Goal: Task Accomplishment & Management: Manage account settings

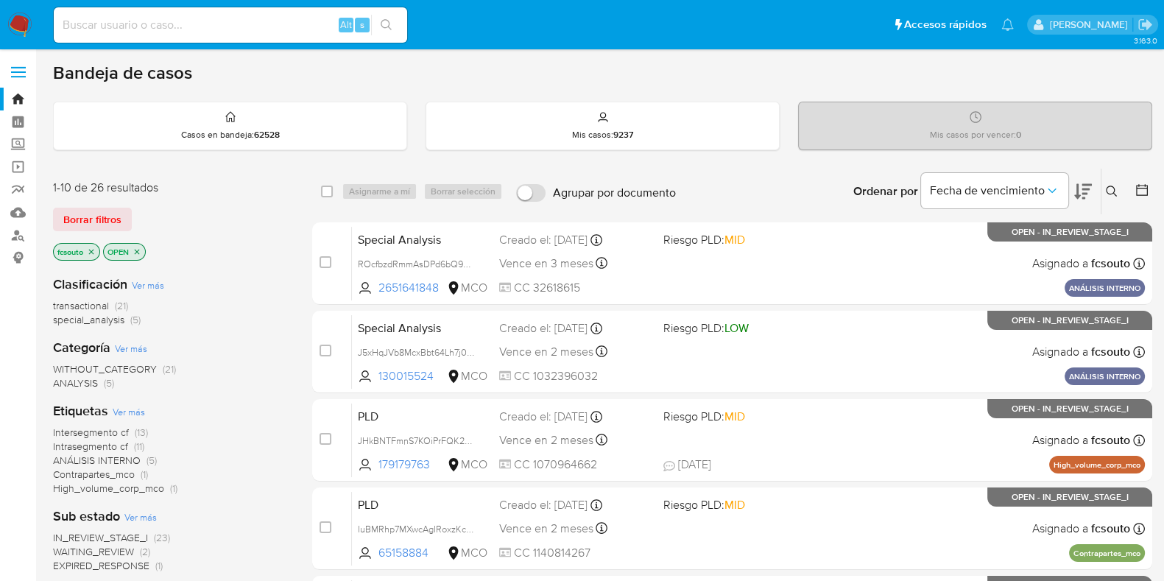
click at [16, 22] on img at bounding box center [19, 25] width 25 height 25
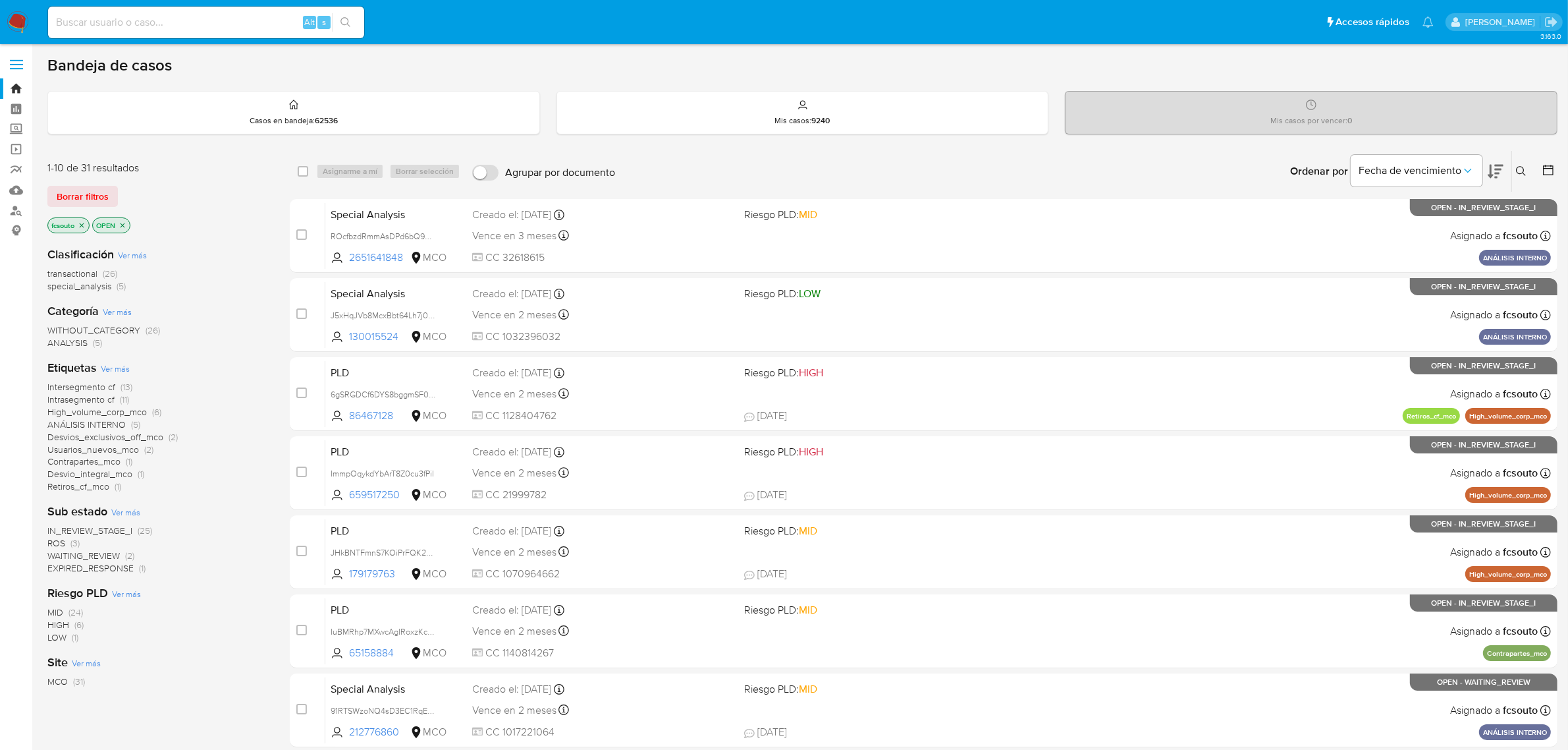
click at [54, 541] on span "ROS" at bounding box center [56, 542] width 18 height 13
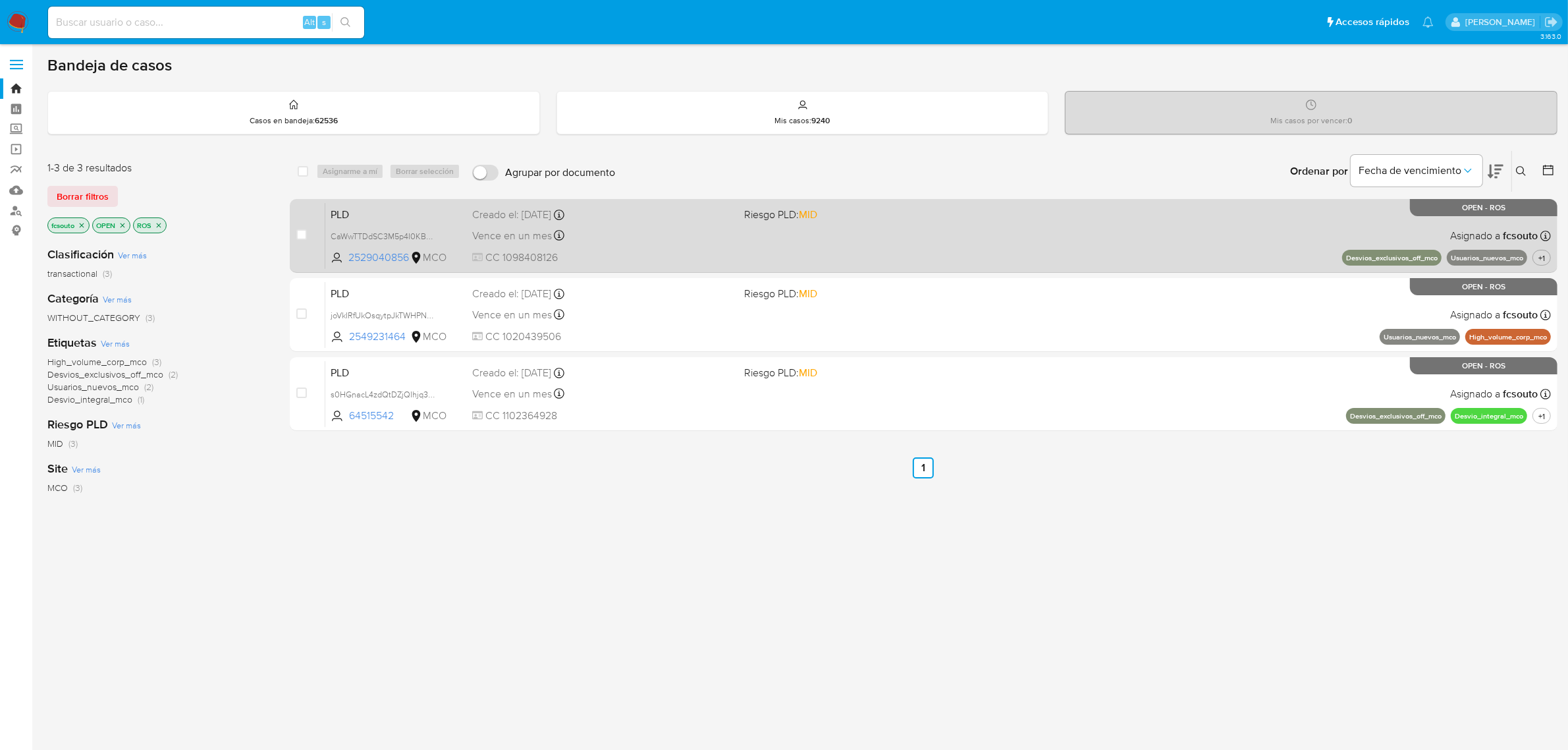
click at [668, 223] on div "PLD CaWwTTDdSC3M5p4I0KB93ygS 2529040856 MCO Riesgo PLD: MID Creado el: 12/08/20…" at bounding box center [938, 235] width 1225 height 66
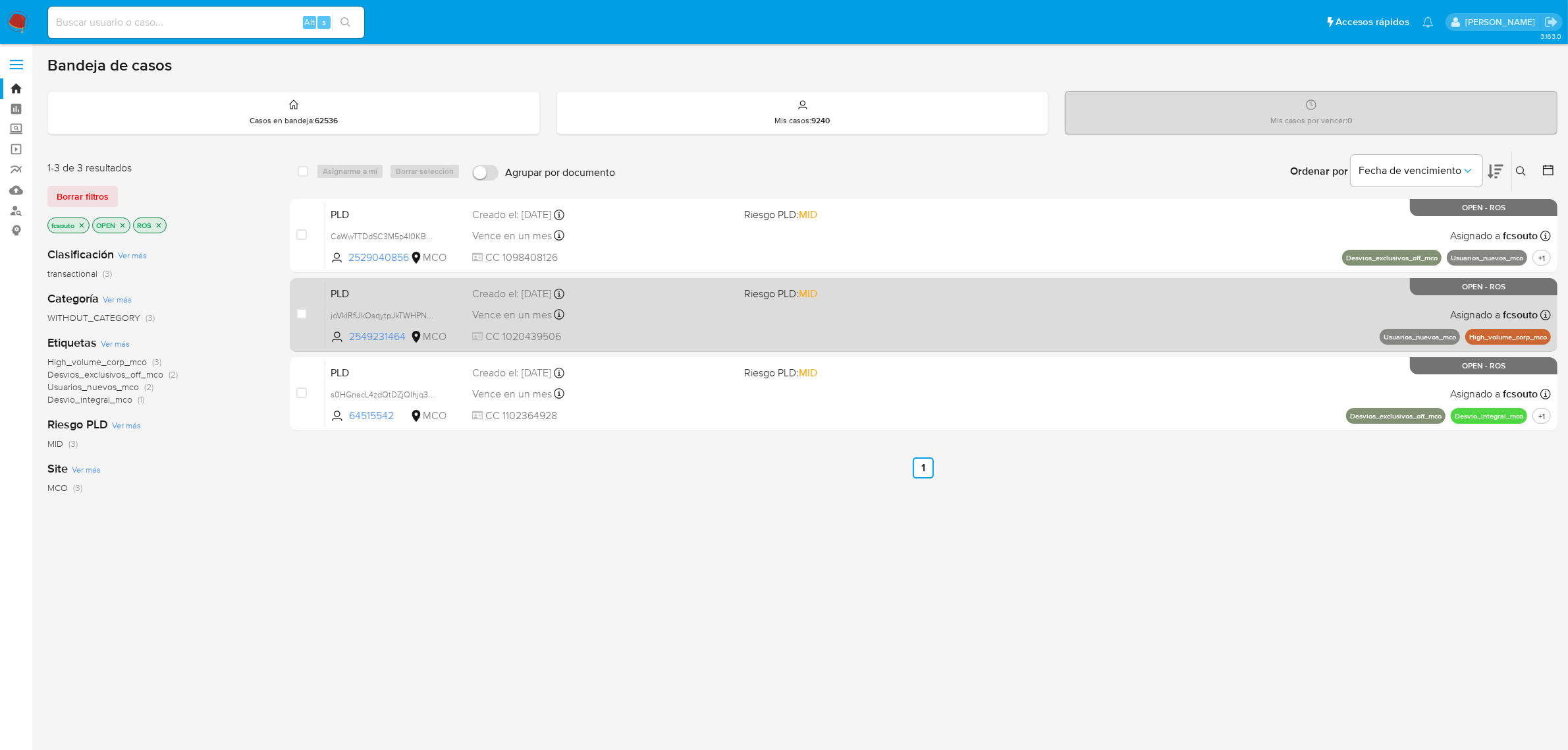
click at [805, 308] on div "PLD joVkIRfUkOsqytpJkTWHPNKV 2549231464 MCO Riesgo PLD: MID Creado el: 12/08/20…" at bounding box center [938, 314] width 1225 height 66
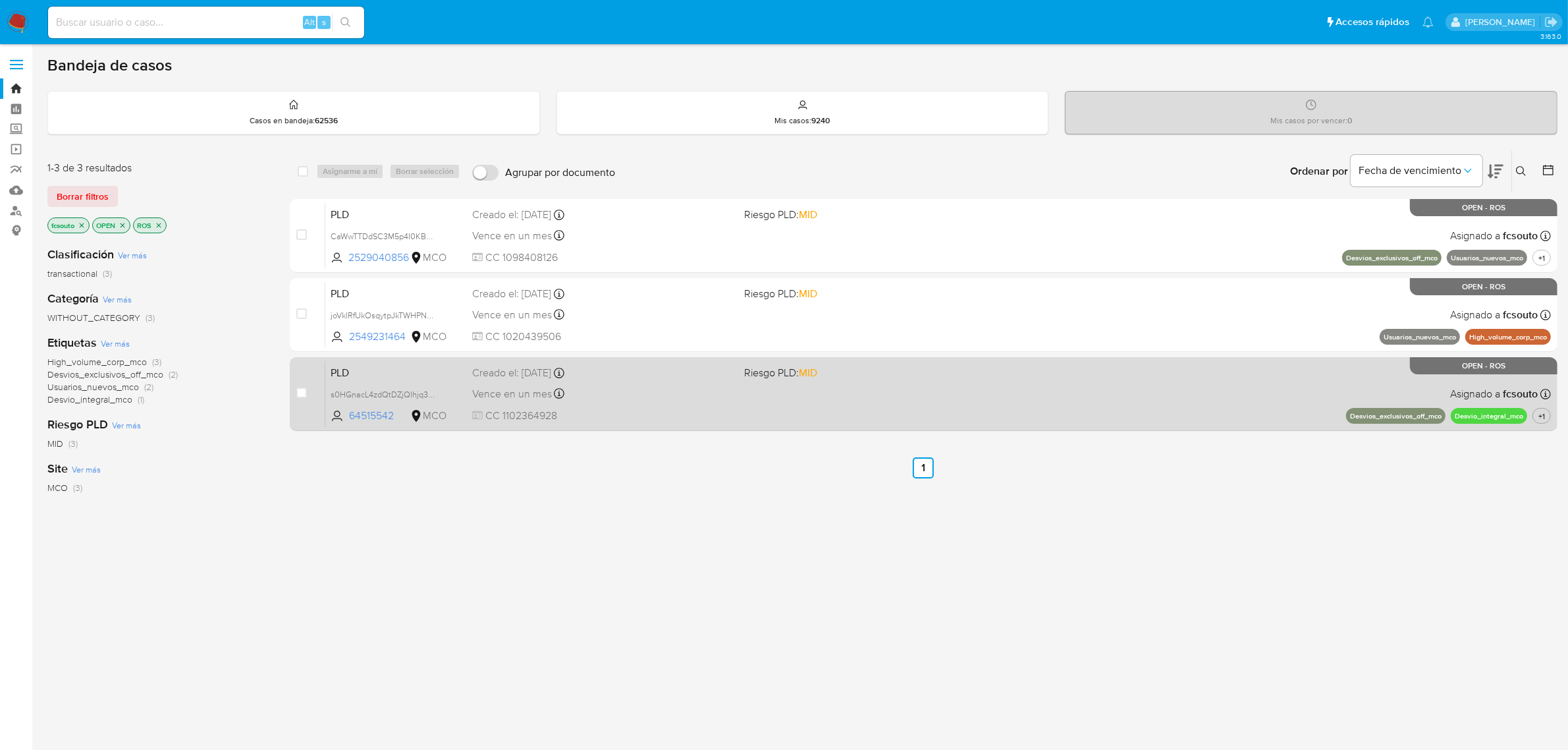
click at [766, 406] on div "PLD s0HGnacL4zdQtDZjQIhjq3dC 64515542 MCO Riesgo PLD: MID Creado el: 12/08/2025…" at bounding box center [938, 394] width 1225 height 66
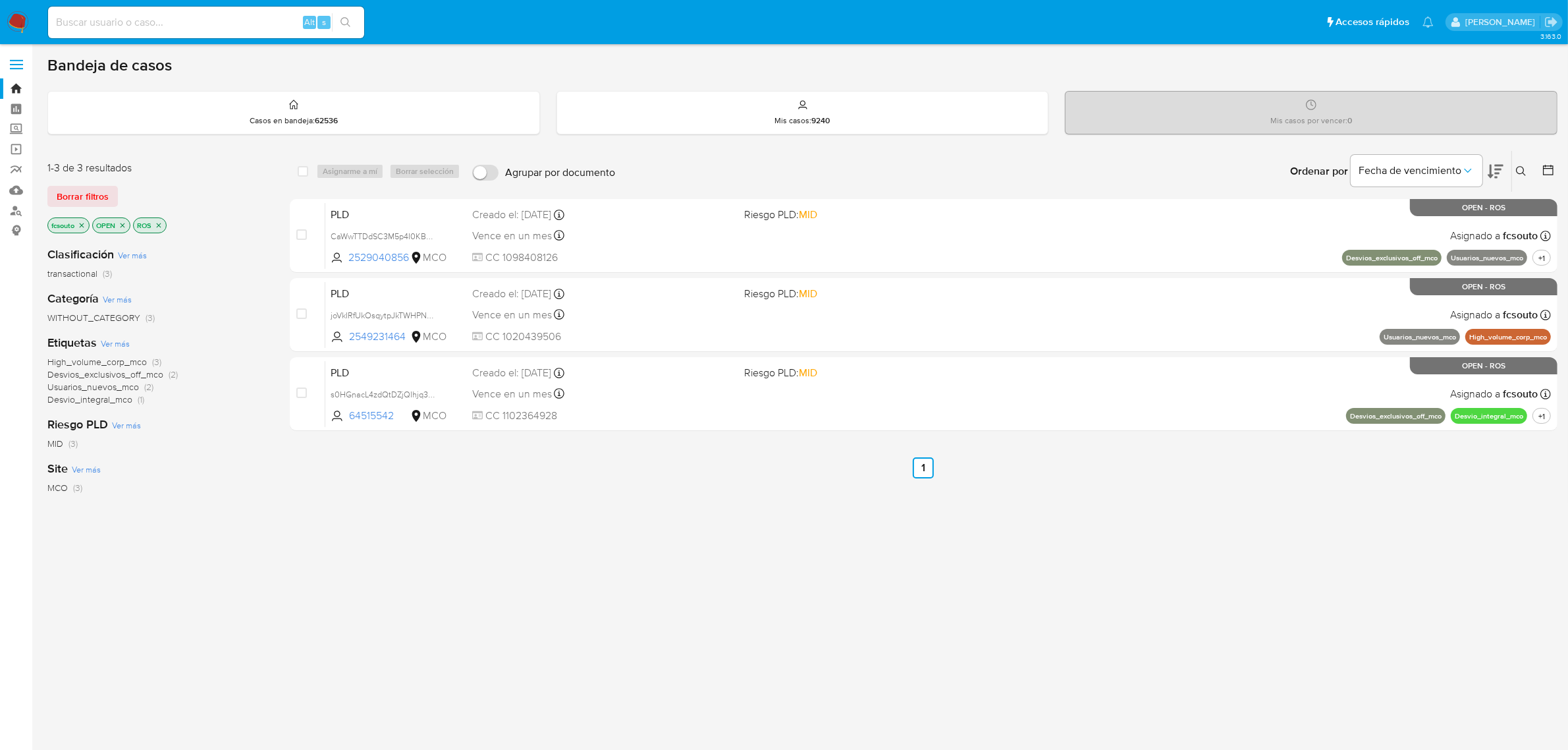
click at [10, 23] on img at bounding box center [17, 22] width 22 height 22
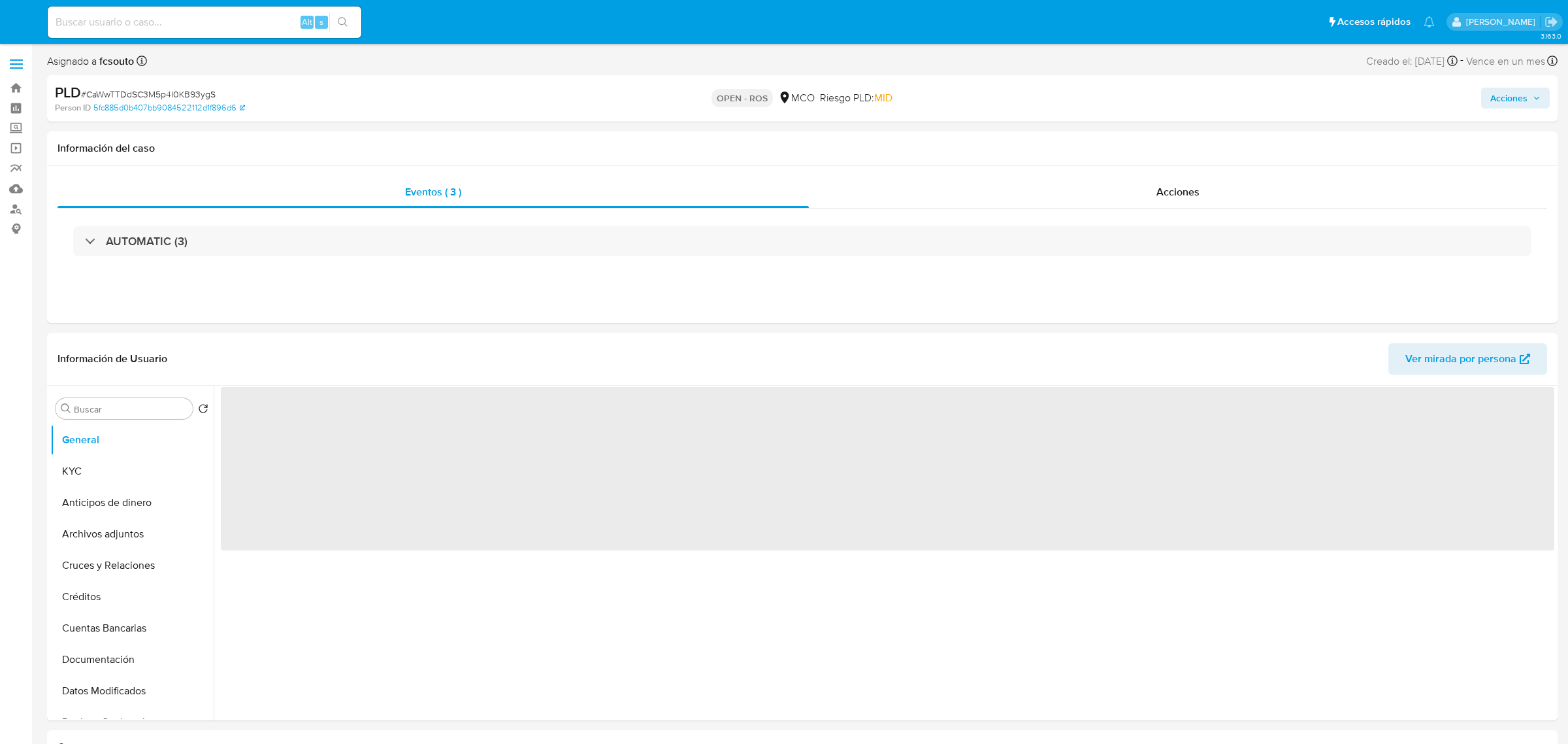
select select "10"
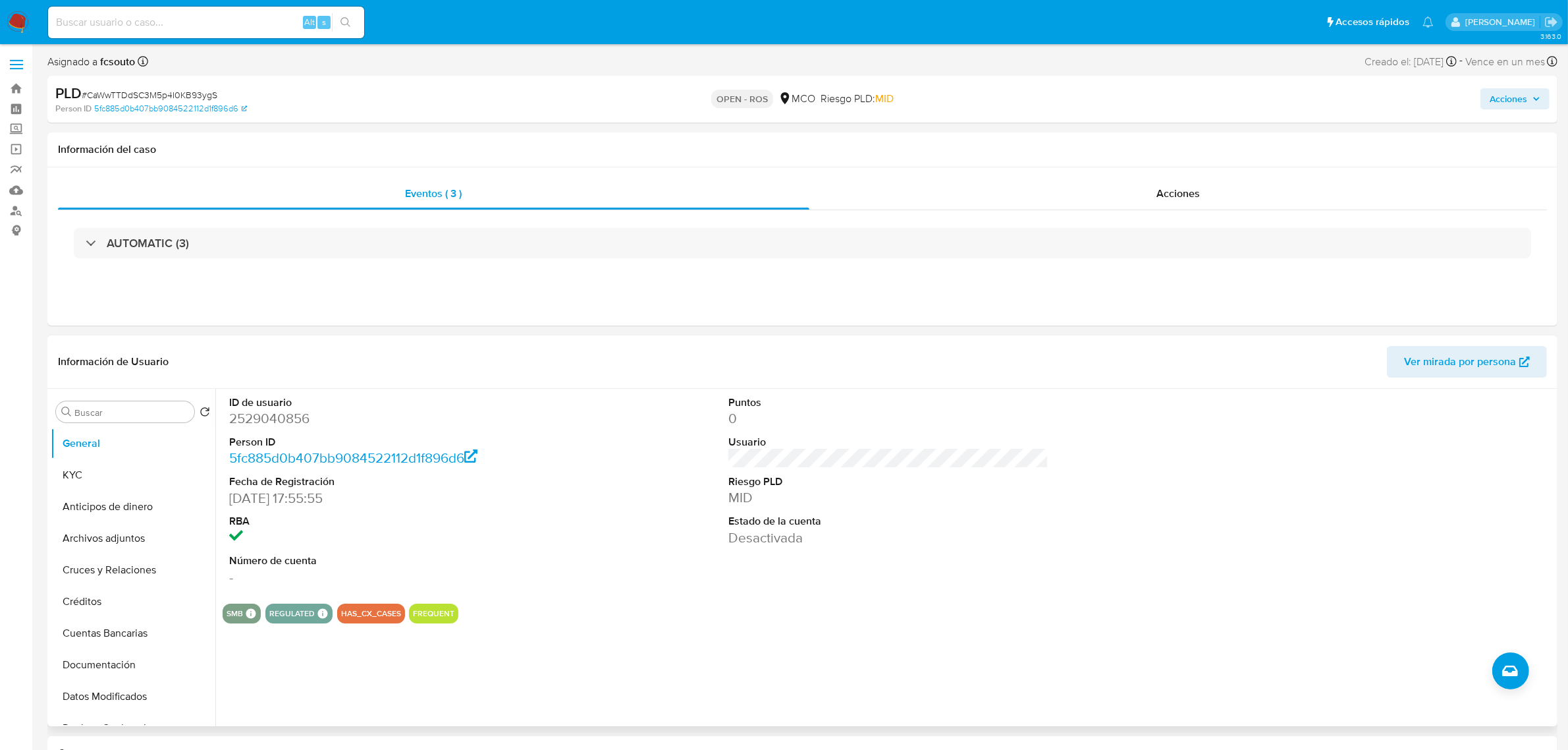
click at [699, 443] on div "ID de usuario 2529040856 Person ID 5fc885d0b407bb9084522112d1f896d6 Fecha de Re…" at bounding box center [888, 490] width 1332 height 204
click at [1171, 206] on div "Acciones" at bounding box center [1178, 193] width 738 height 31
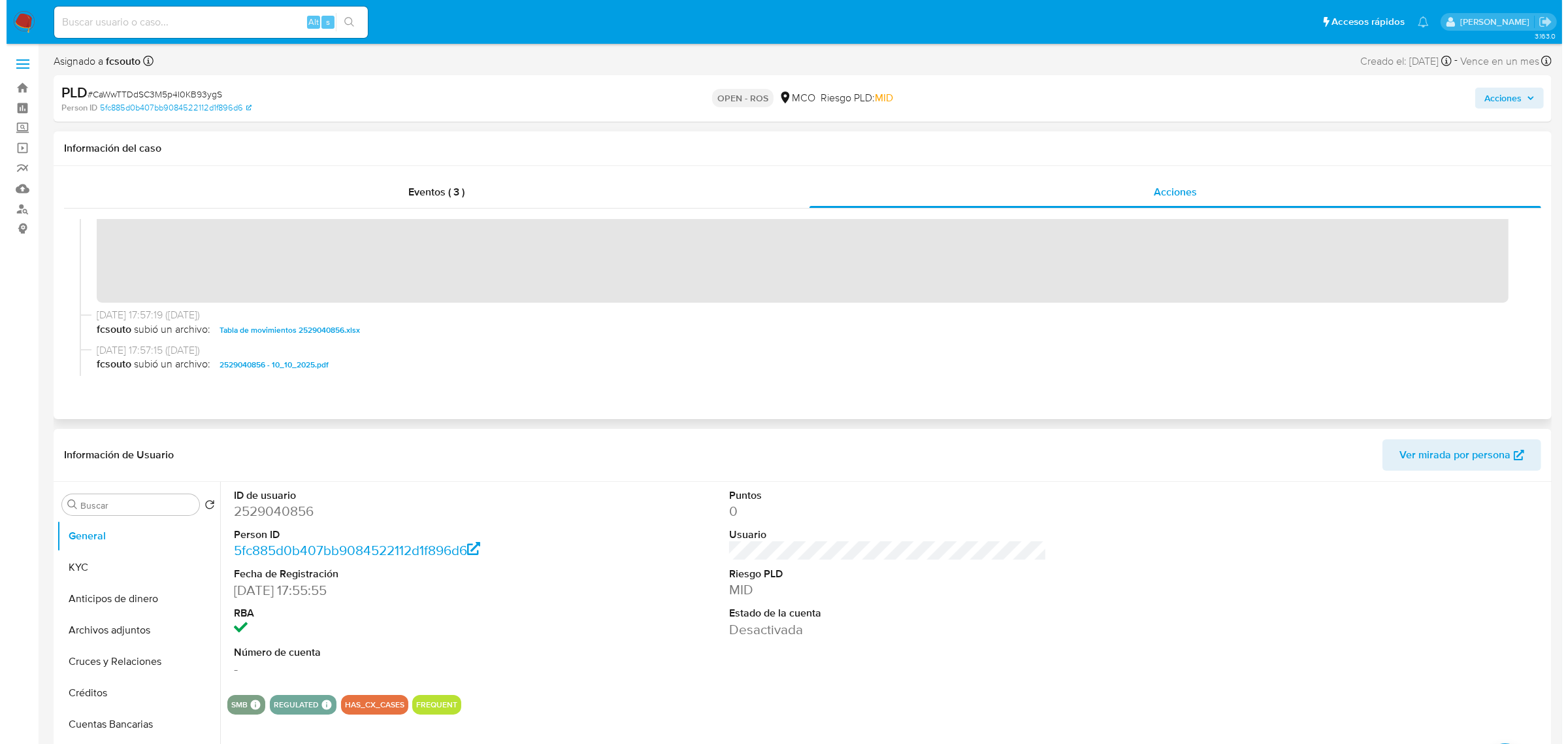
scroll to position [327, 0]
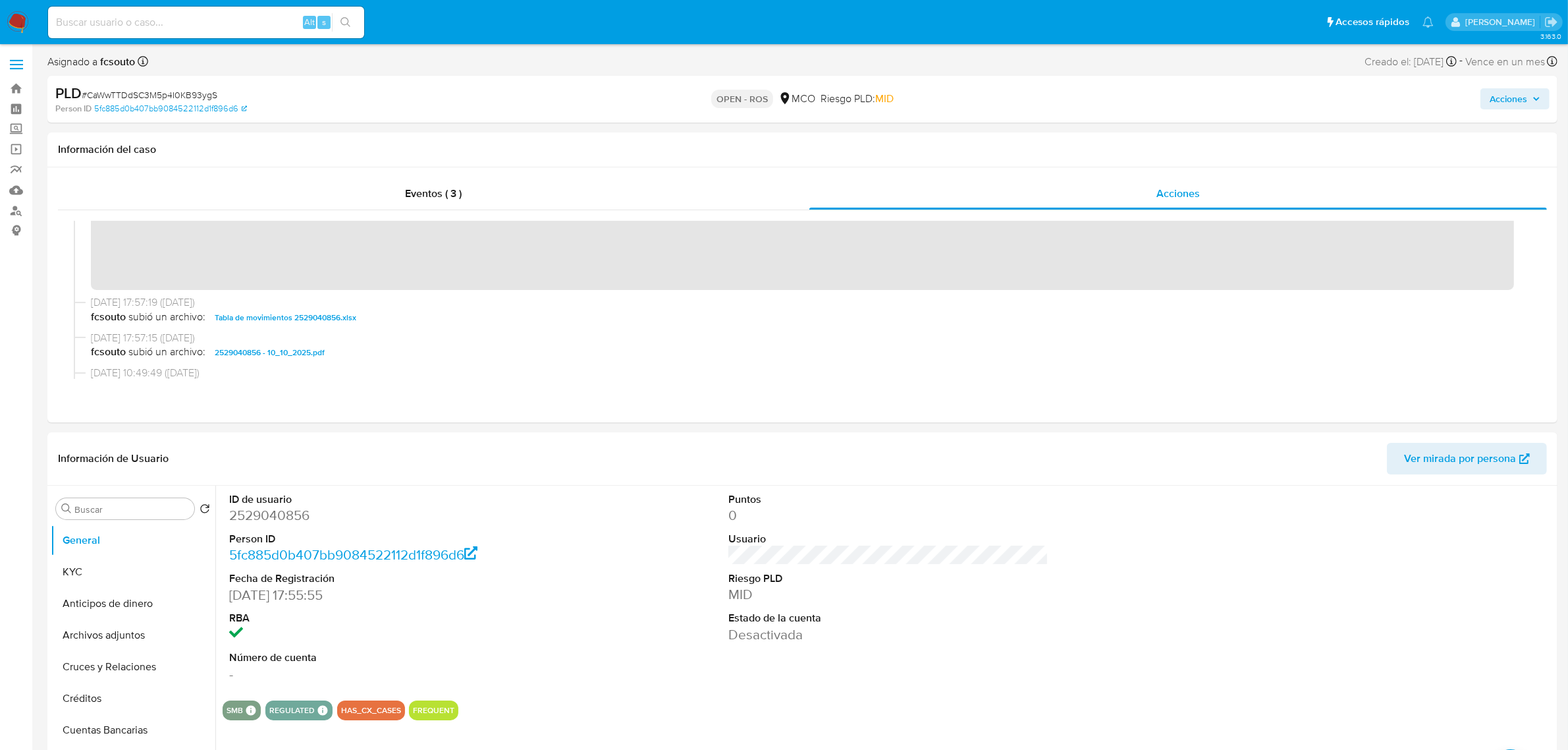
click at [1518, 103] on span "Acciones" at bounding box center [1509, 99] width 38 height 21
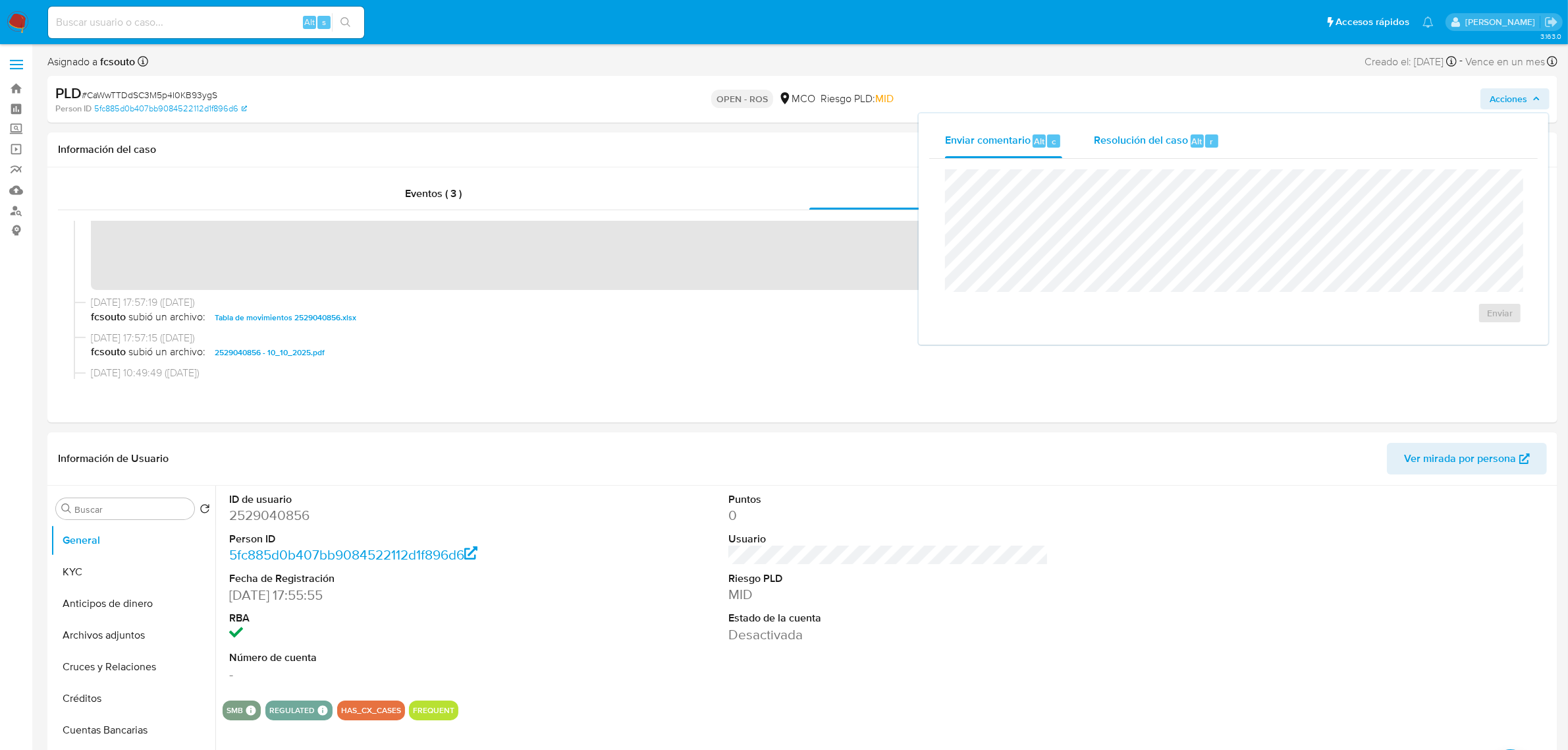
click at [1193, 142] on span "Alt" at bounding box center [1198, 141] width 11 height 13
click at [1439, 328] on span "ROS" at bounding box center [1462, 326] width 64 height 29
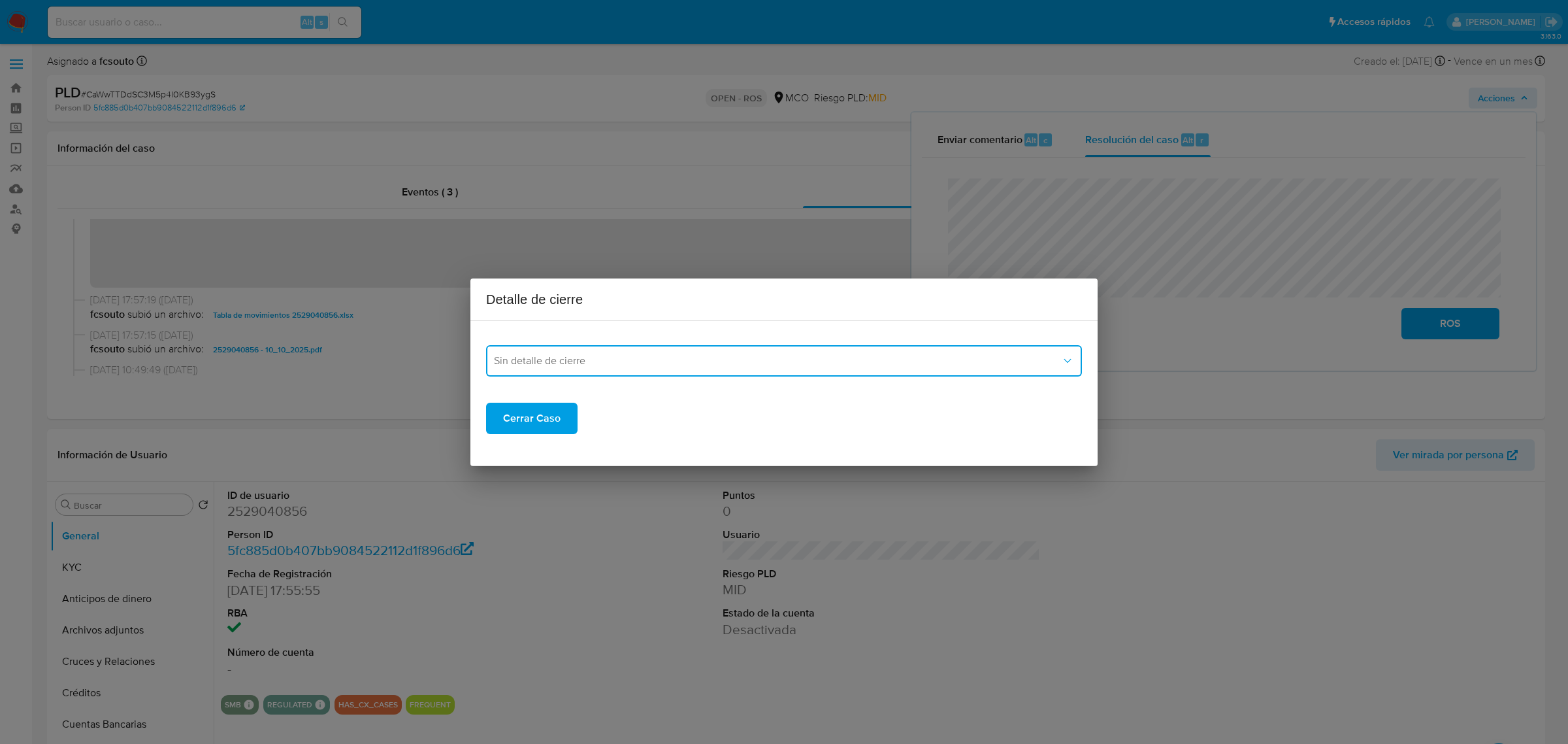
click at [745, 363] on span "Sin detalle de cierre" at bounding box center [777, 360] width 567 height 13
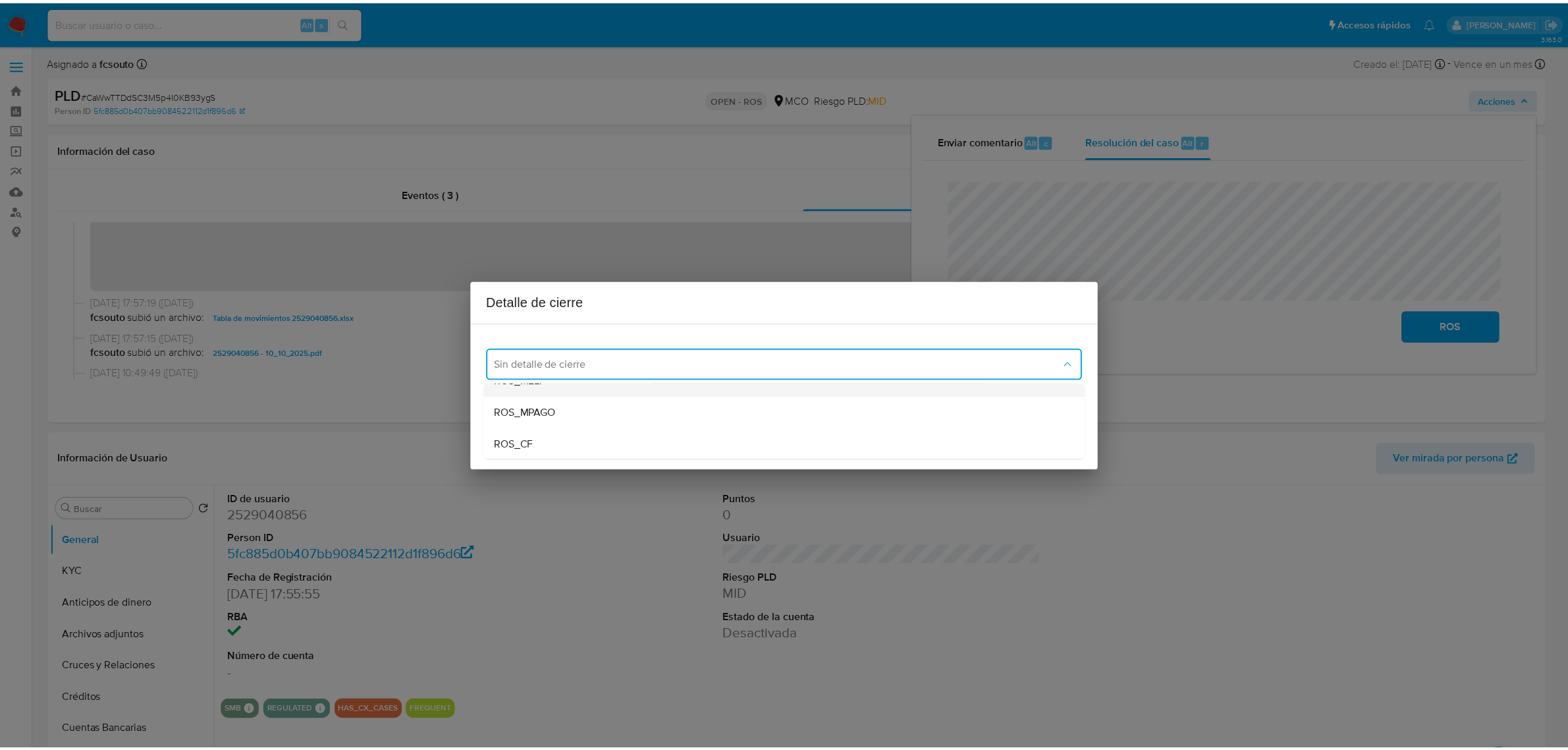
scroll to position [76, 0]
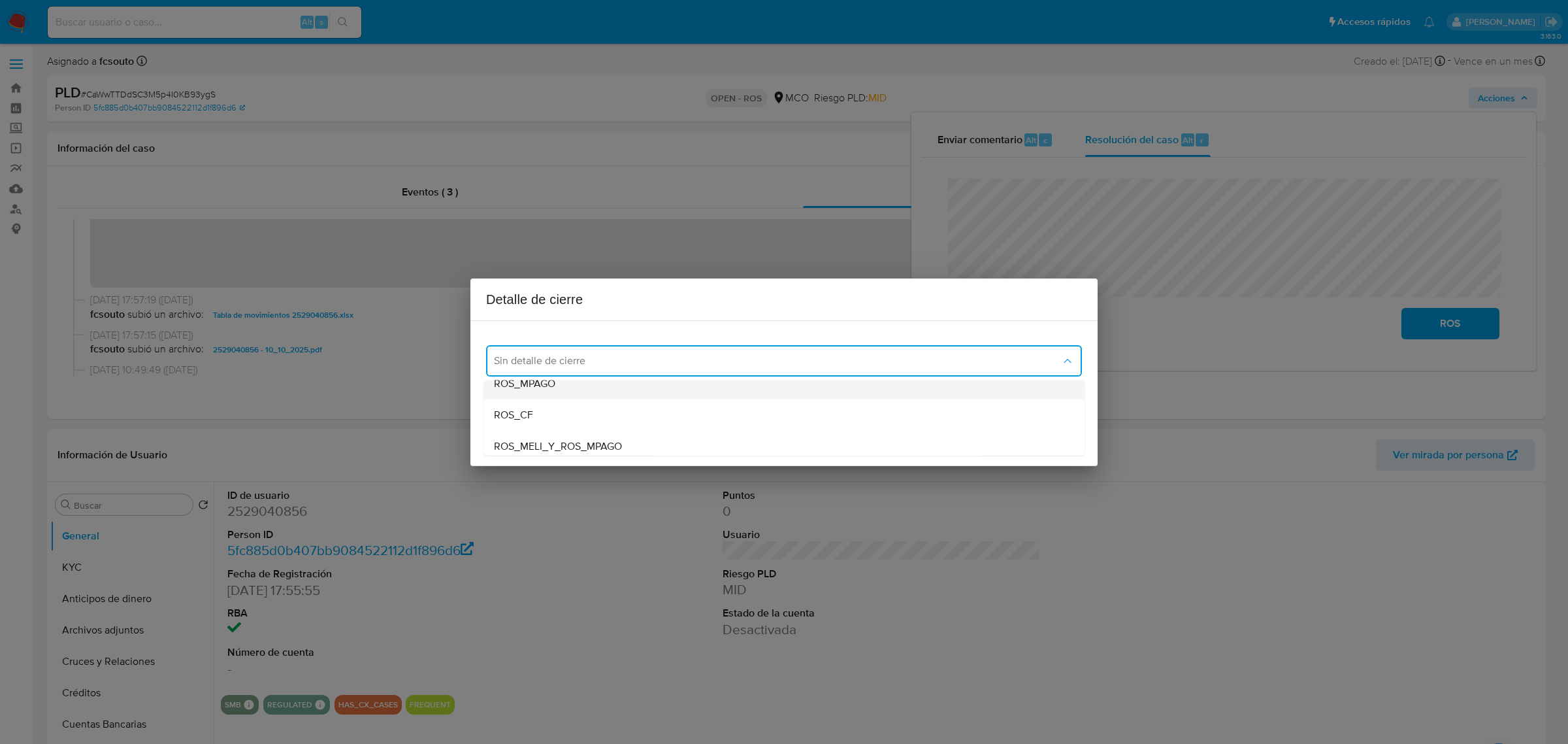
click at [677, 386] on div "ROS_MPAGO" at bounding box center [784, 383] width 580 height 31
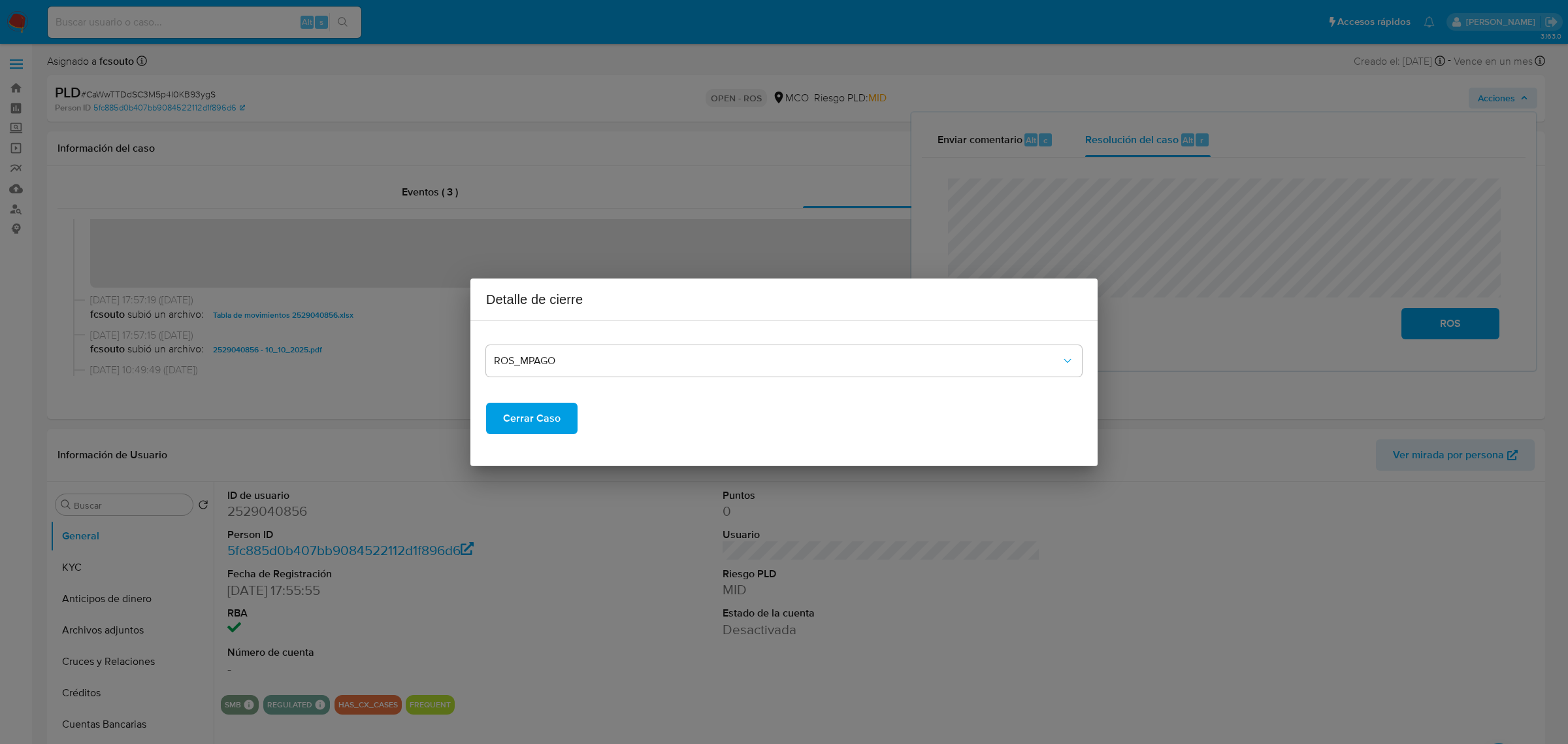
click at [538, 423] on span "Cerrar Caso" at bounding box center [532, 418] width 58 height 28
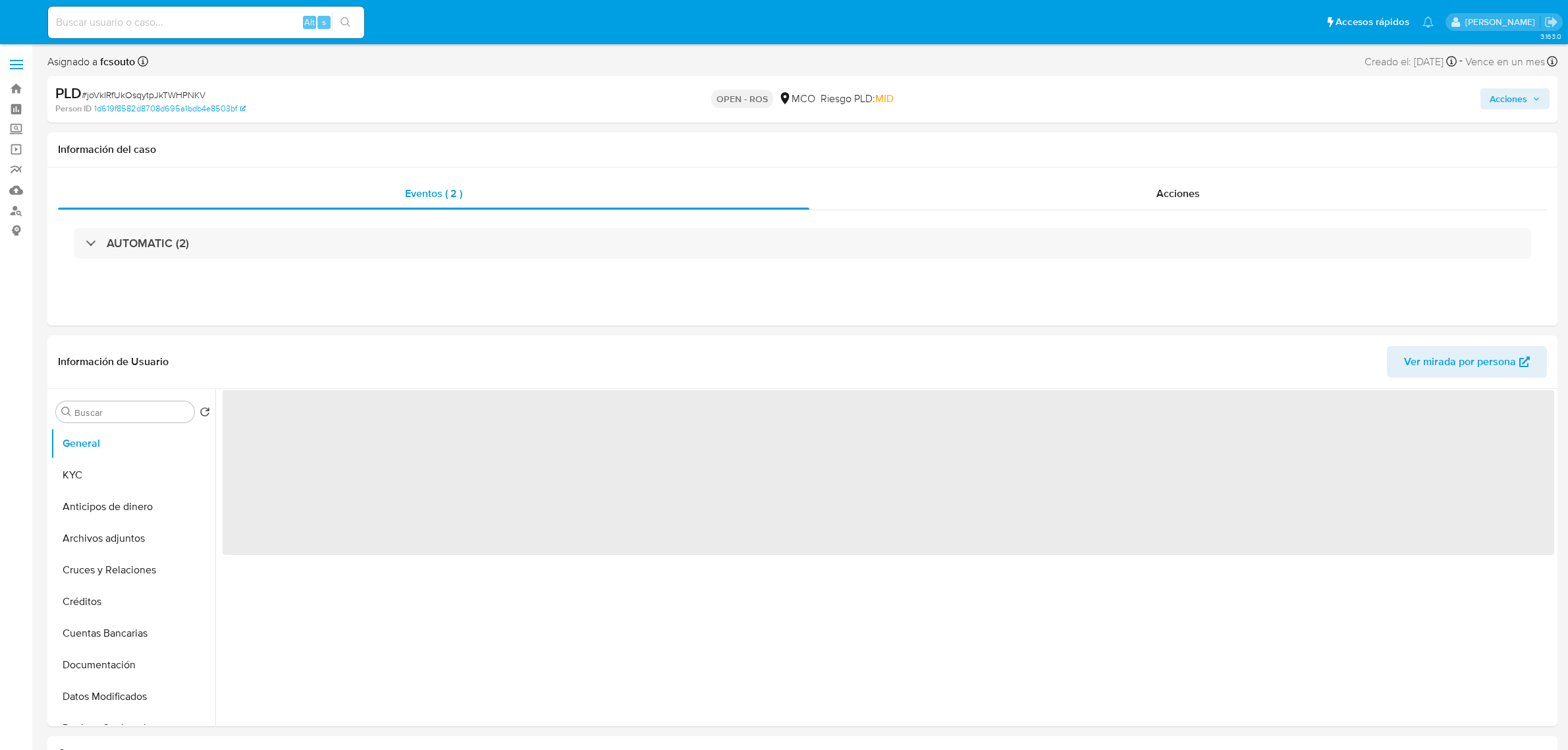
select select "10"
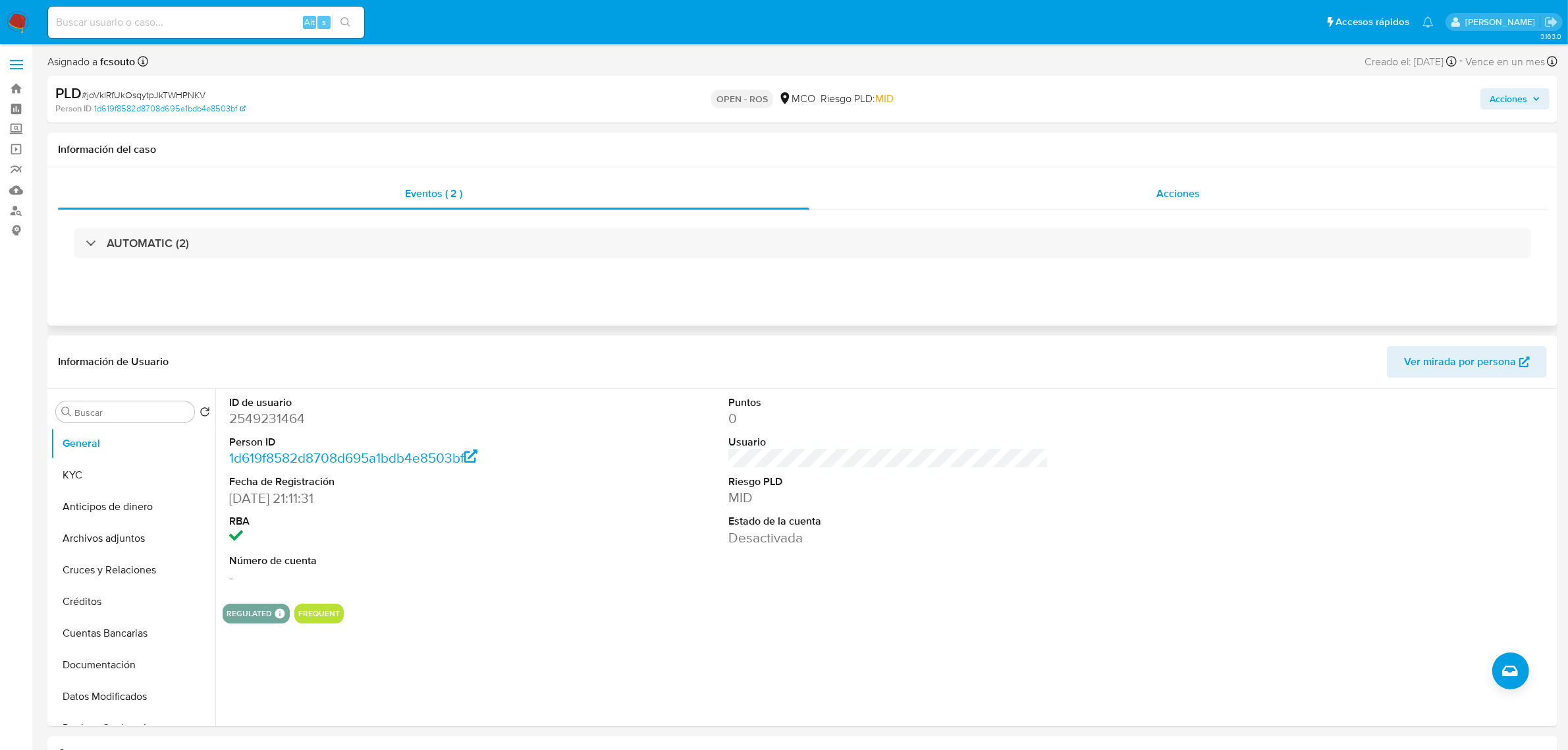
click at [1180, 189] on span "Acciones" at bounding box center [1178, 193] width 44 height 15
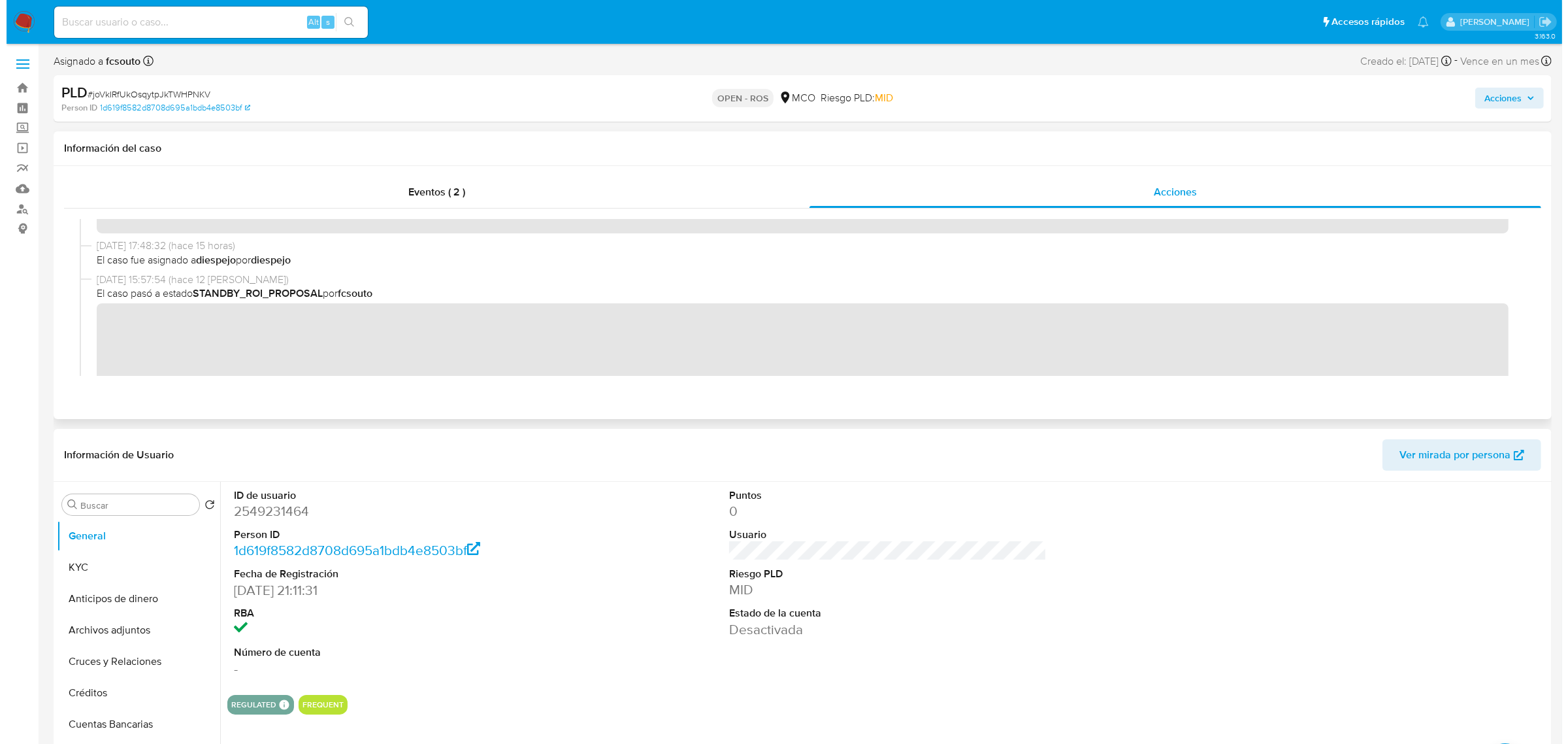
scroll to position [245, 0]
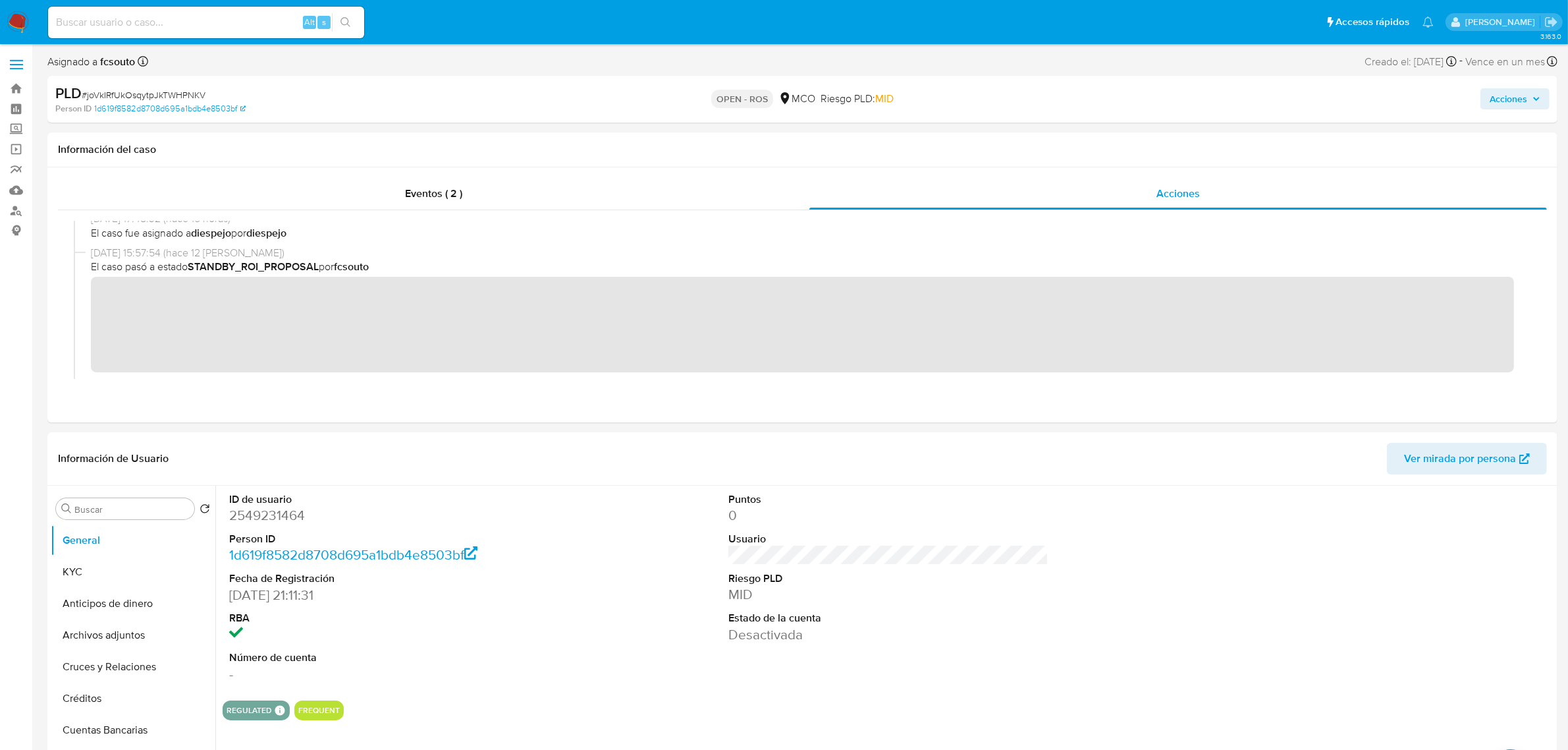
click at [1506, 97] on span "Acciones" at bounding box center [1509, 99] width 38 height 21
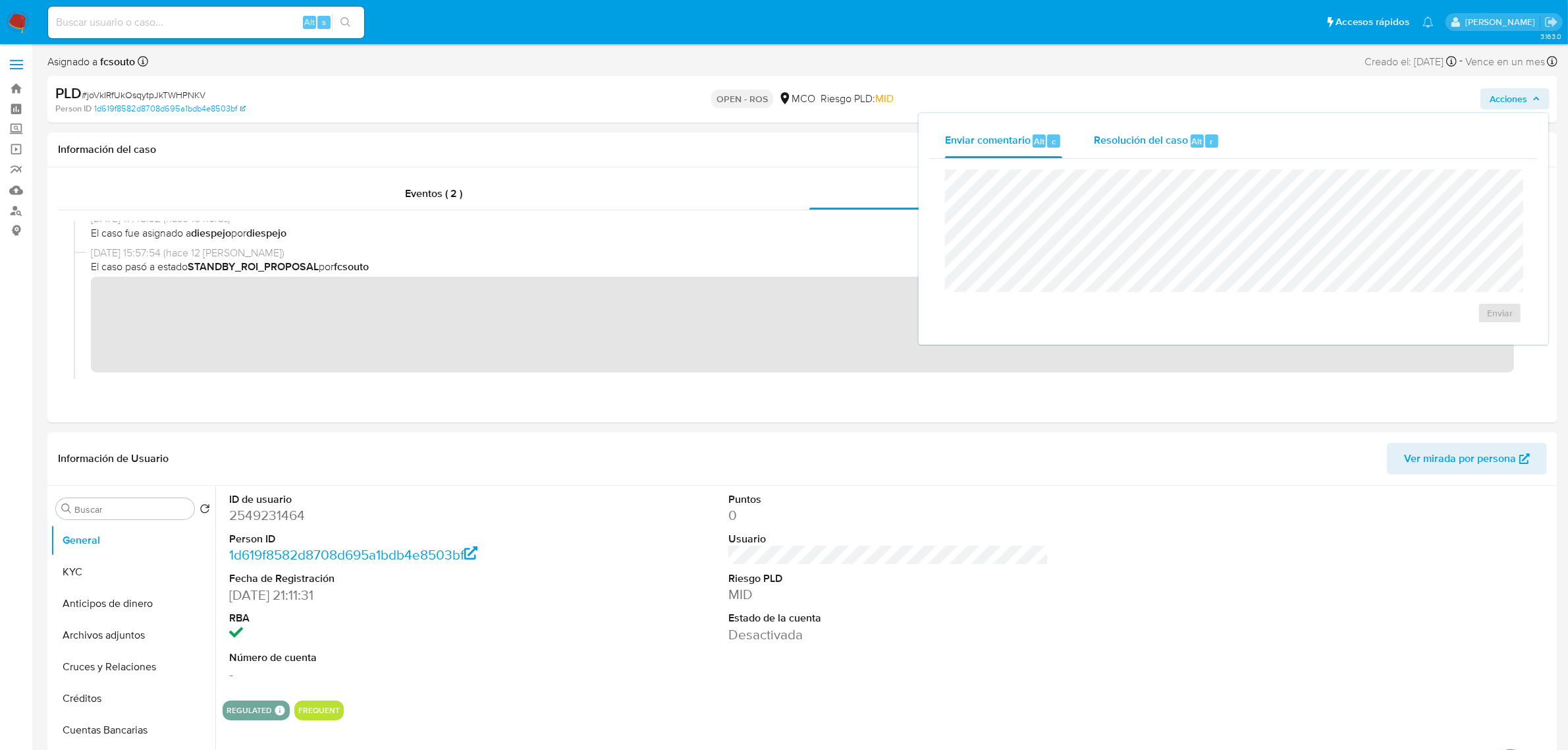
click at [1158, 139] on span "Resolución del caso" at bounding box center [1140, 141] width 94 height 15
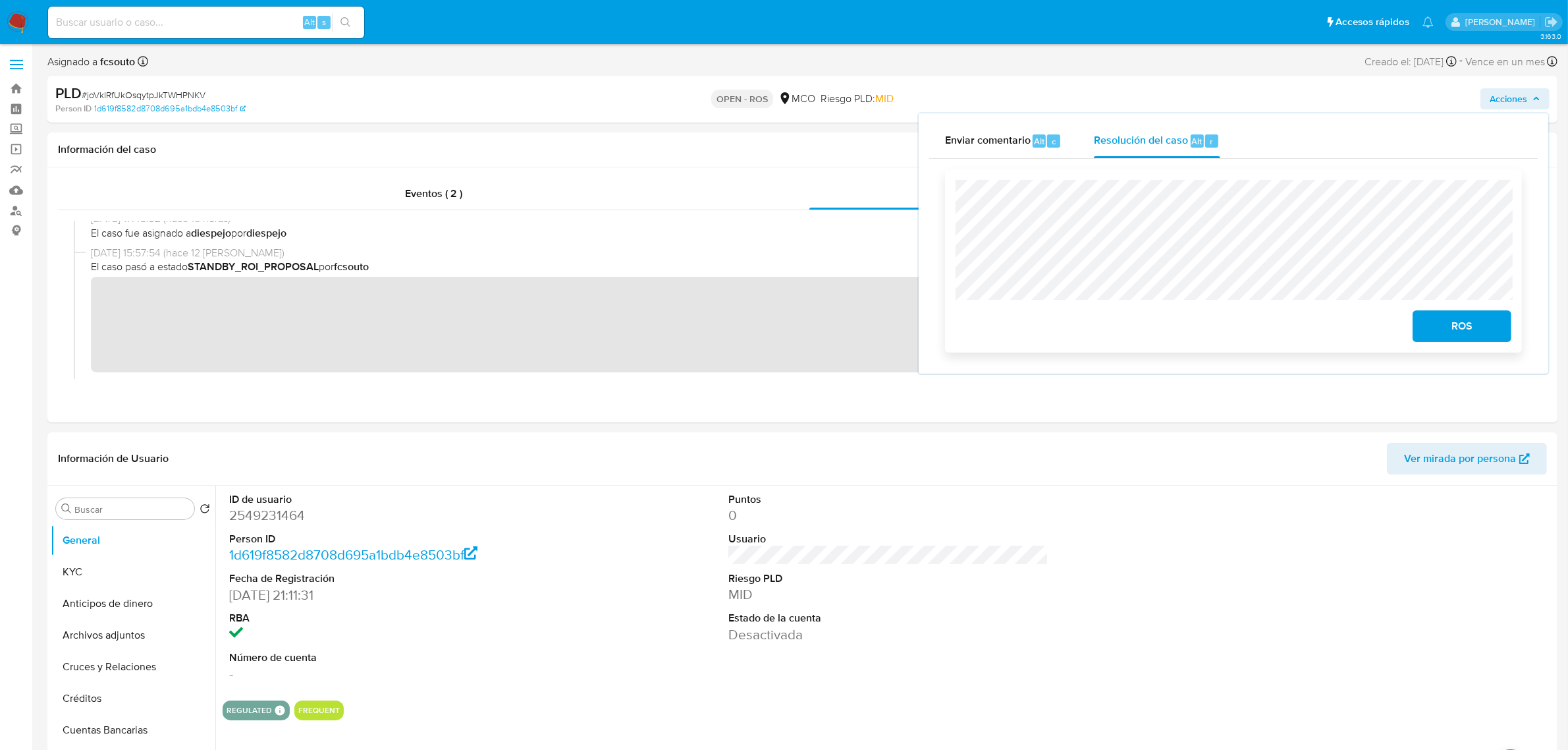
click at [1477, 328] on span "ROS" at bounding box center [1462, 326] width 64 height 29
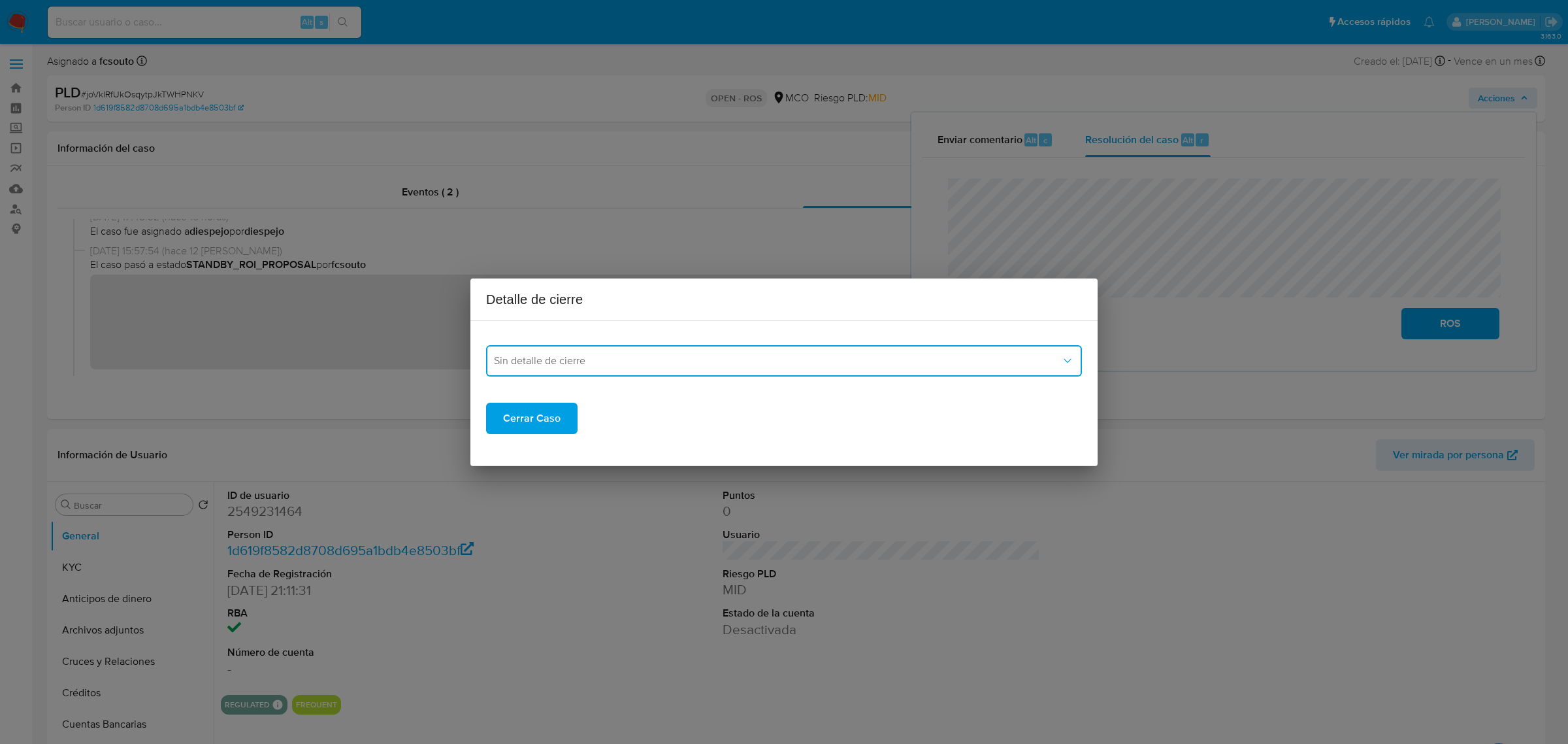
drag, startPoint x: 652, startPoint y: 347, endPoint x: 634, endPoint y: 373, distance: 31.6
click at [652, 346] on button "Sin detalle de cierre" at bounding box center [784, 360] width 596 height 31
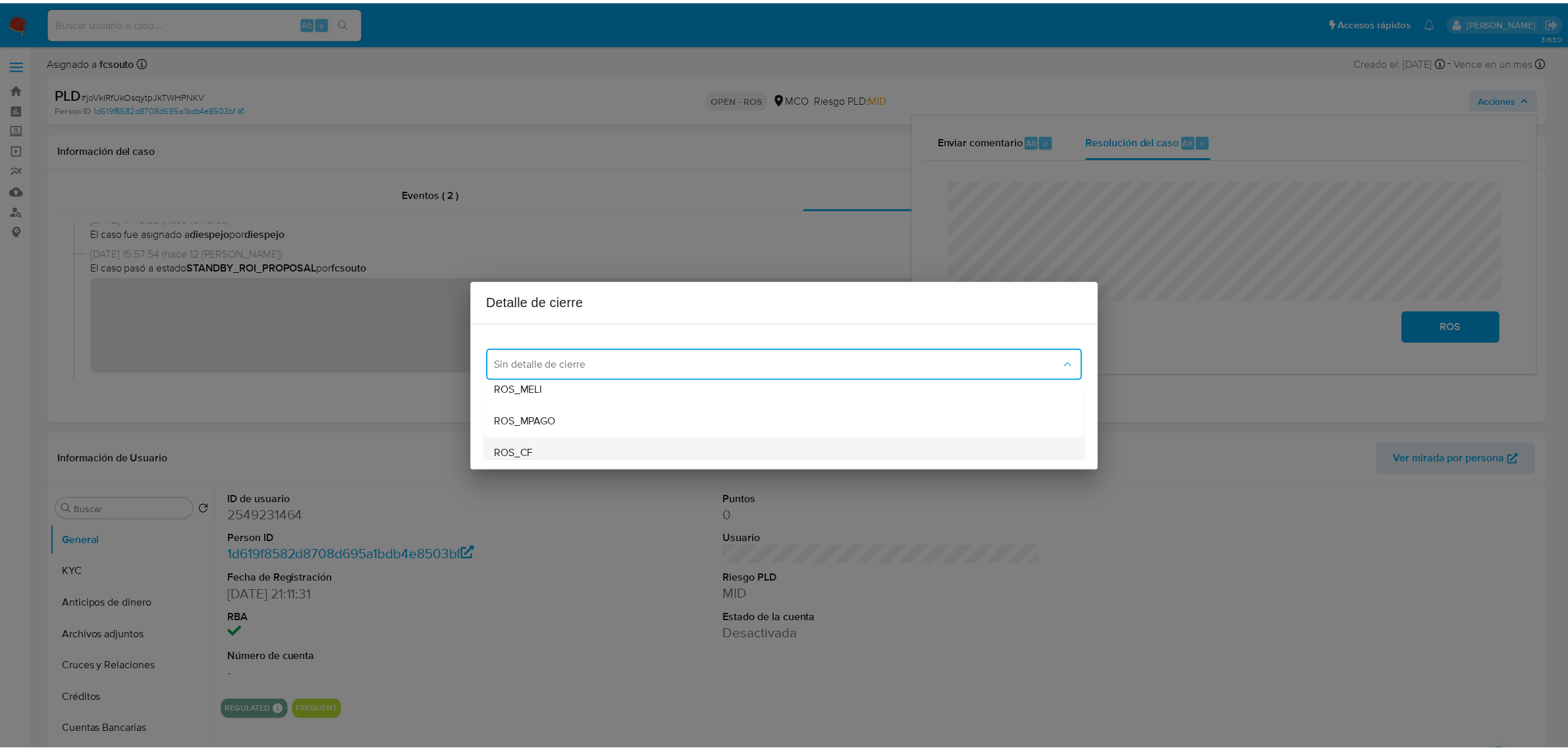
scroll to position [76, 0]
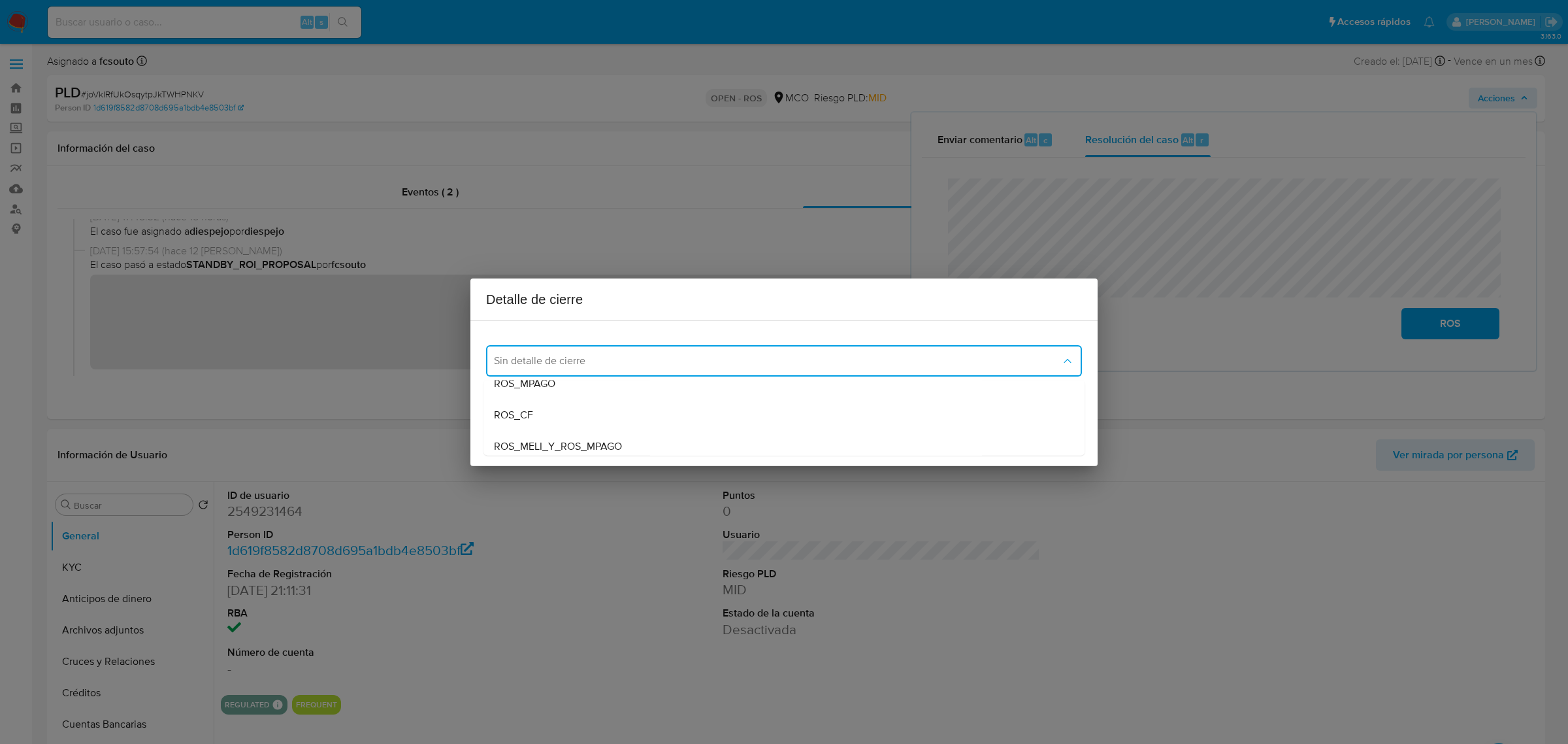
click at [599, 387] on div "ROS_MPAGO" at bounding box center [784, 383] width 580 height 31
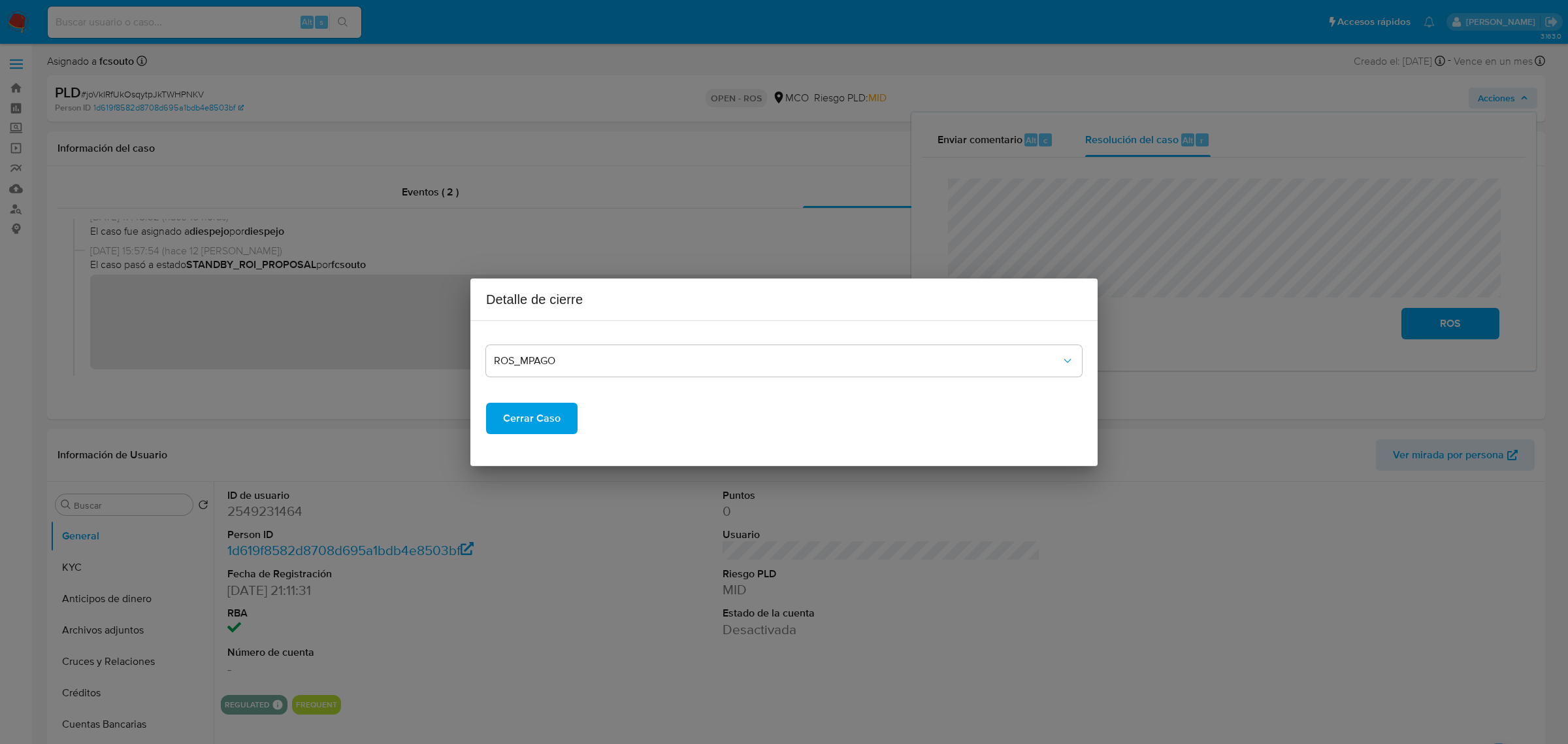
click at [831, 213] on div "Detalle de cierre ROS_MPAGO Cerrar Caso" at bounding box center [784, 372] width 1568 height 744
click at [538, 423] on span "Cerrar Caso" at bounding box center [532, 418] width 58 height 28
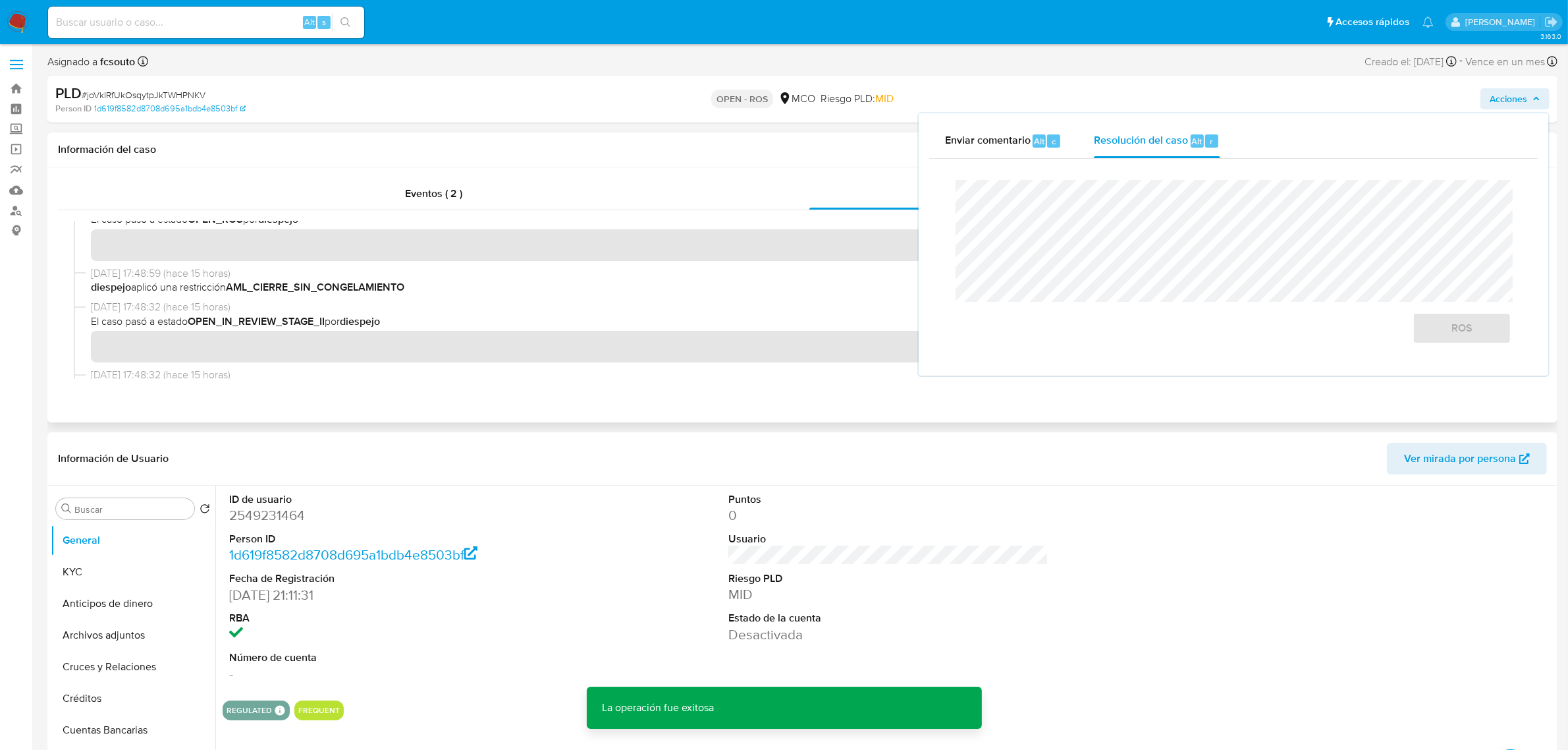
scroll to position [82, 0]
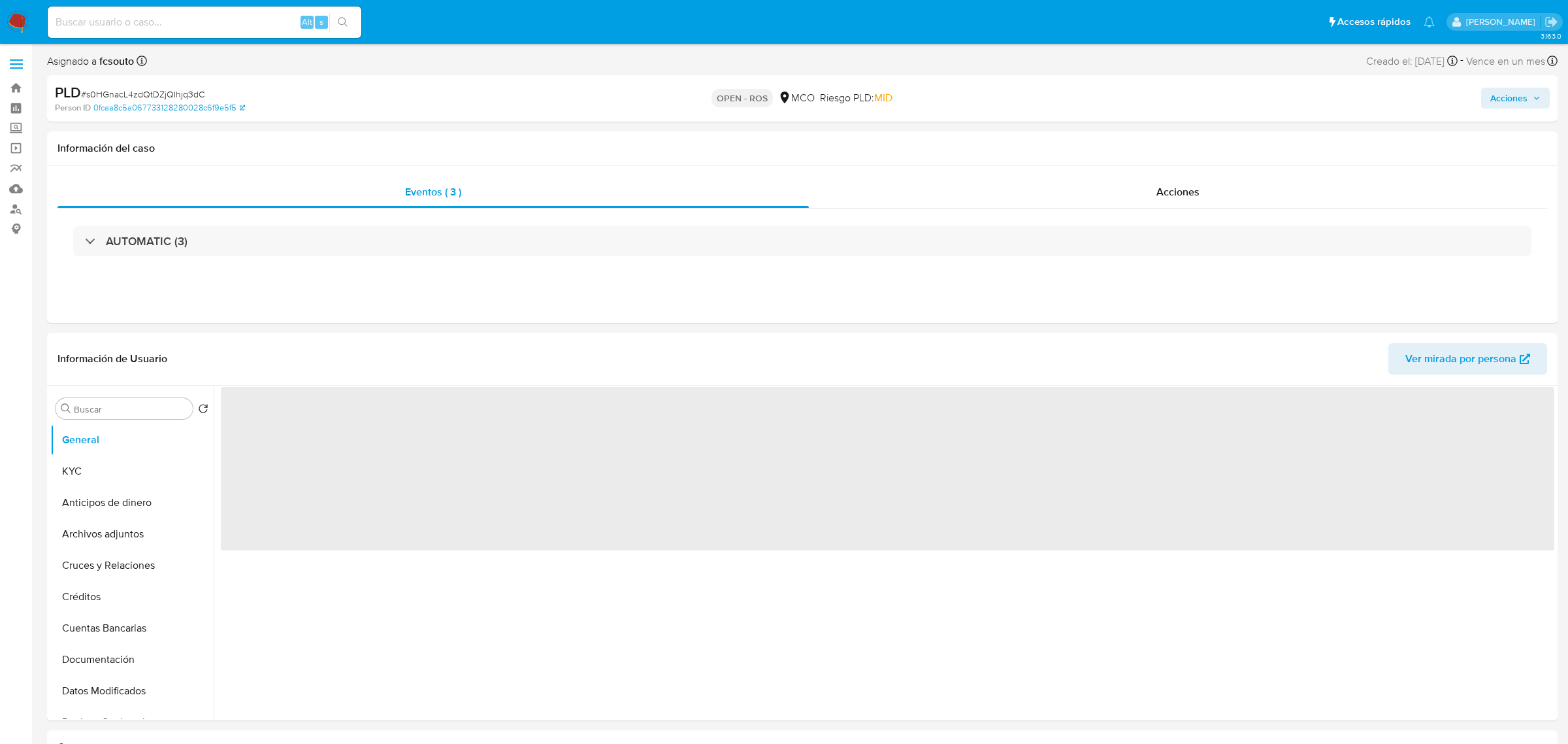
select select "10"
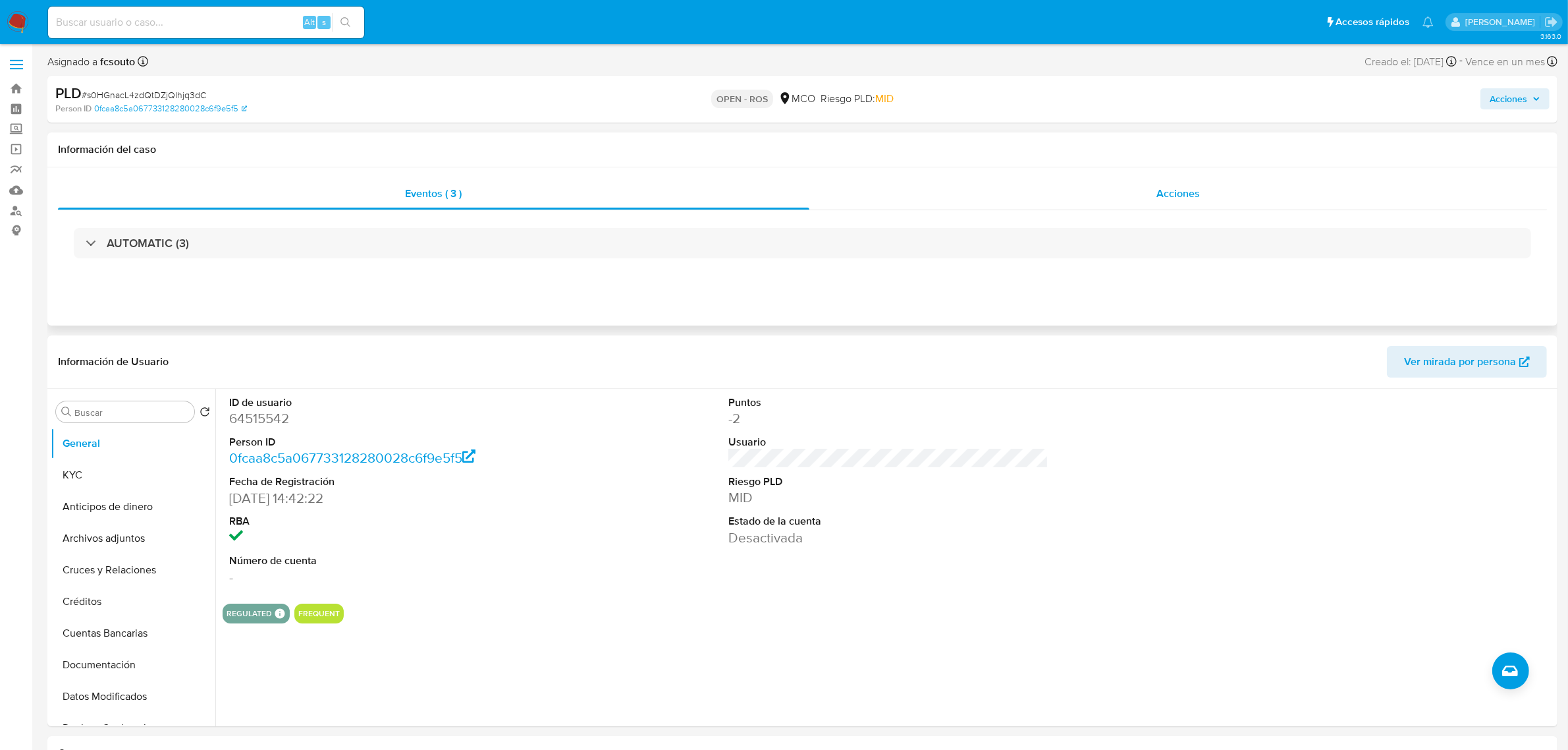
click at [1229, 199] on div "Acciones" at bounding box center [1178, 193] width 738 height 31
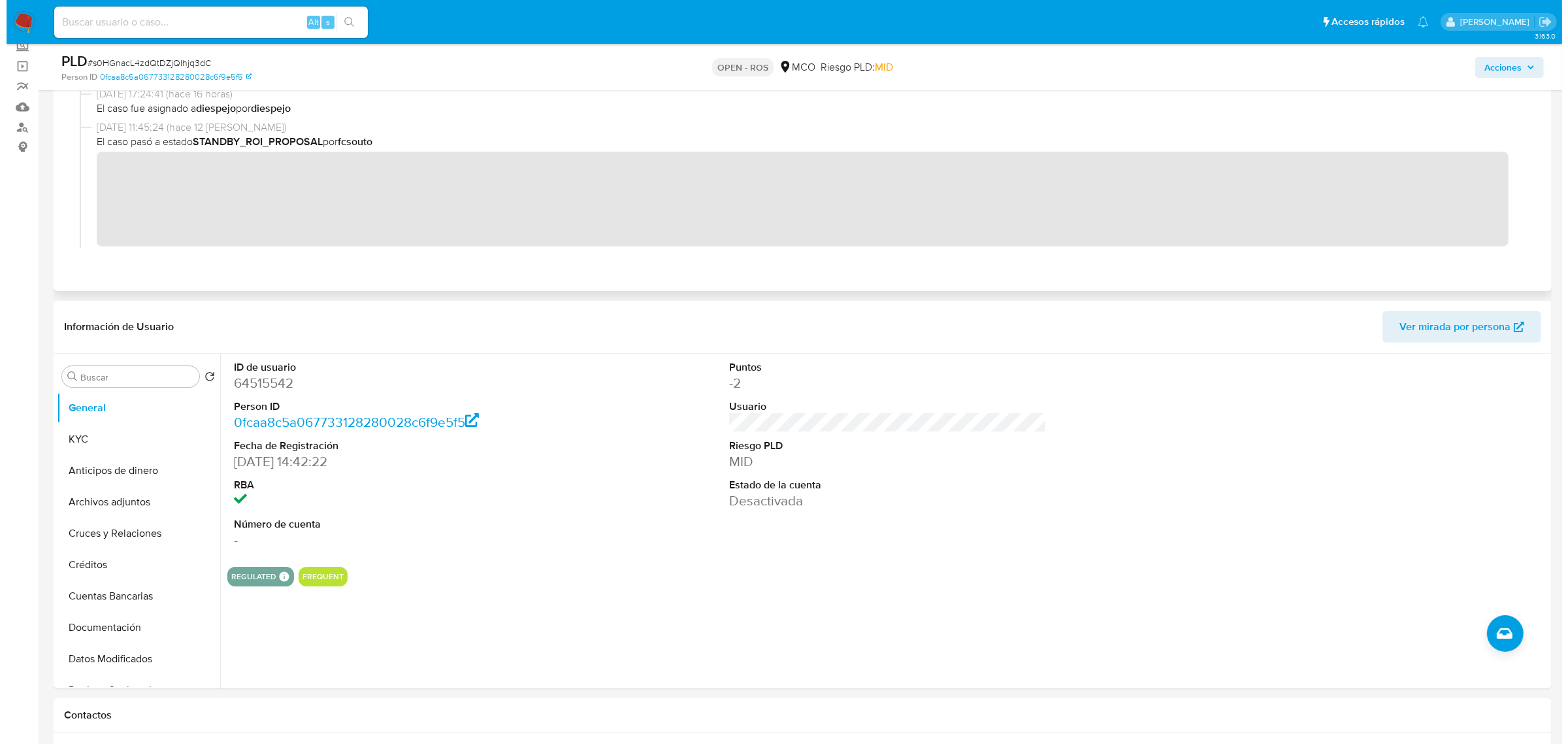
scroll to position [245, 0]
click at [1504, 60] on span "Acciones" at bounding box center [1497, 67] width 37 height 21
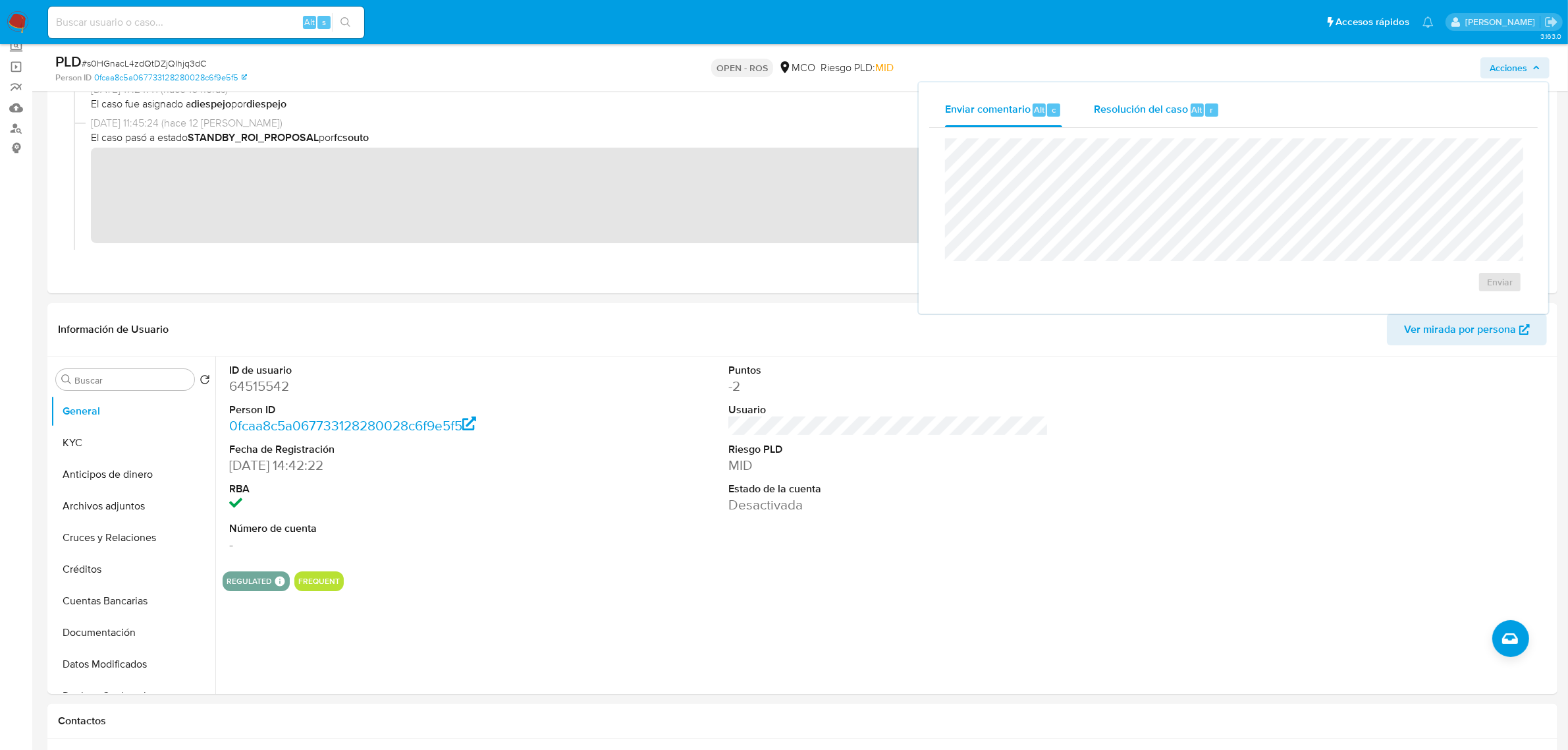
click at [1136, 111] on span "Resolución del caso" at bounding box center [1140, 108] width 94 height 15
click at [1493, 295] on span "ROS" at bounding box center [1462, 295] width 64 height 29
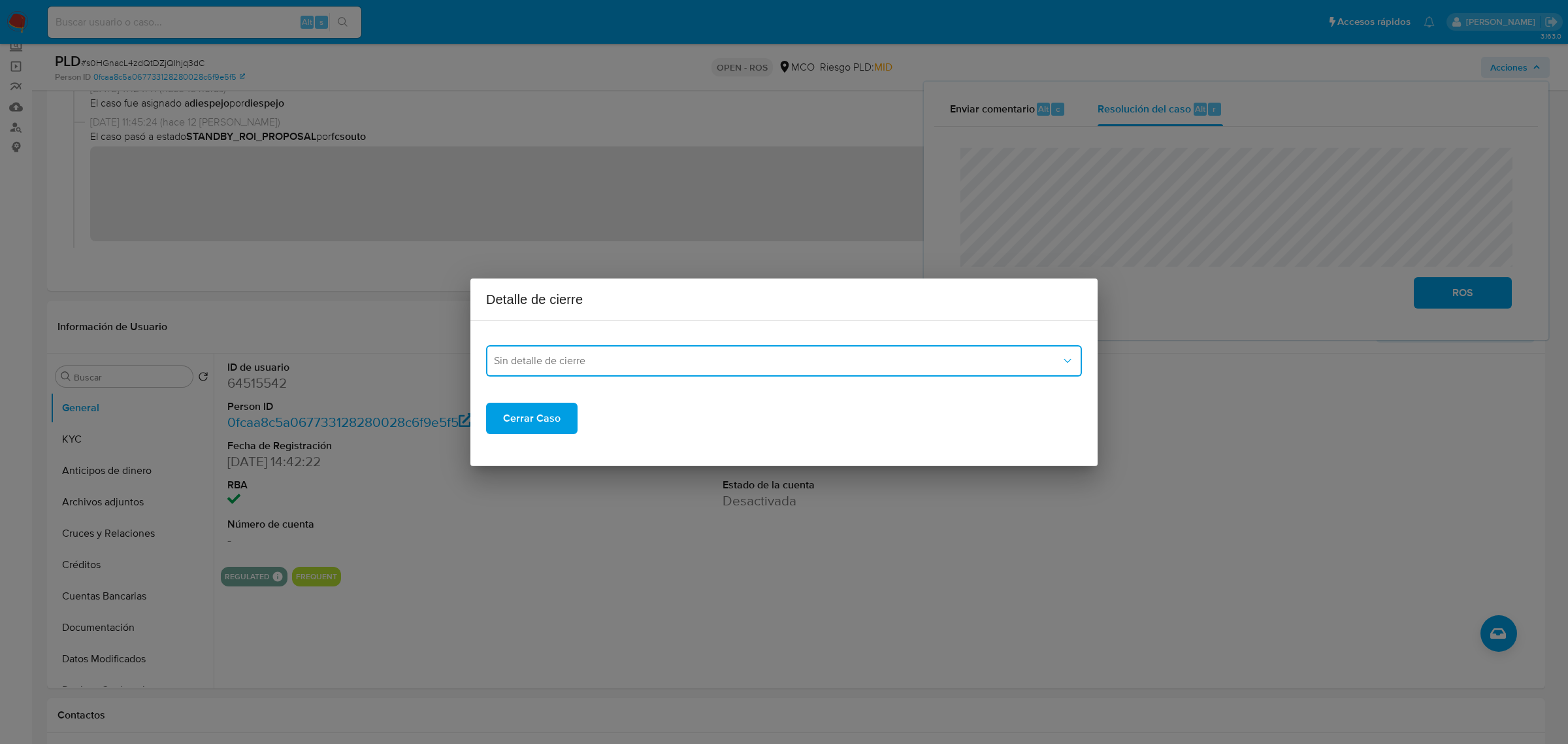
click at [657, 358] on span "Sin detalle de cierre" at bounding box center [777, 360] width 567 height 13
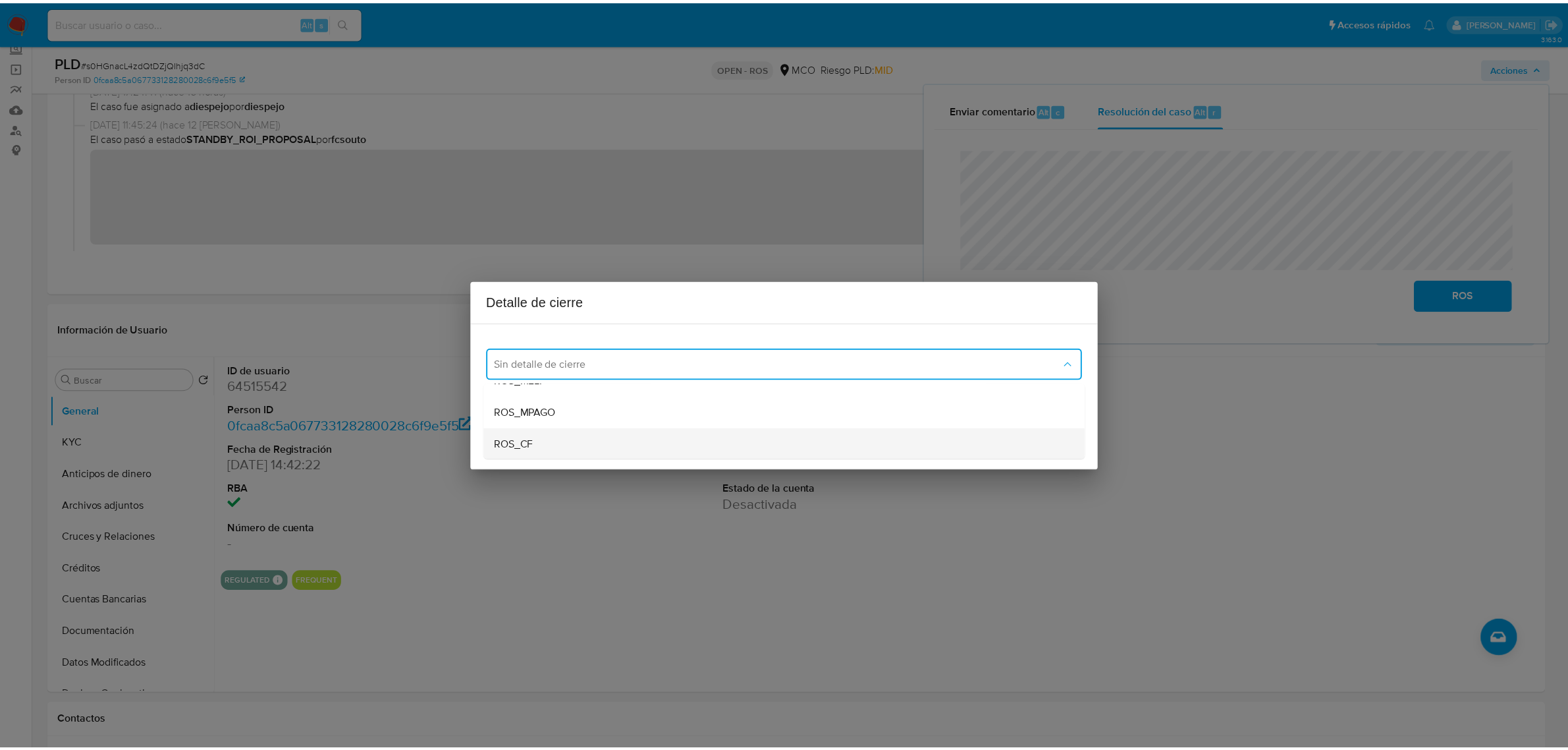
scroll to position [76, 0]
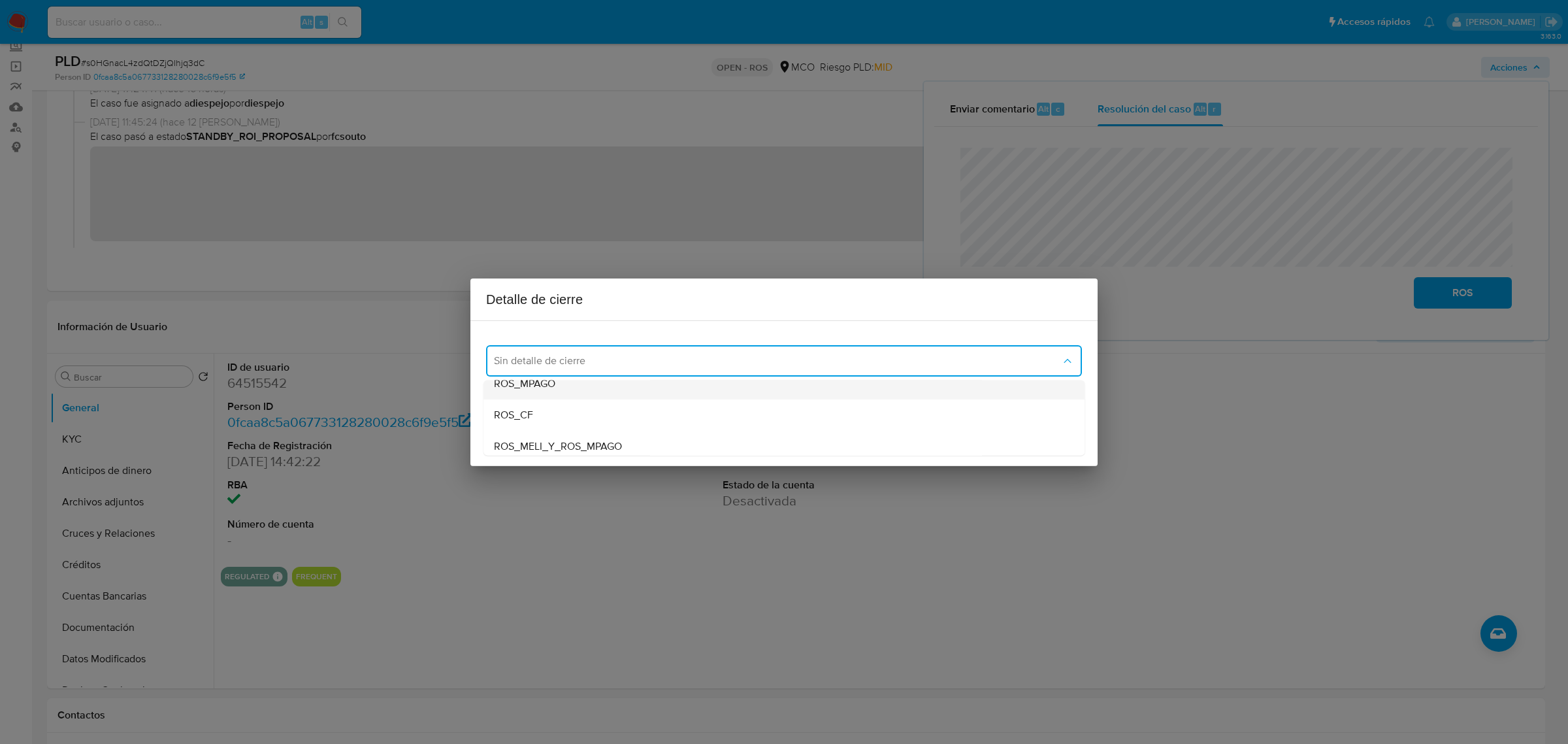
click at [584, 384] on div "ROS_MPAGO" at bounding box center [784, 383] width 580 height 31
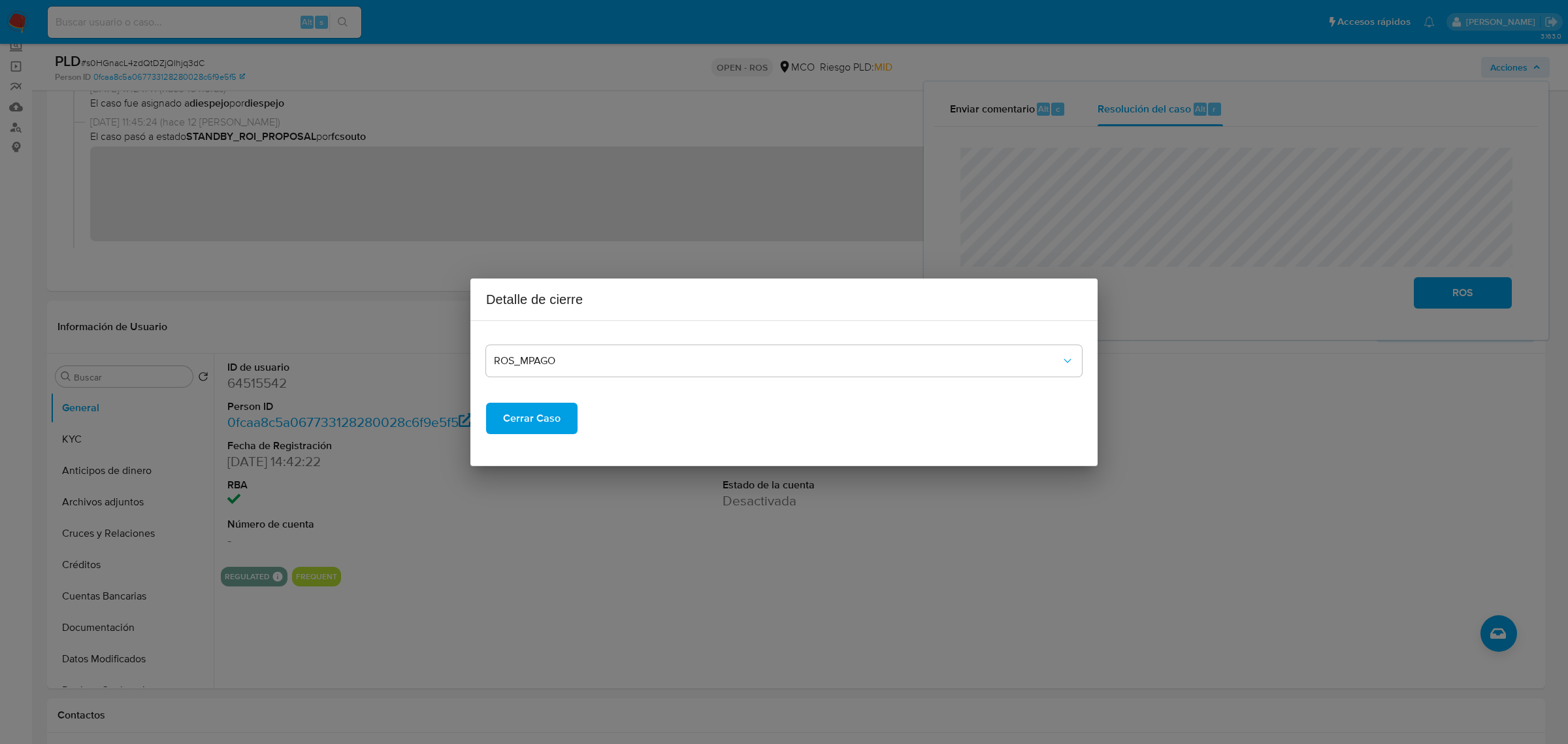
click at [540, 413] on span "Cerrar Caso" at bounding box center [532, 418] width 58 height 28
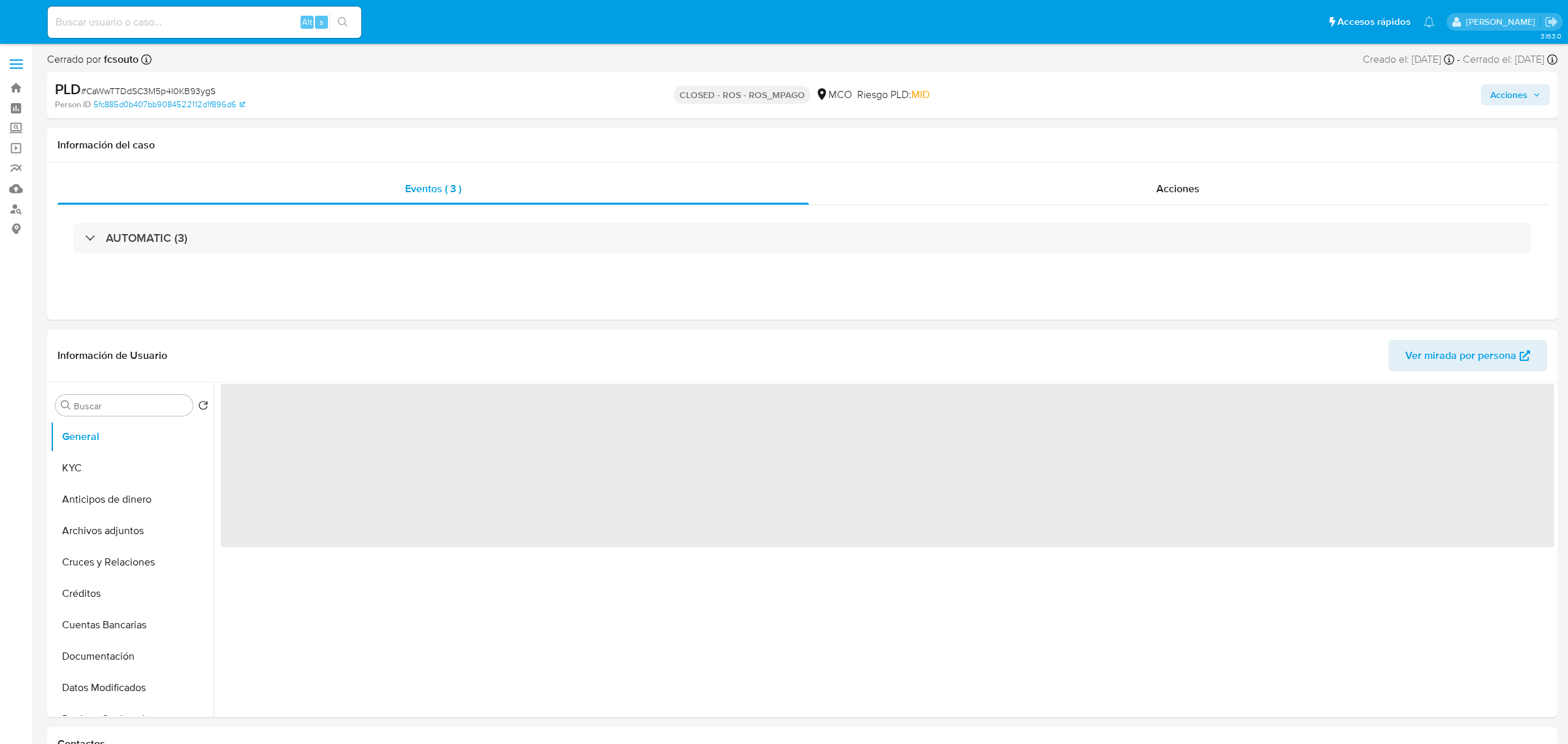
select select "10"
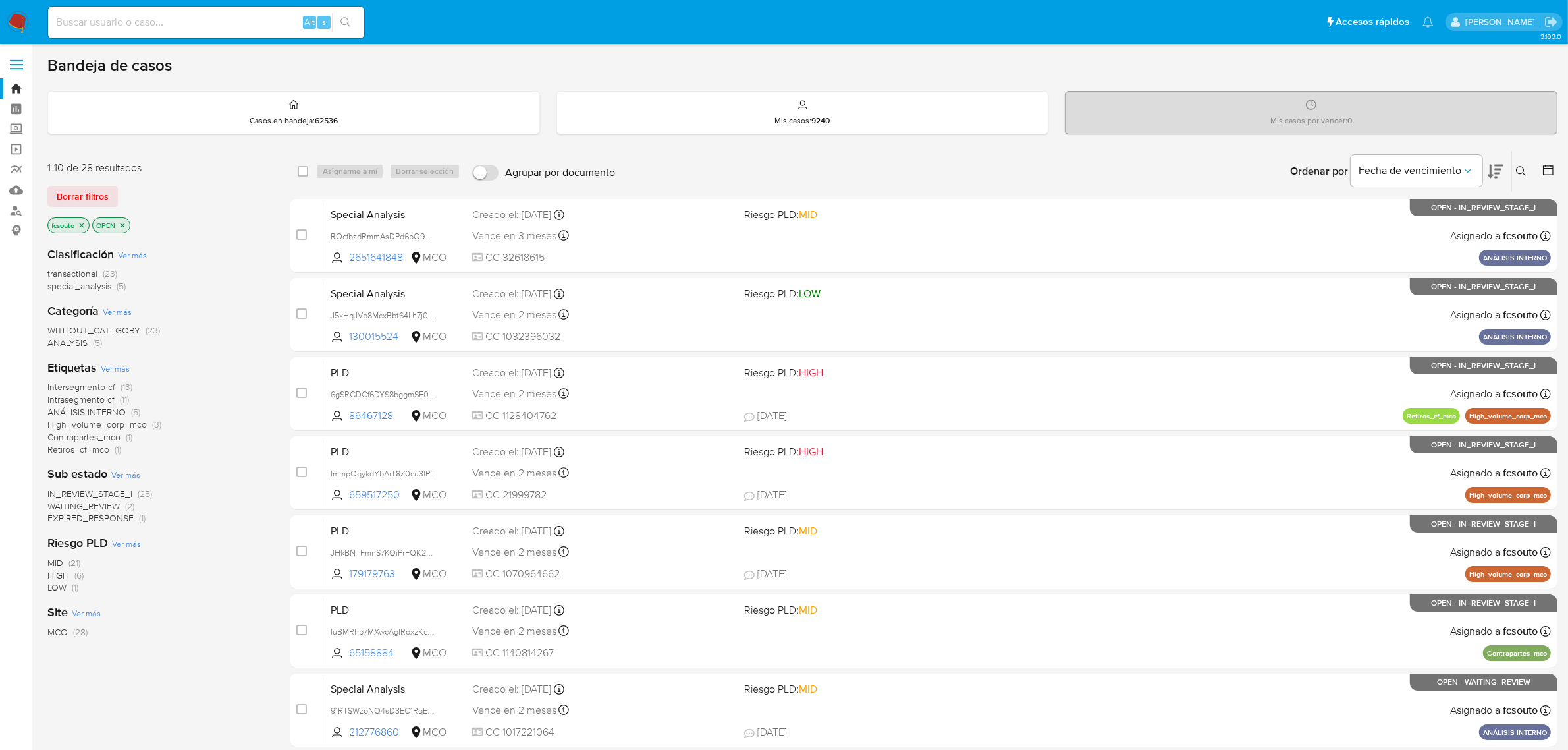
click at [100, 491] on span "IN_REVIEW_STAGE_I" at bounding box center [89, 493] width 85 height 13
click at [1548, 166] on icon at bounding box center [1548, 170] width 11 height 11
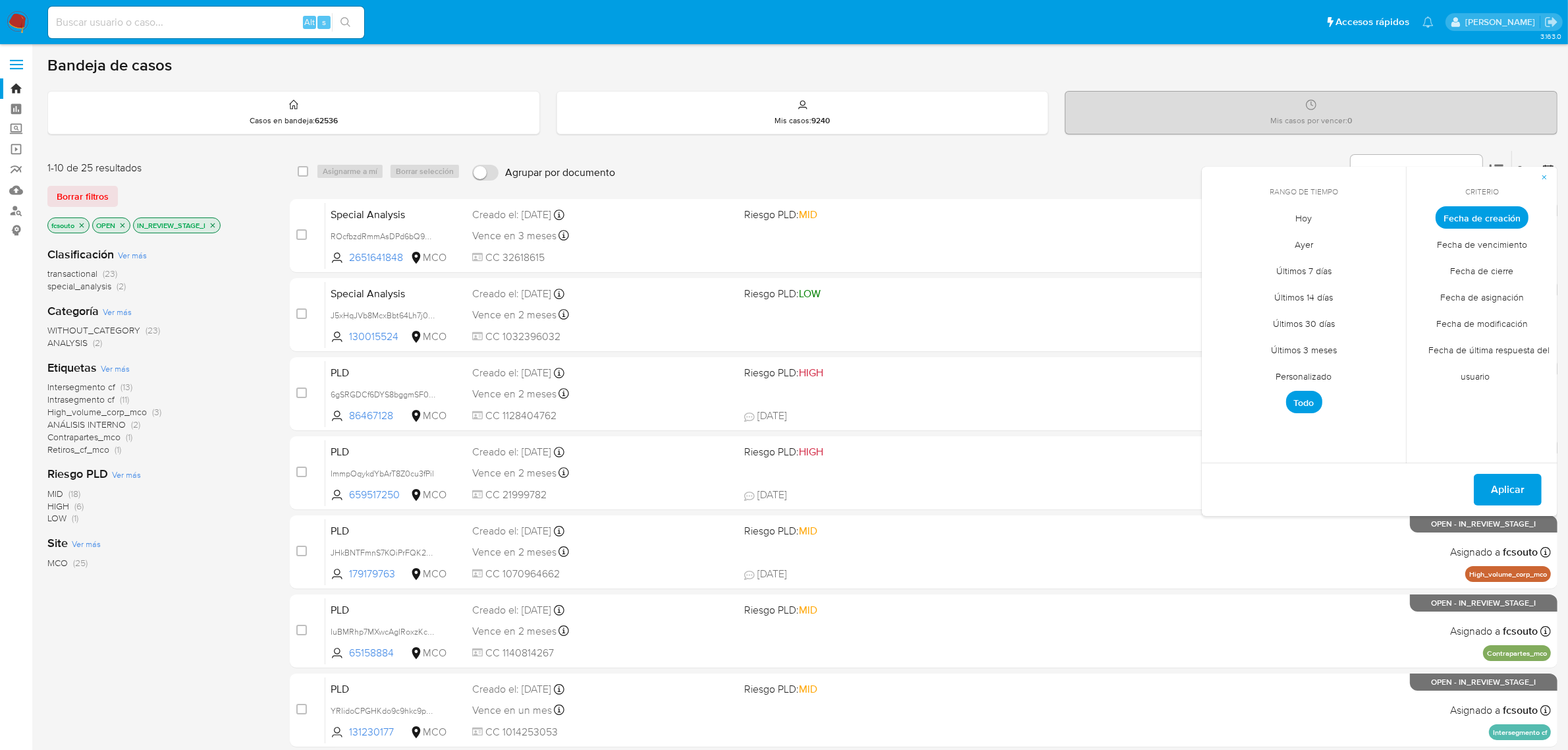
click at [1322, 374] on span "Personalizado" at bounding box center [1305, 377] width 84 height 27
click at [1216, 234] on icon "Mes anterior" at bounding box center [1223, 242] width 16 height 16
click at [1227, 241] on icon "Mes anterior" at bounding box center [1223, 242] width 16 height 16
click at [1226, 320] on button "4" at bounding box center [1225, 317] width 21 height 21
click at [1358, 344] on button "16" at bounding box center [1357, 344] width 21 height 21
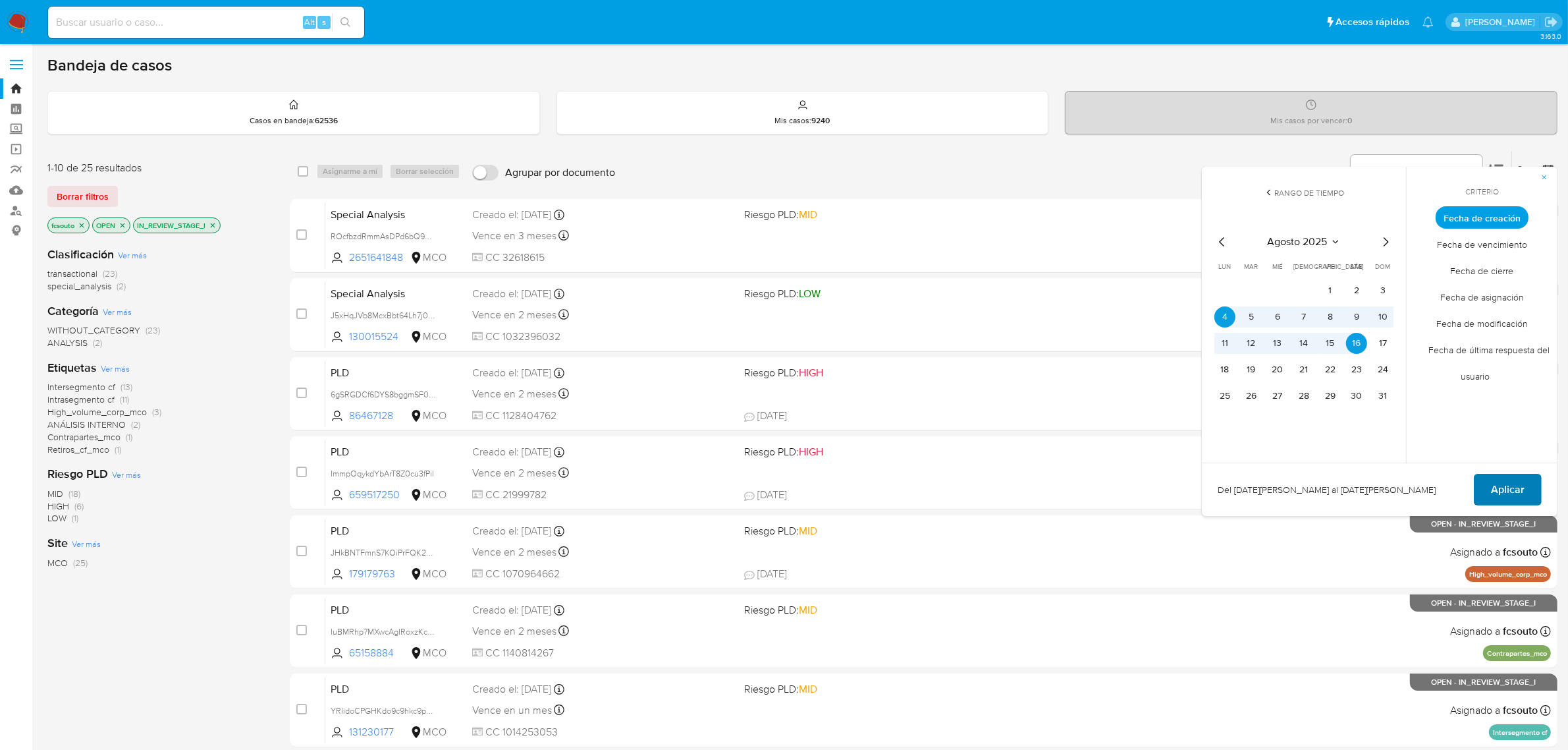
click at [1507, 496] on span "Aplicar" at bounding box center [1508, 490] width 34 height 29
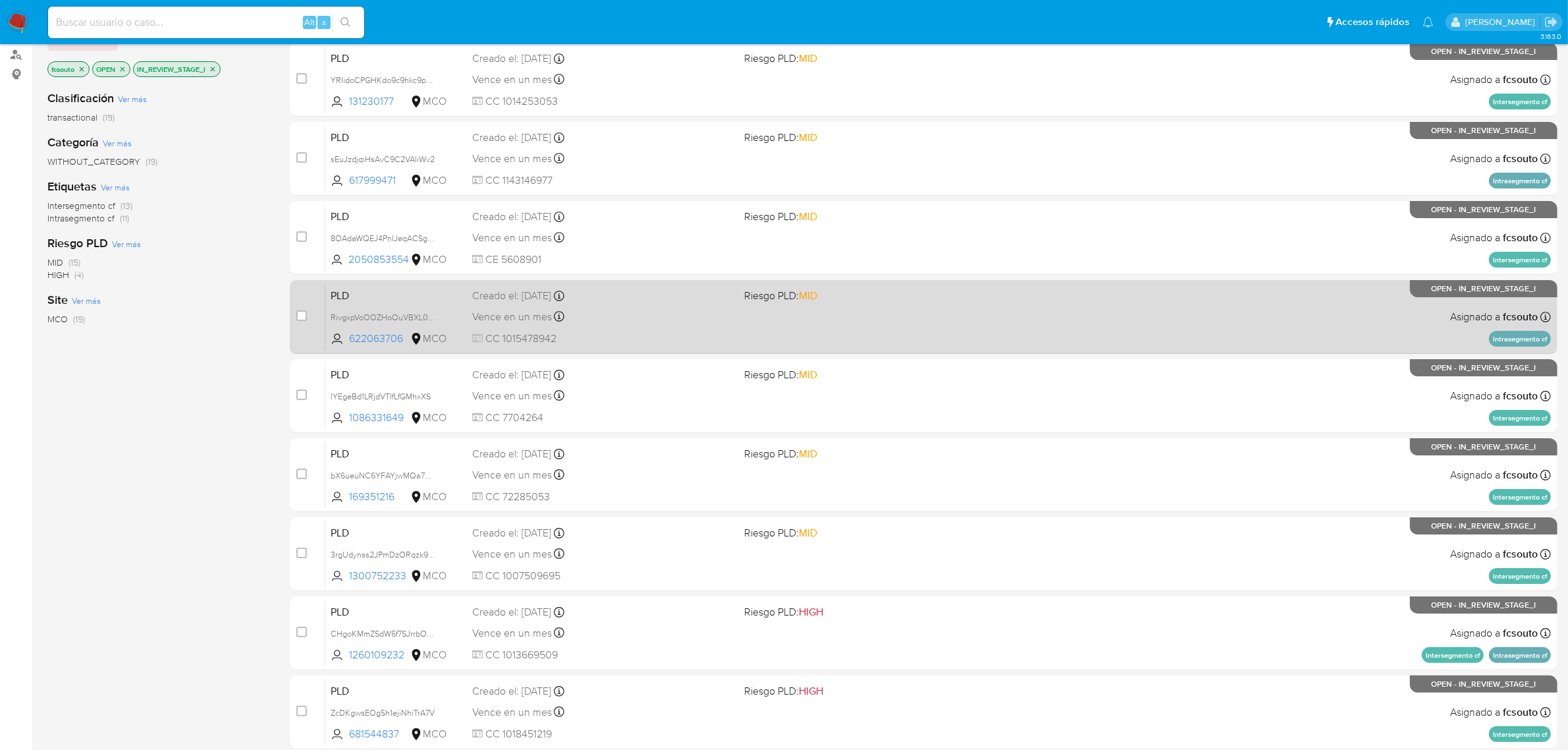
scroll to position [337, 0]
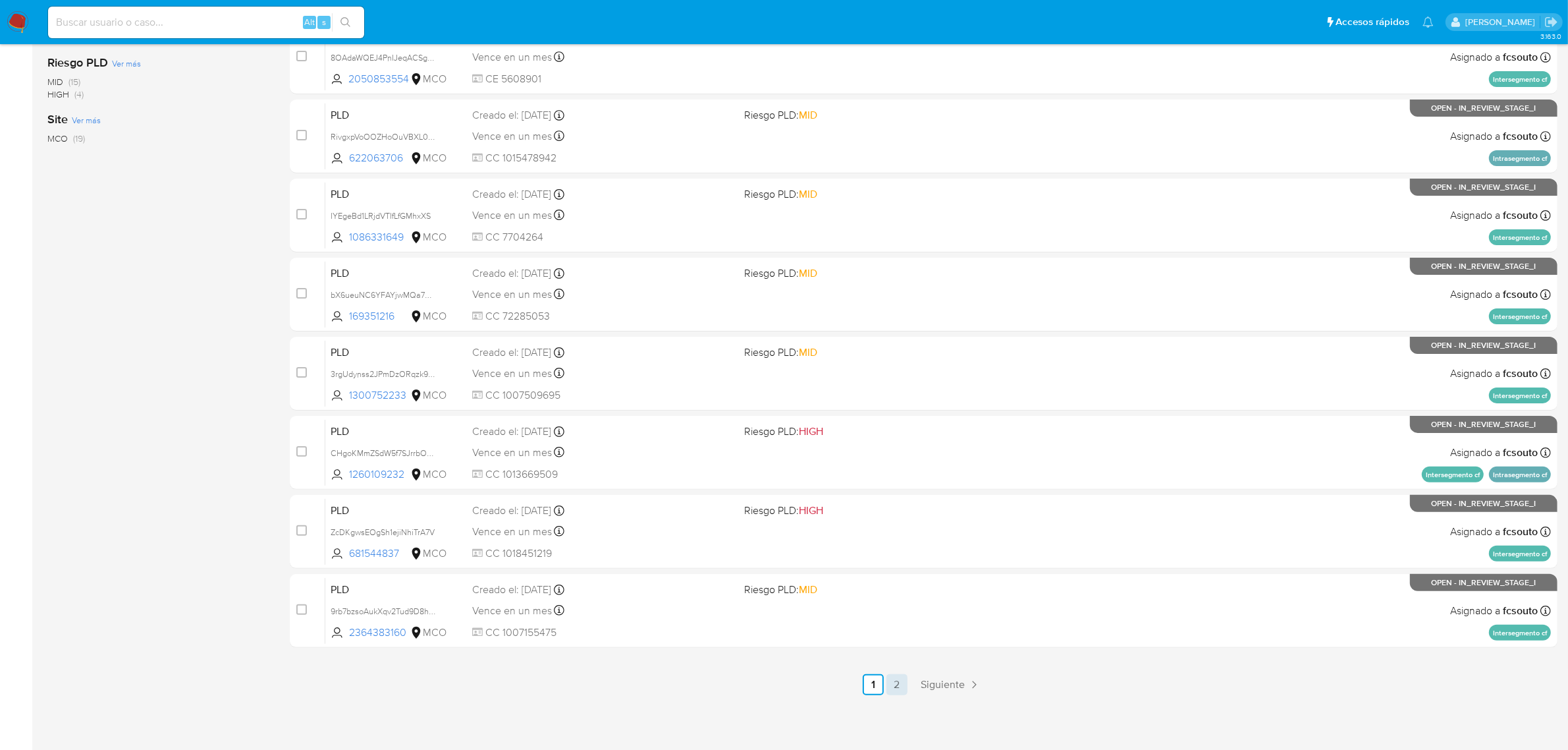
click at [894, 689] on link "2" at bounding box center [897, 685] width 21 height 21
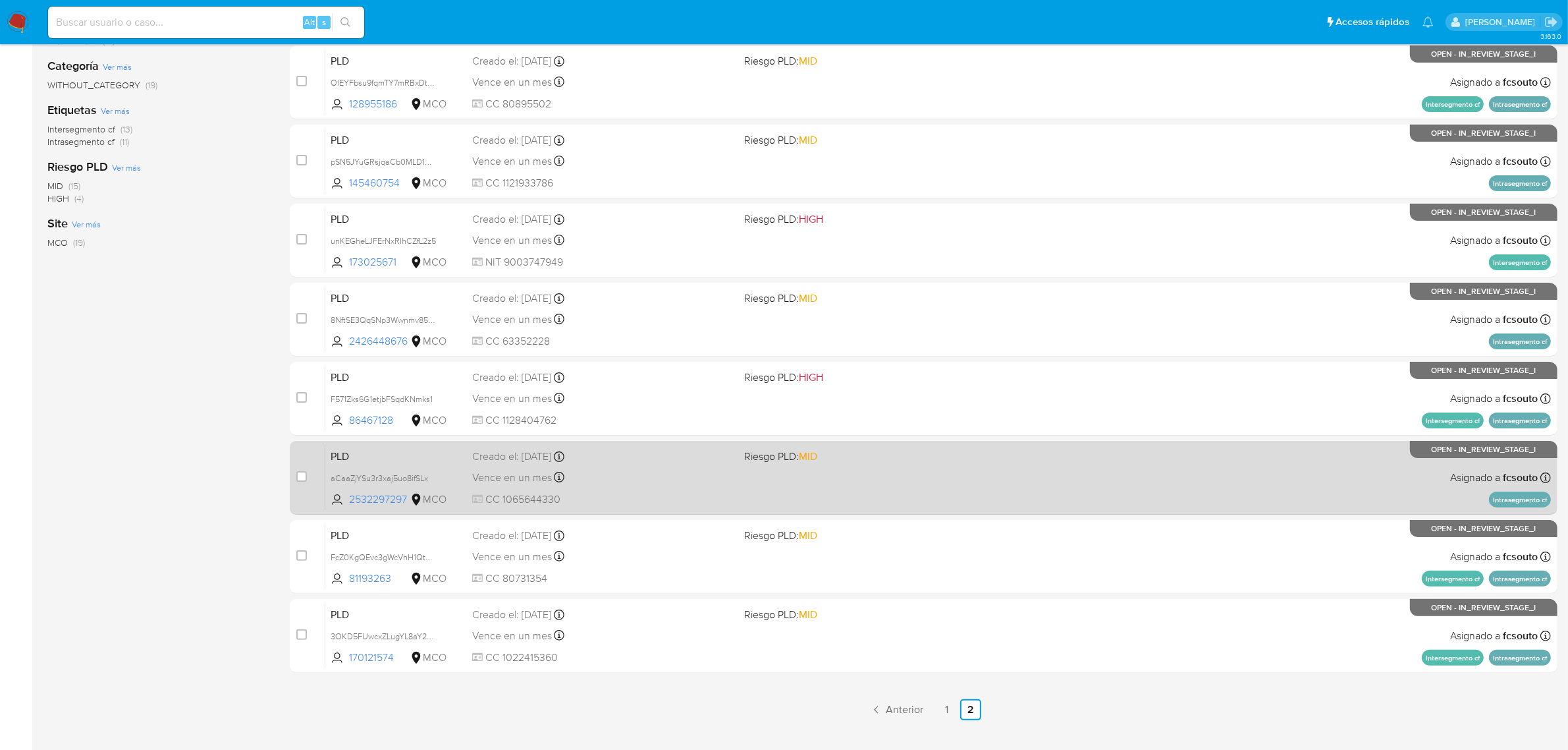
scroll to position [258, 0]
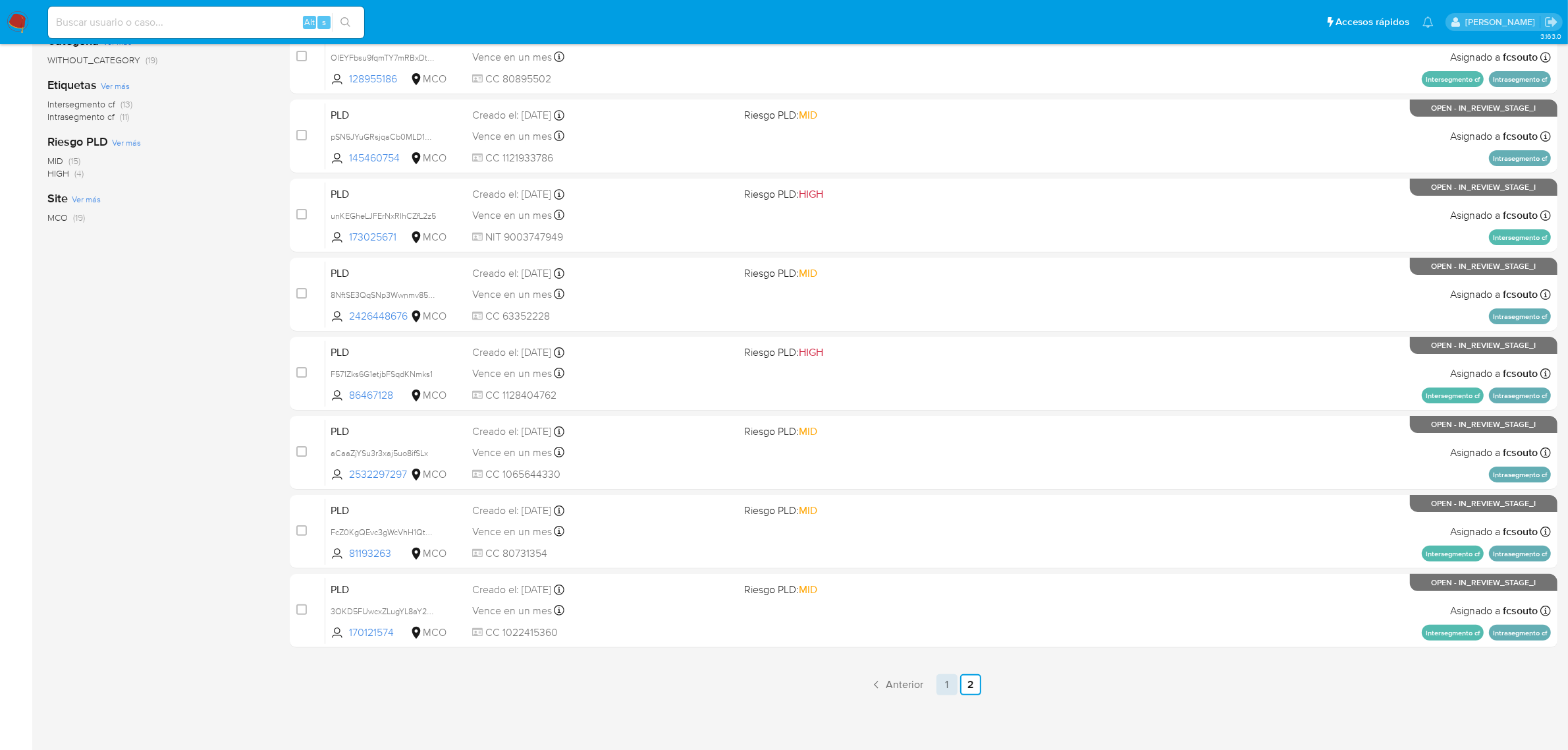
click at [944, 677] on link "1" at bounding box center [947, 685] width 21 height 21
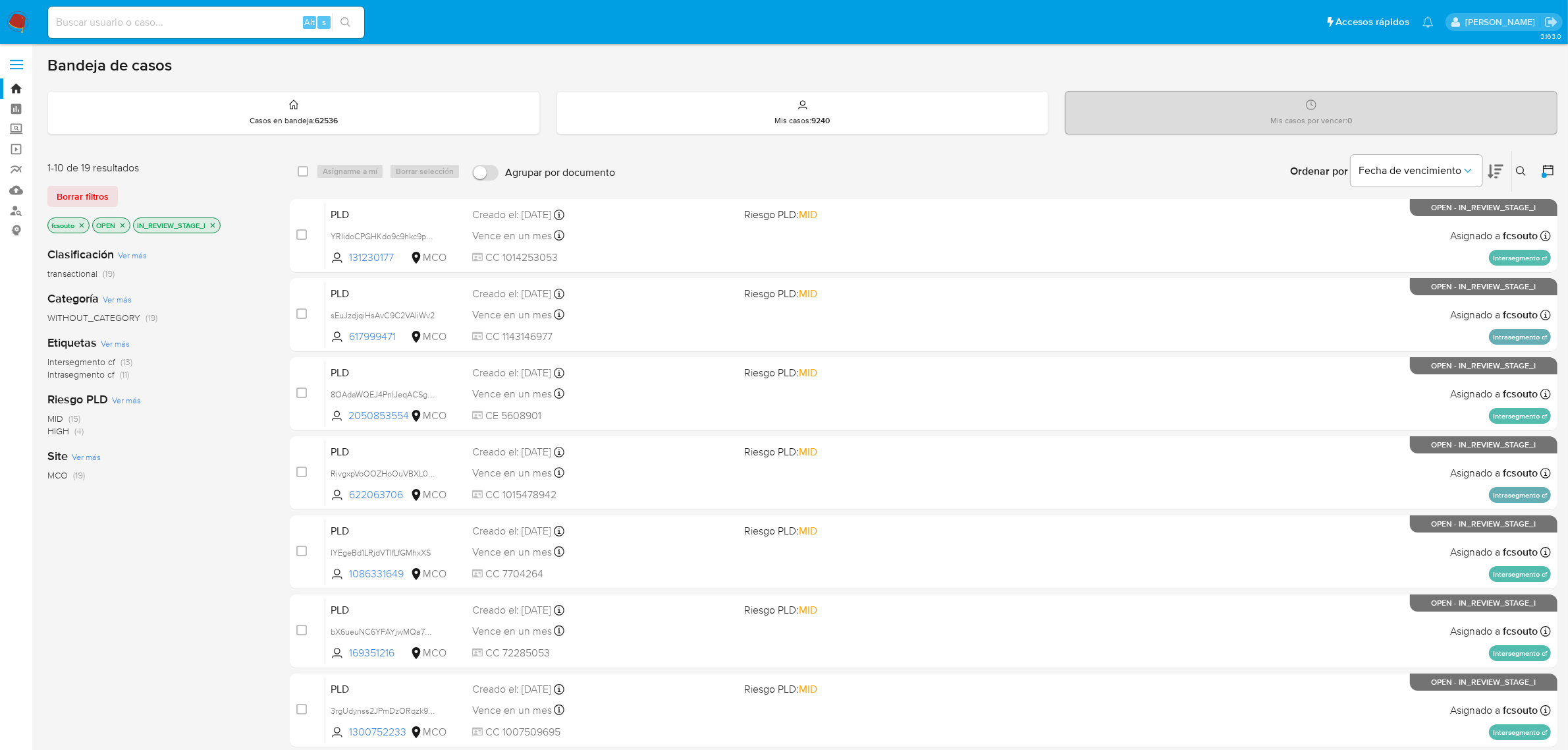
click at [629, 248] on div "PLD YRIidoCPGHKdo9c9hkc9pcKC 131230177 MCO Riesgo PLD: MID Creado el: 12/08/202…" at bounding box center [938, 235] width 1225 height 66
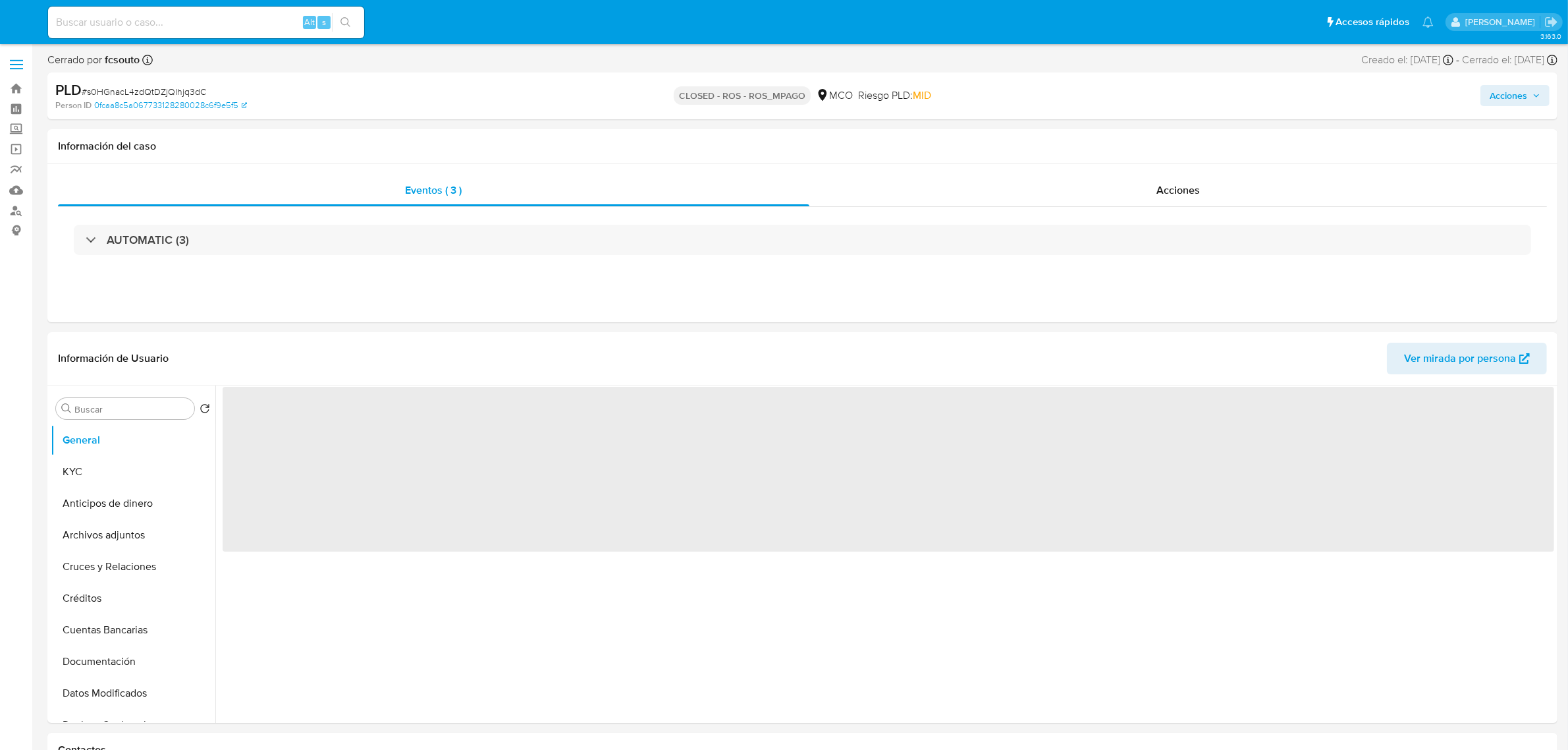
select select "10"
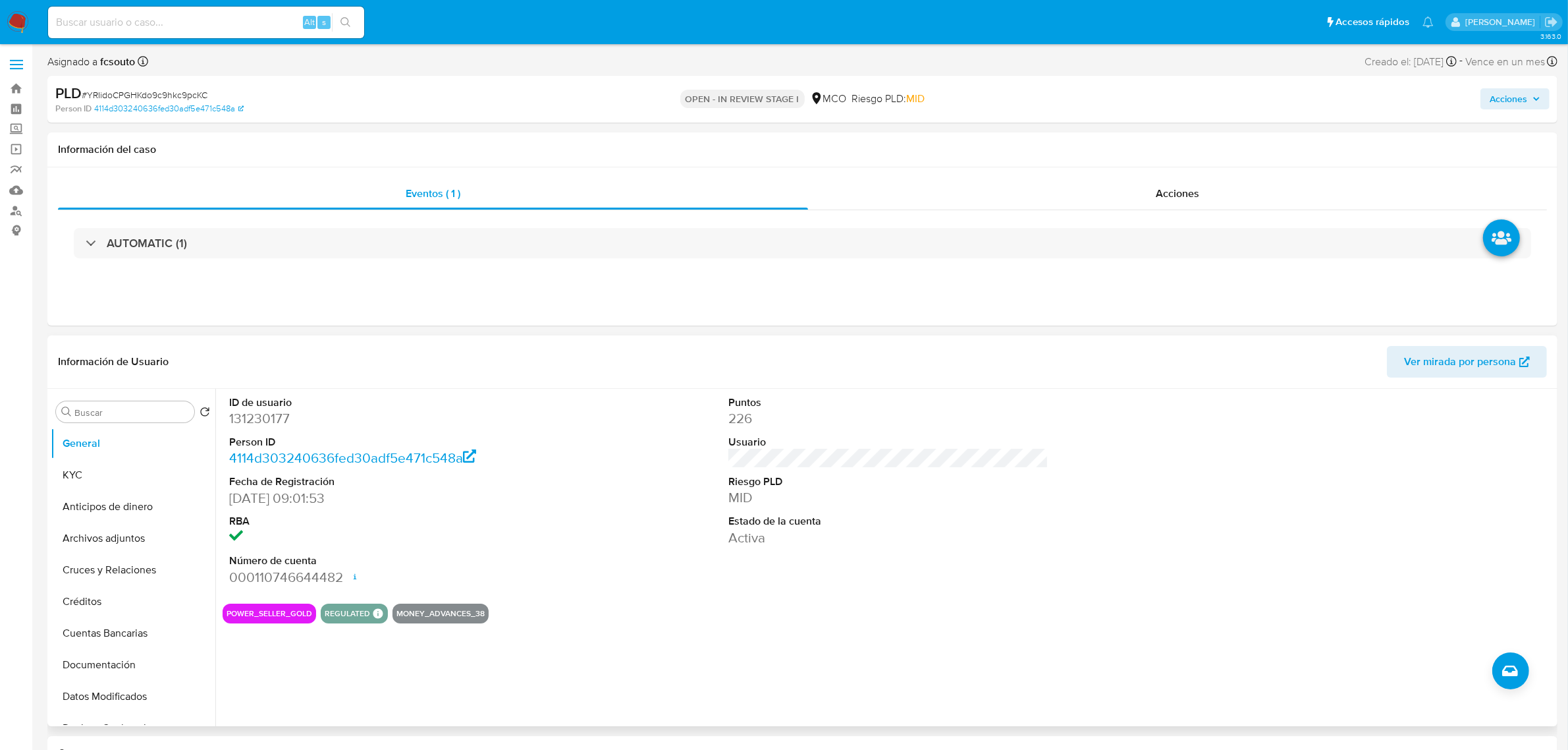
click at [274, 417] on dd "131230177" at bounding box center [389, 418] width 320 height 19
copy dd "131230177"
click at [508, 445] on dt "Person ID" at bounding box center [389, 442] width 320 height 14
click at [243, 409] on dd "131230177" at bounding box center [389, 418] width 320 height 19
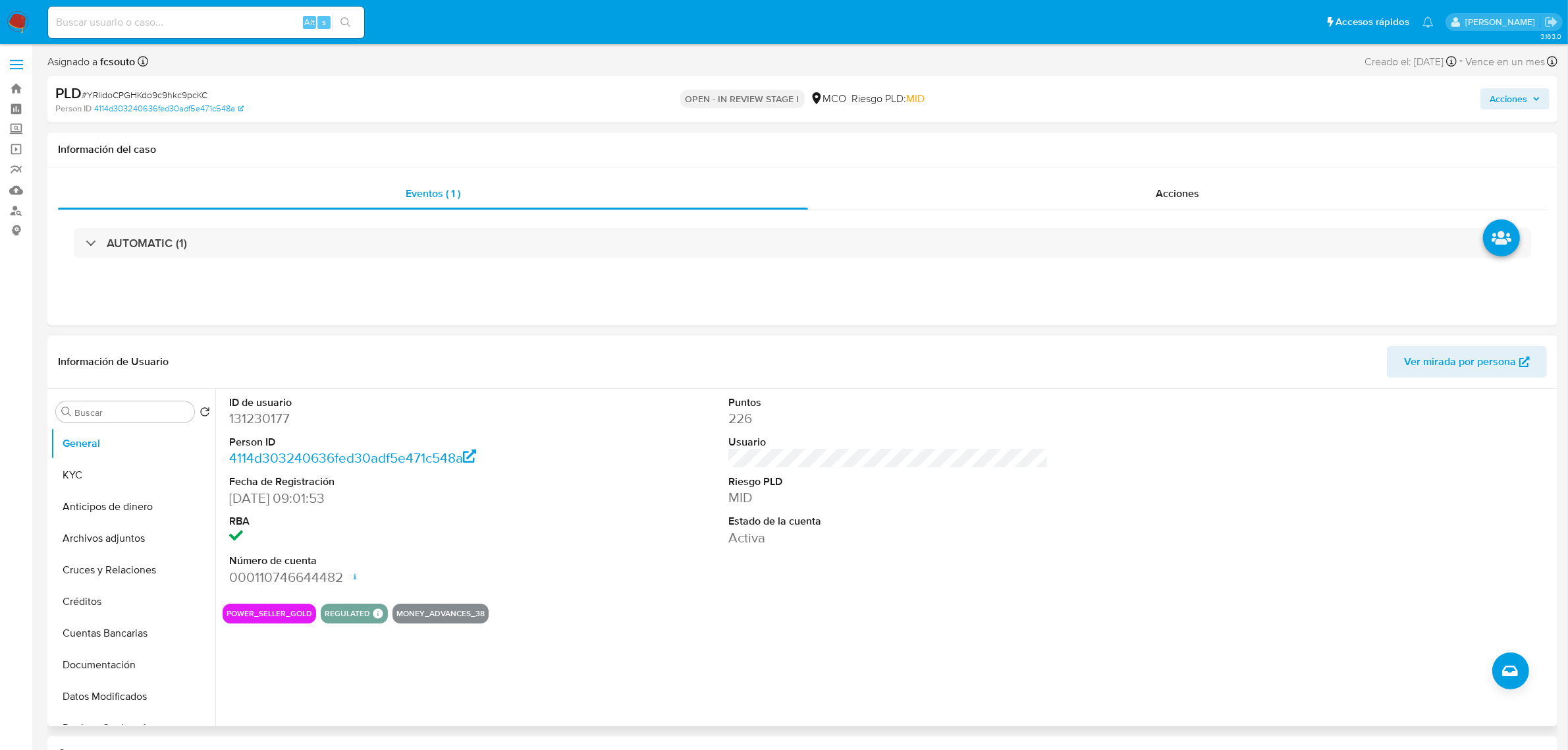
click at [254, 426] on dd "131230177" at bounding box center [389, 418] width 320 height 19
copy dd "131230177"
click at [248, 416] on dd "131230177" at bounding box center [389, 418] width 320 height 19
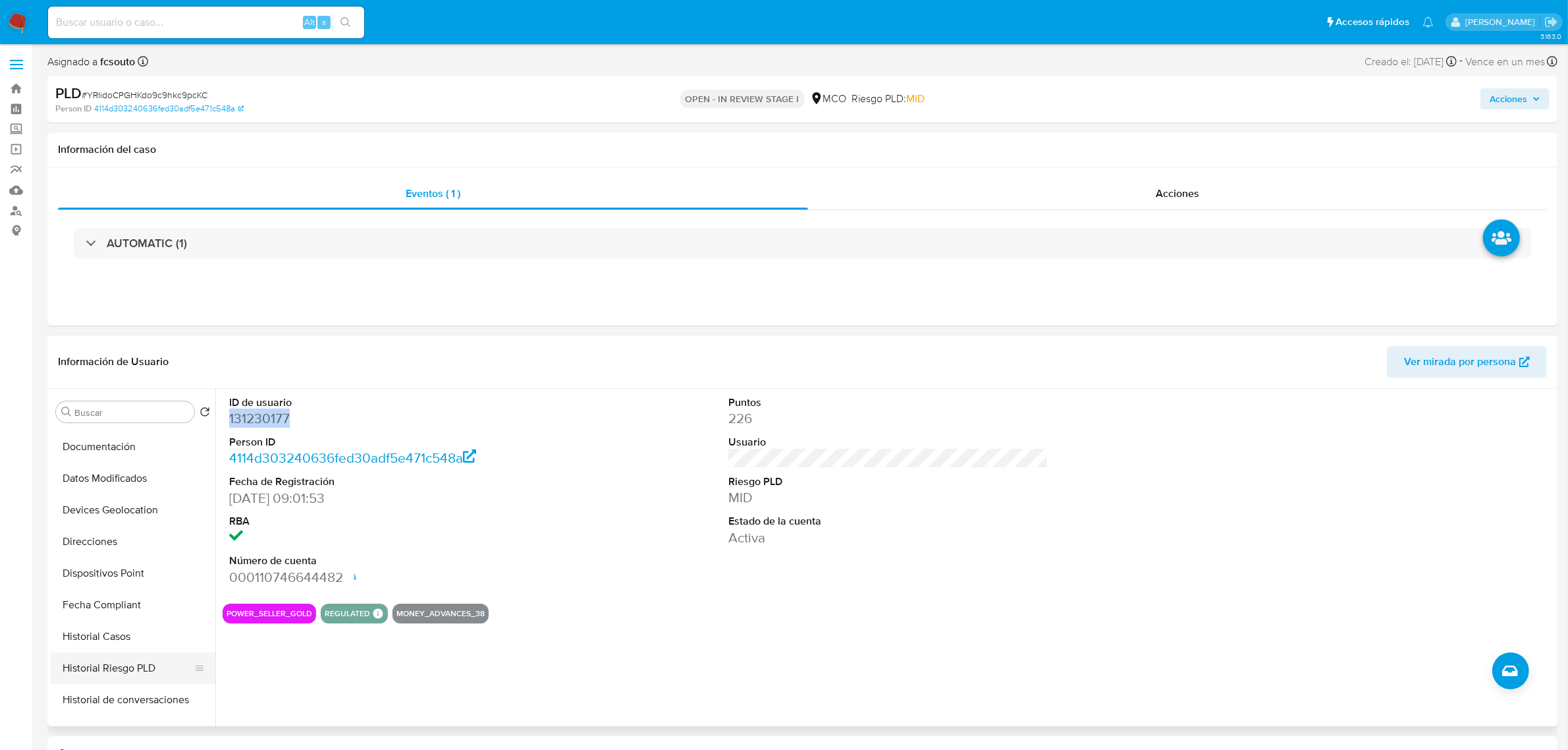
scroll to position [247, 0]
click at [103, 605] on button "Historial Casos" at bounding box center [128, 607] width 154 height 31
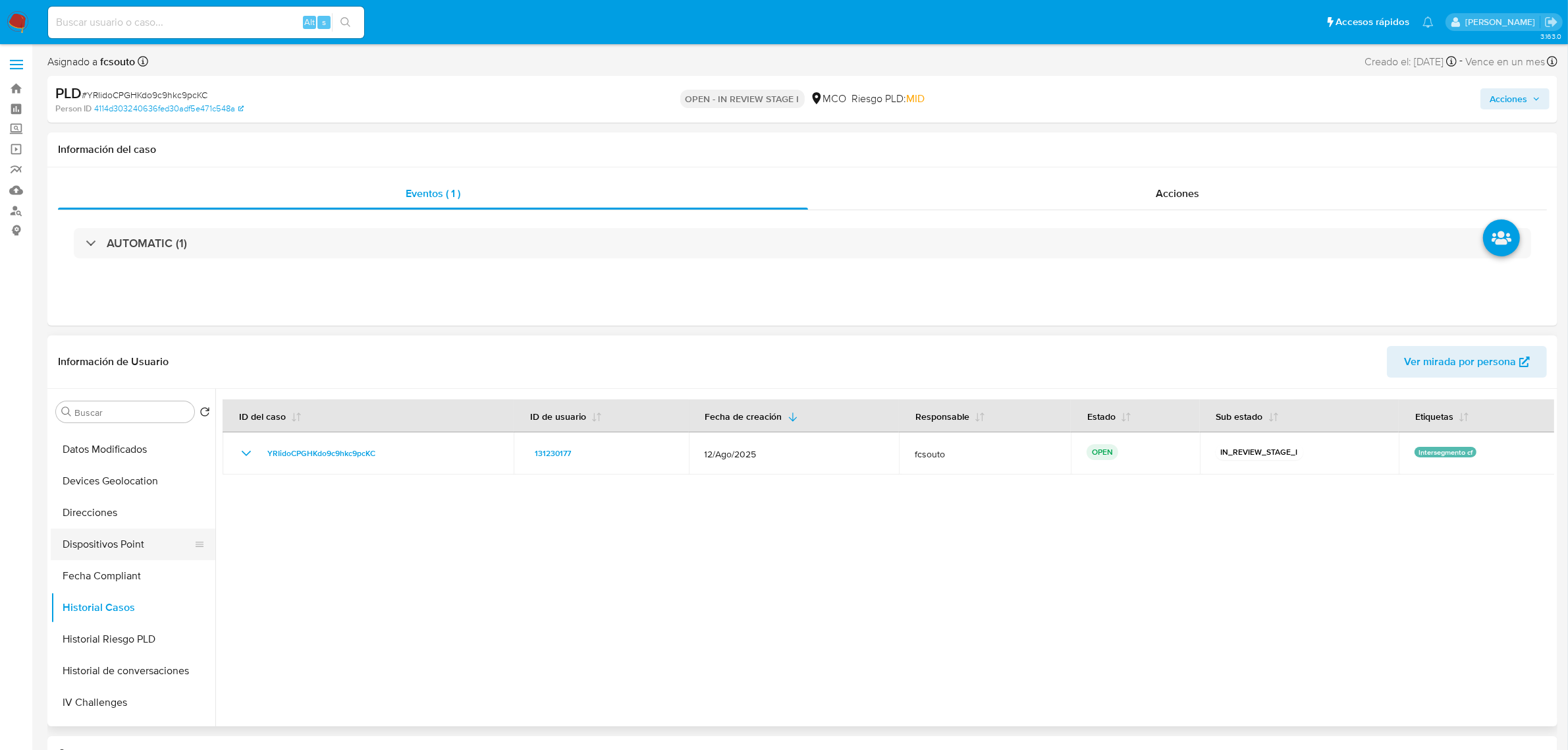
scroll to position [165, 0]
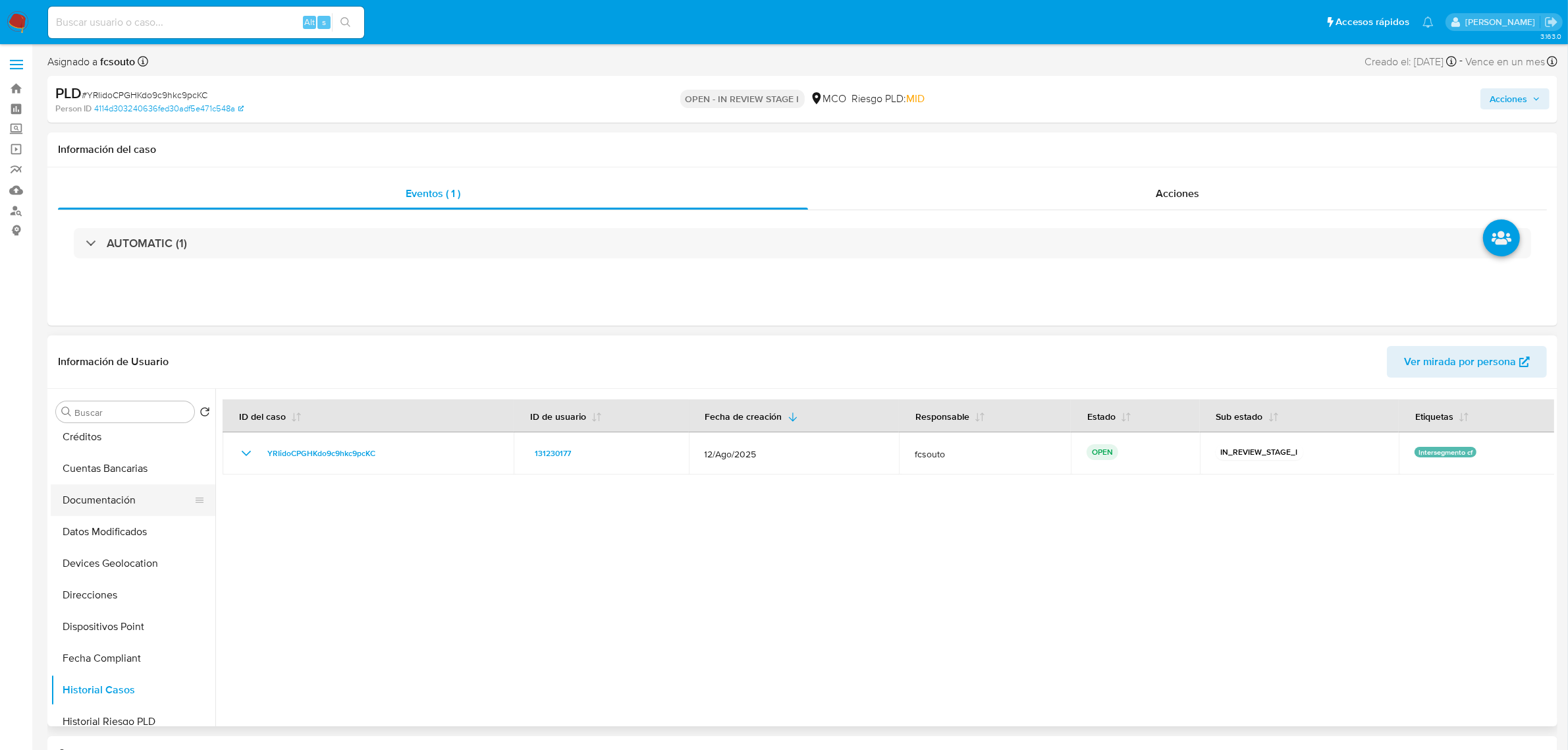
click at [123, 508] on button "Documentación" at bounding box center [128, 499] width 154 height 31
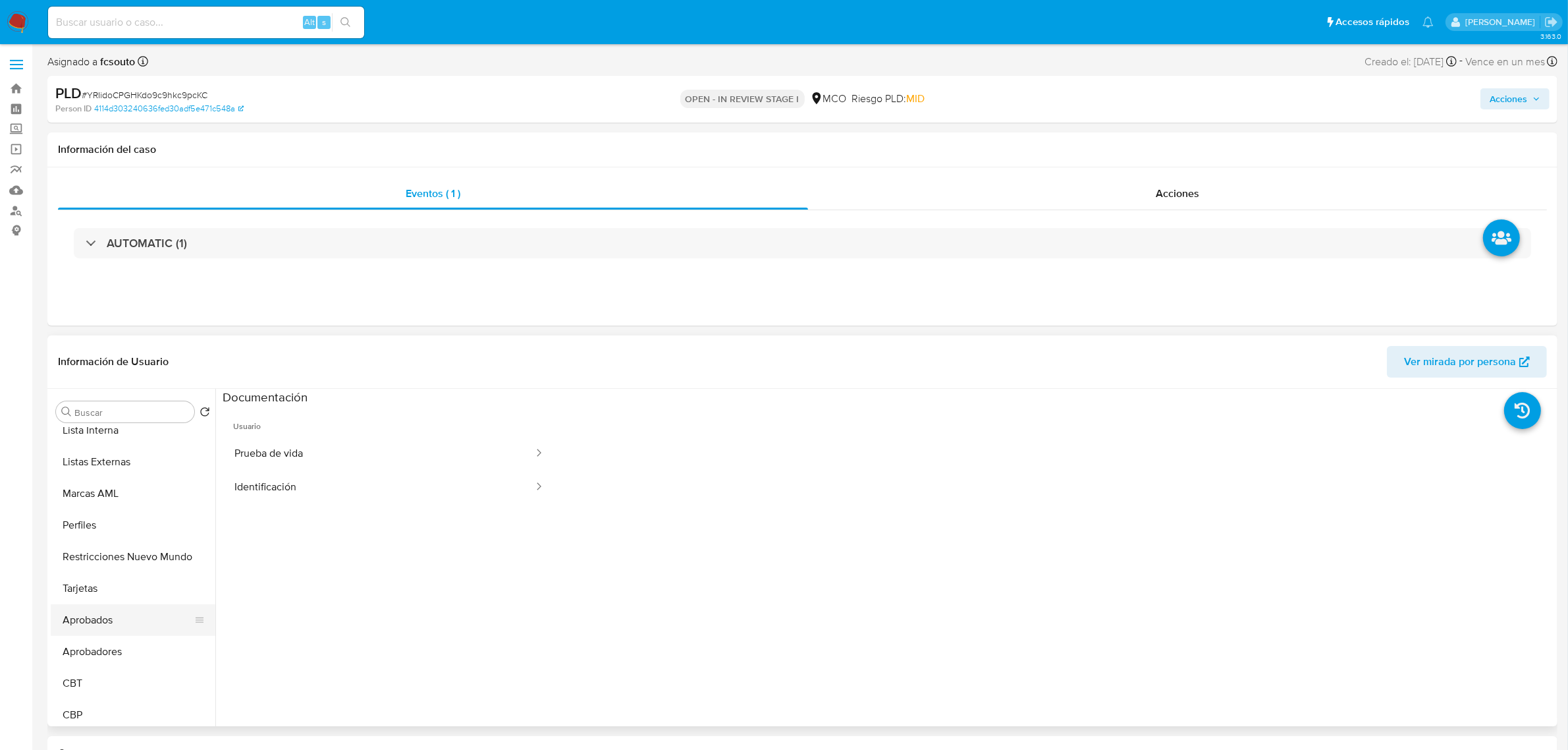
scroll to position [651, 0]
click at [155, 539] on button "Restricciones Nuevo Mundo" at bounding box center [128, 551] width 154 height 31
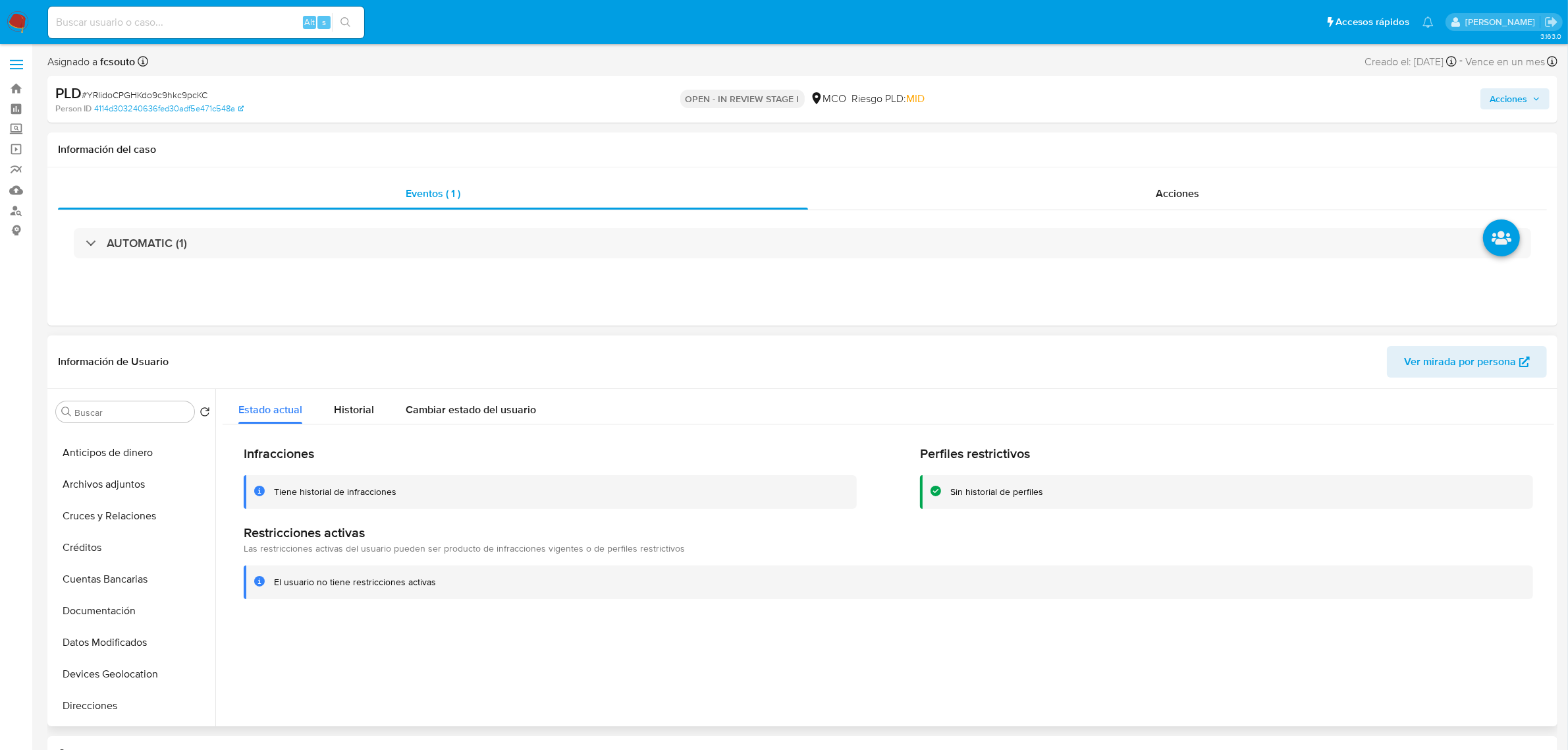
scroll to position [0, 0]
drag, startPoint x: 126, startPoint y: 539, endPoint x: 88, endPoint y: 539, distance: 38.0
click at [125, 539] on button "Archivos adjuntos" at bounding box center [128, 538] width 154 height 31
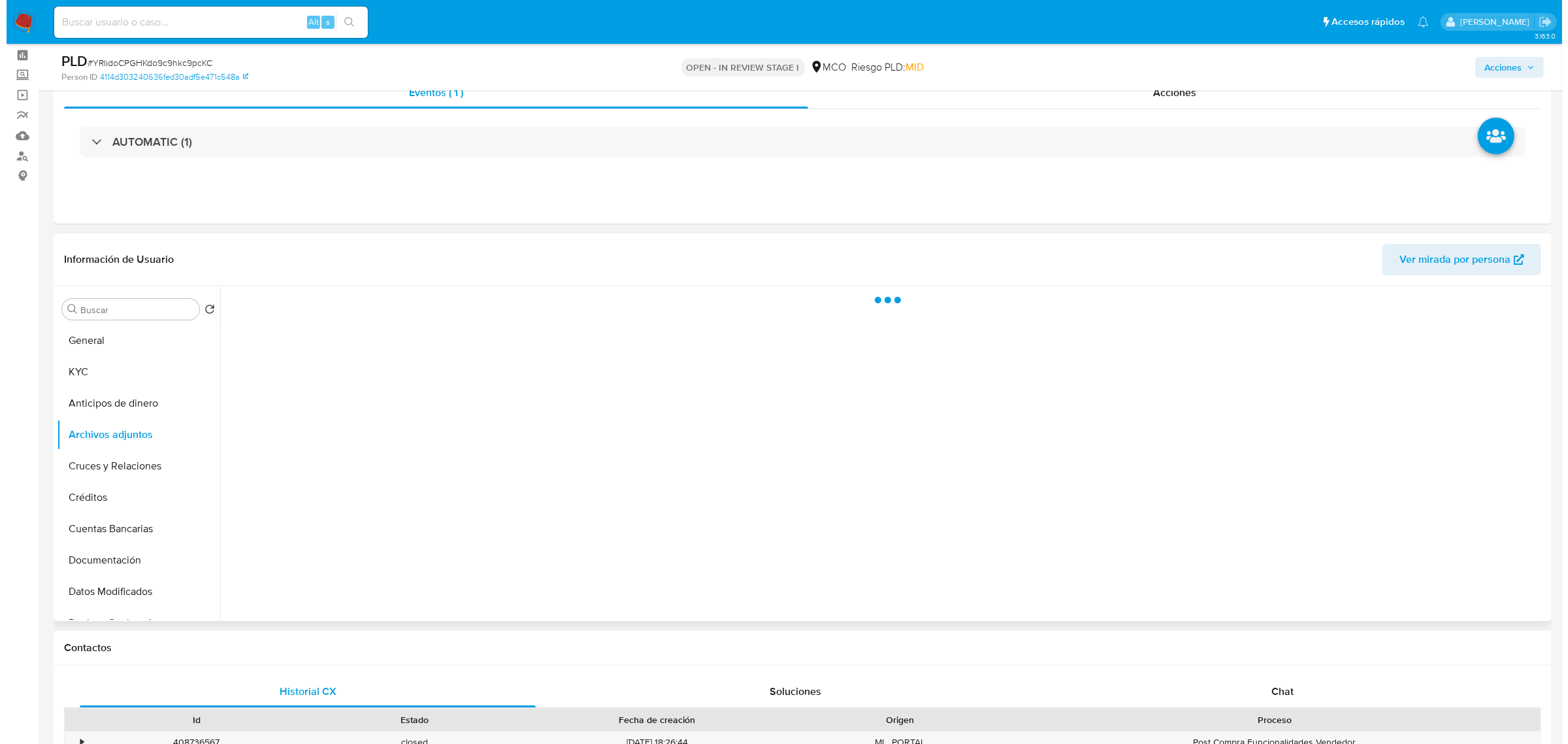
scroll to position [82, 0]
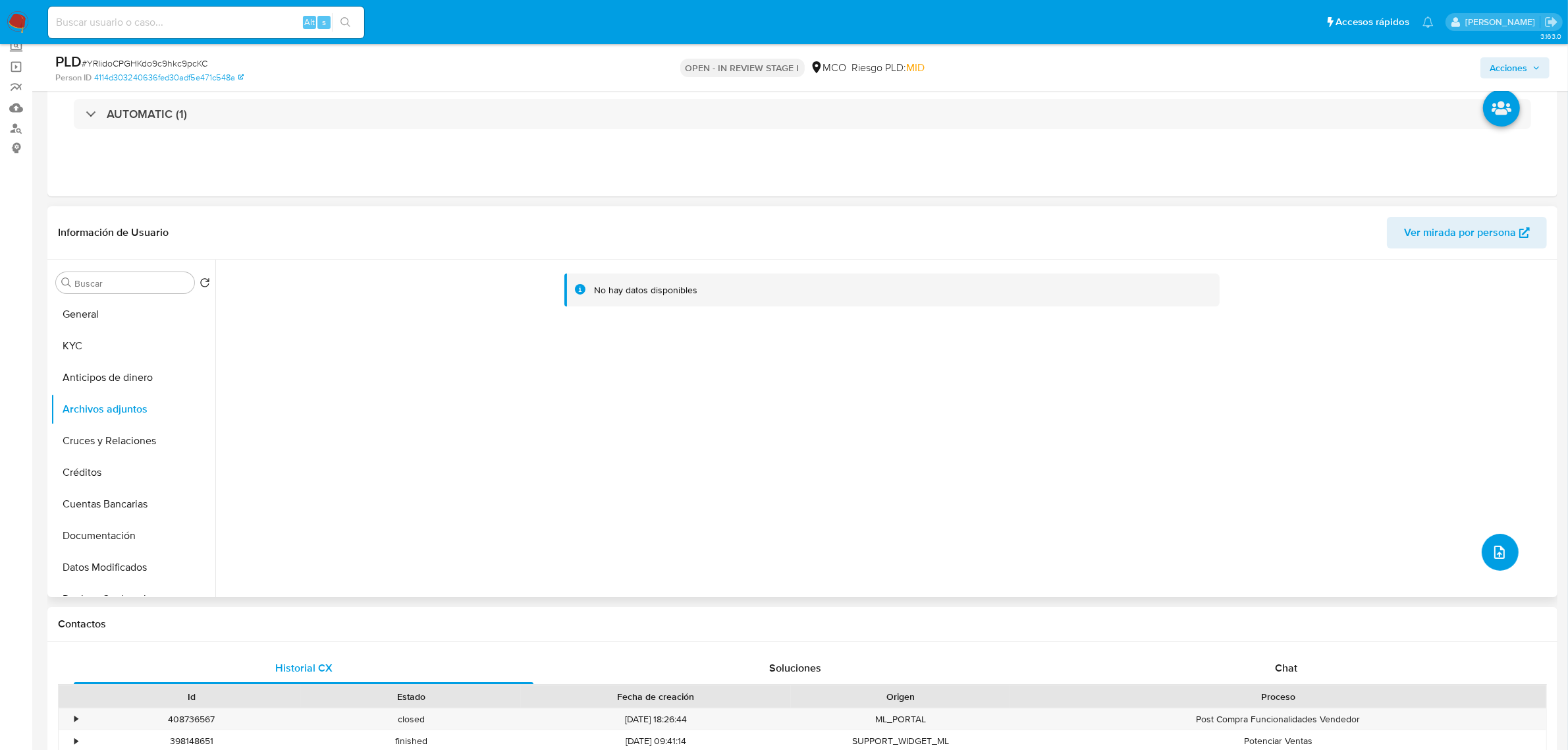
click at [1504, 549] on button "upload-file" at bounding box center [1500, 551] width 37 height 37
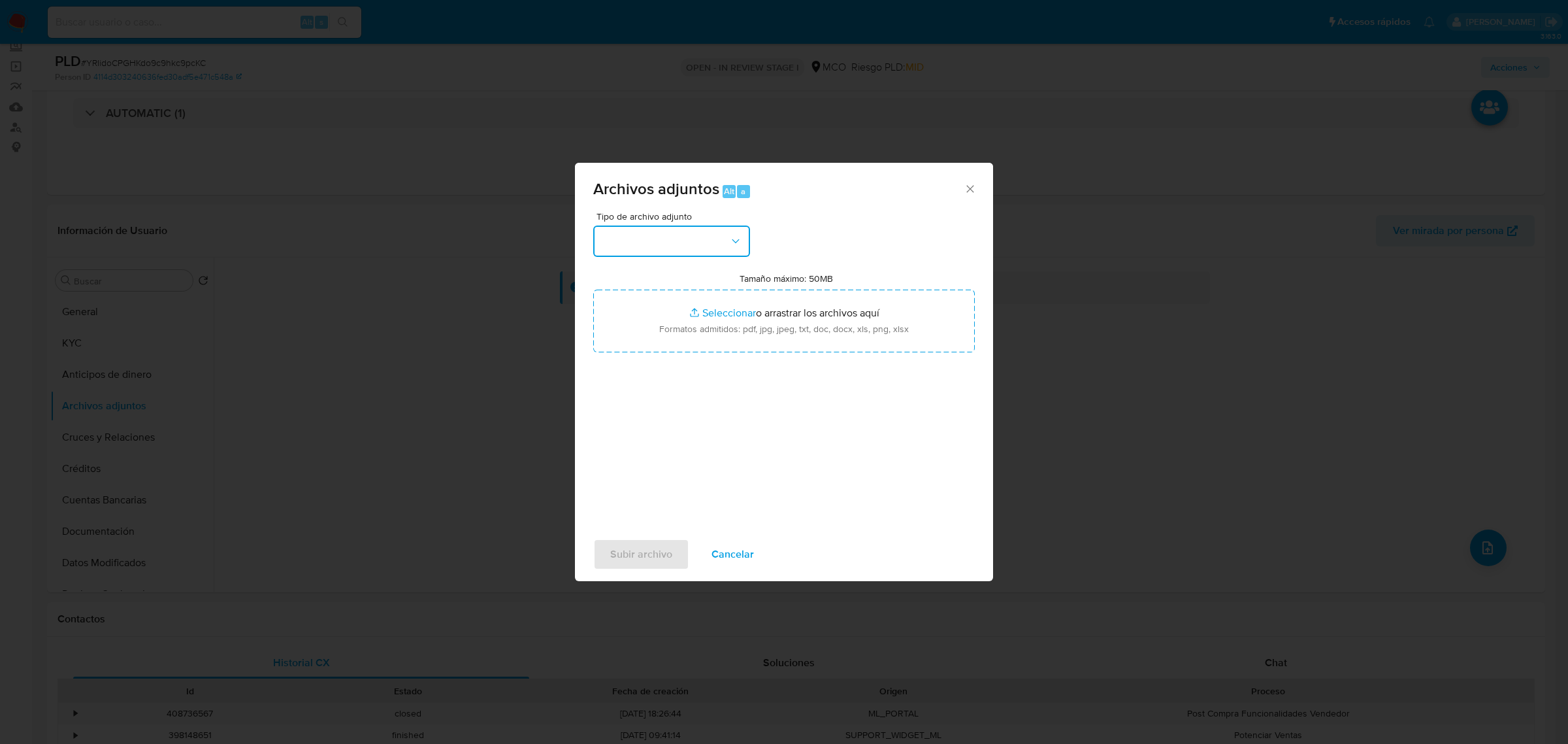
click at [700, 246] on button "button" at bounding box center [672, 241] width 157 height 31
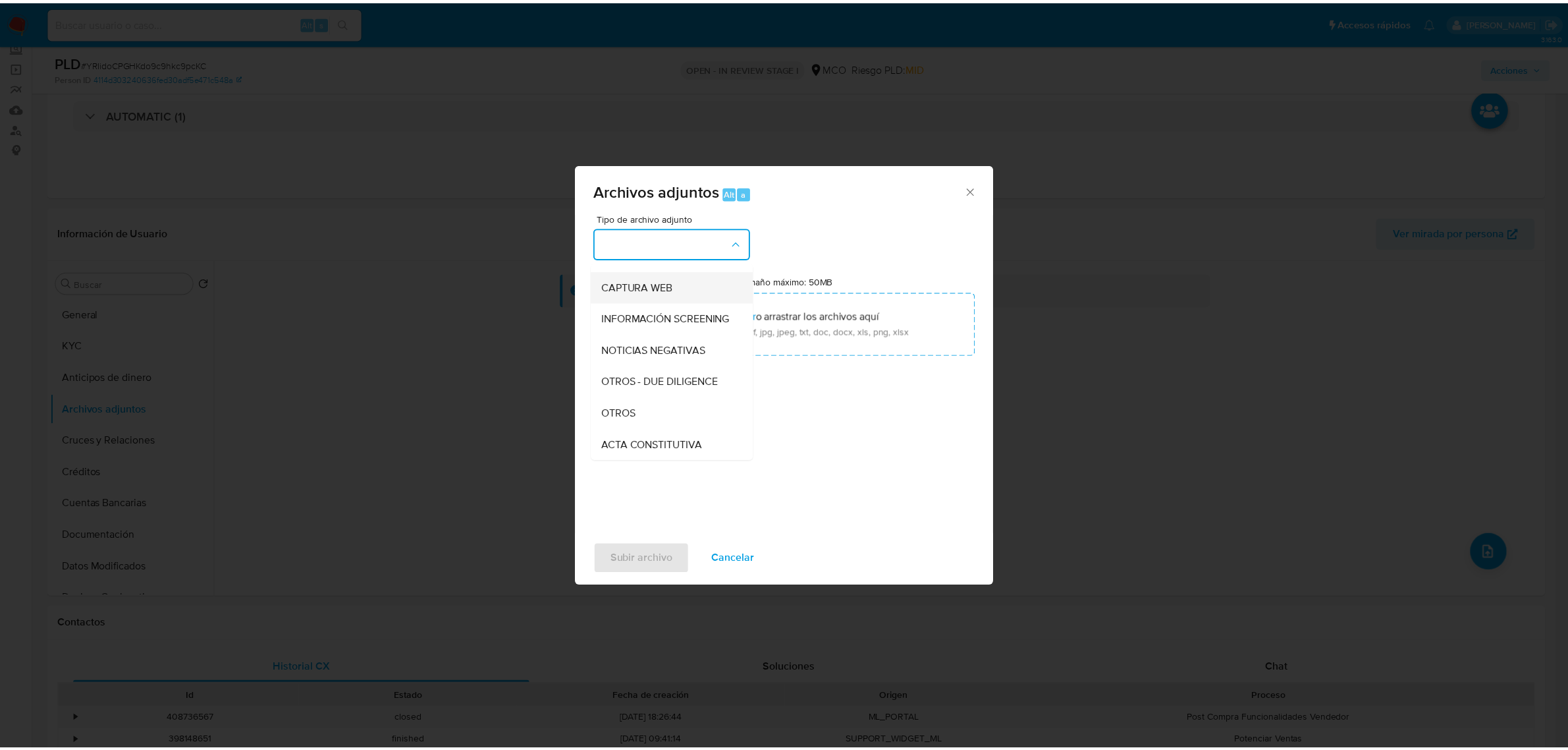
scroll to position [165, 0]
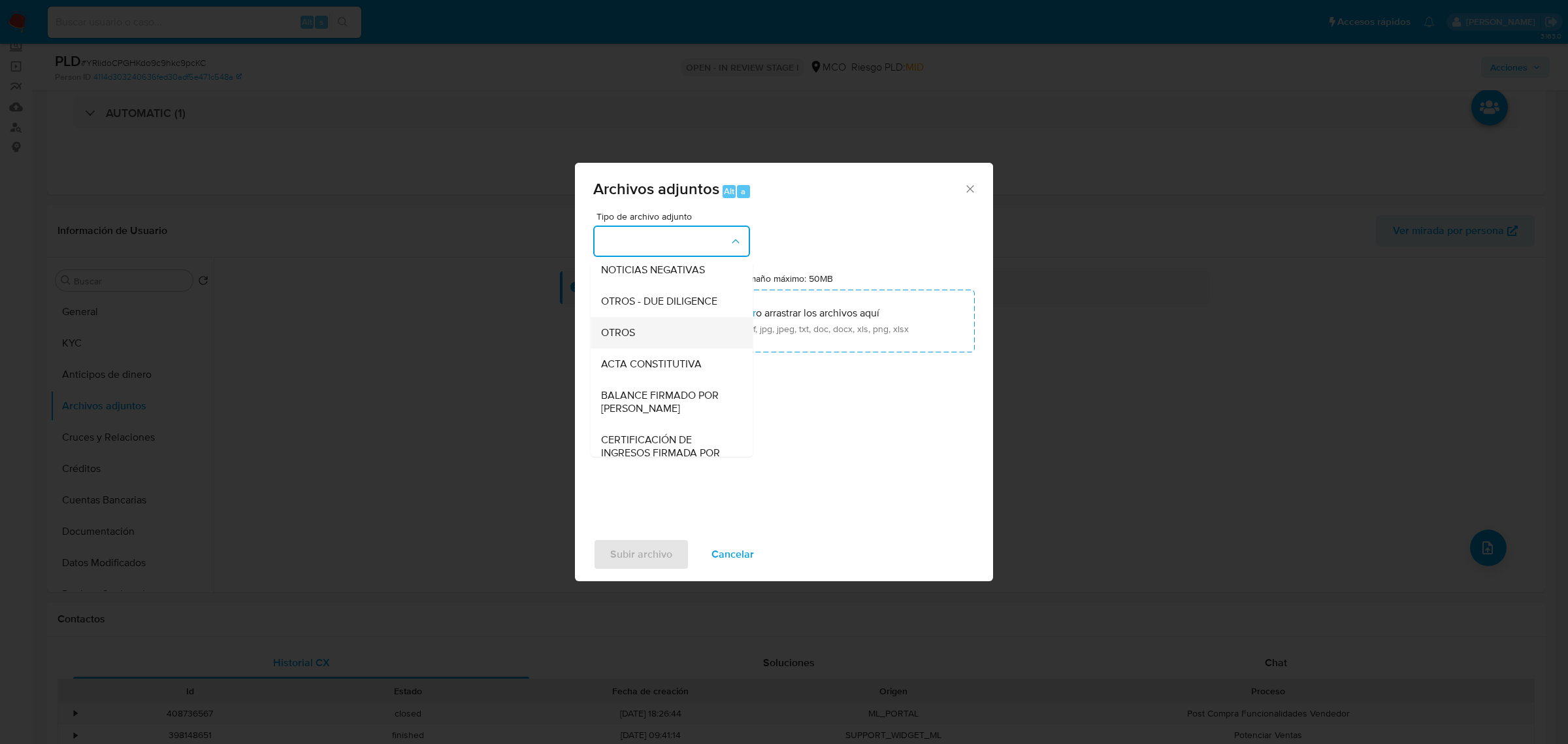
click at [660, 338] on div "OTROS" at bounding box center [667, 331] width 133 height 31
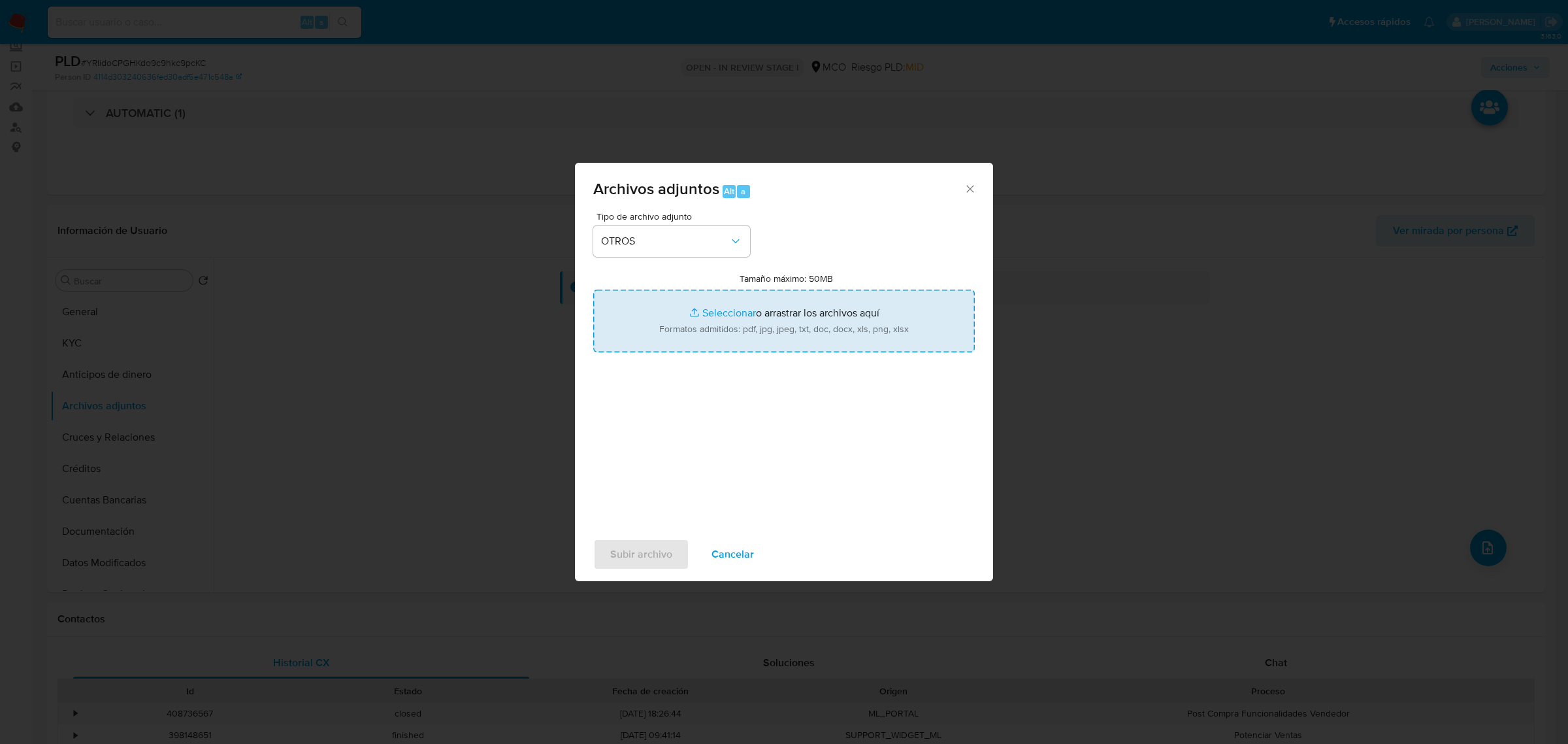
click at [773, 321] on input "Tamaño máximo: 50MB Seleccionar archivos" at bounding box center [784, 321] width 382 height 63
type input "C:\fakepath\Tabla de movimientos 131230177.xlsx"
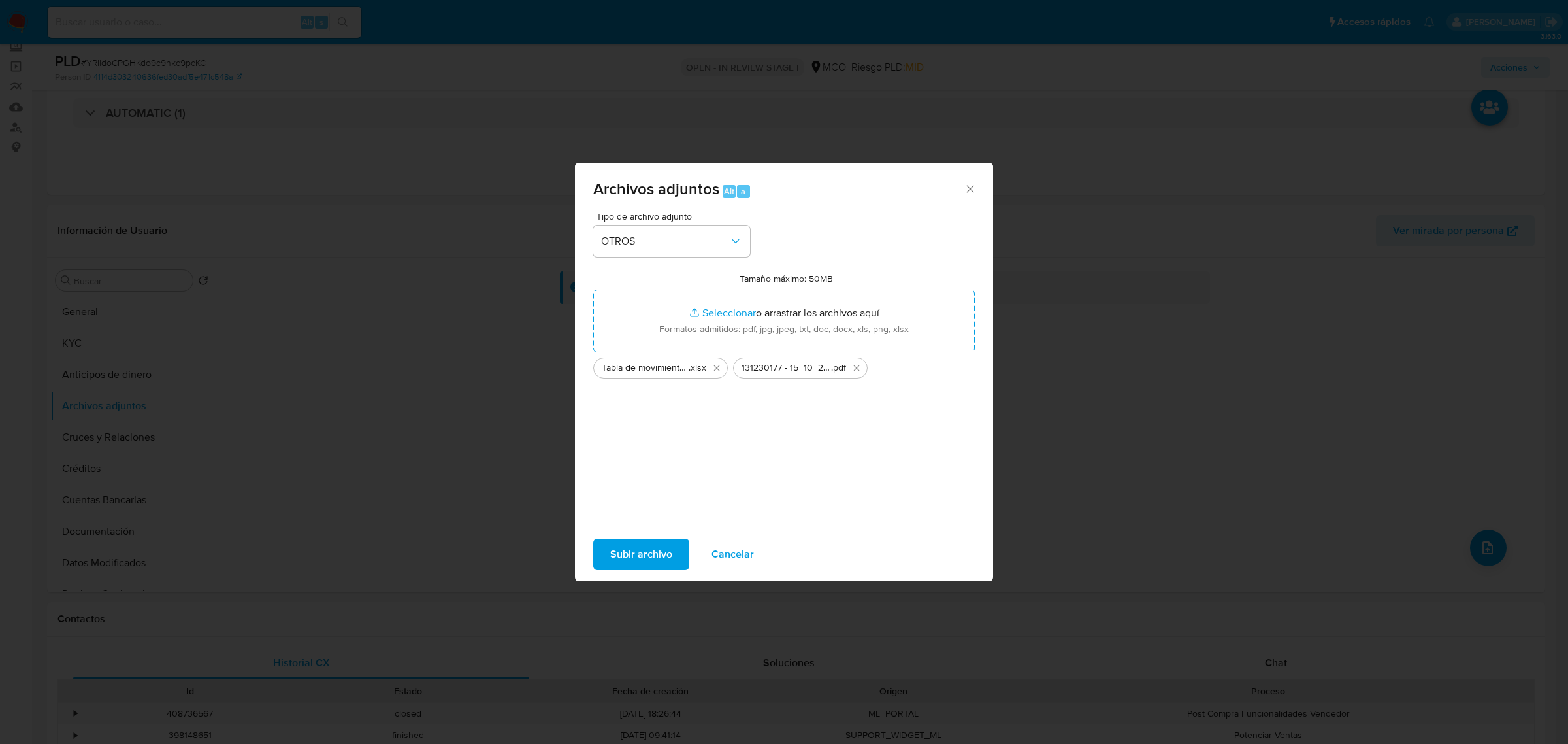
click at [666, 550] on span "Subir archivo" at bounding box center [642, 554] width 62 height 28
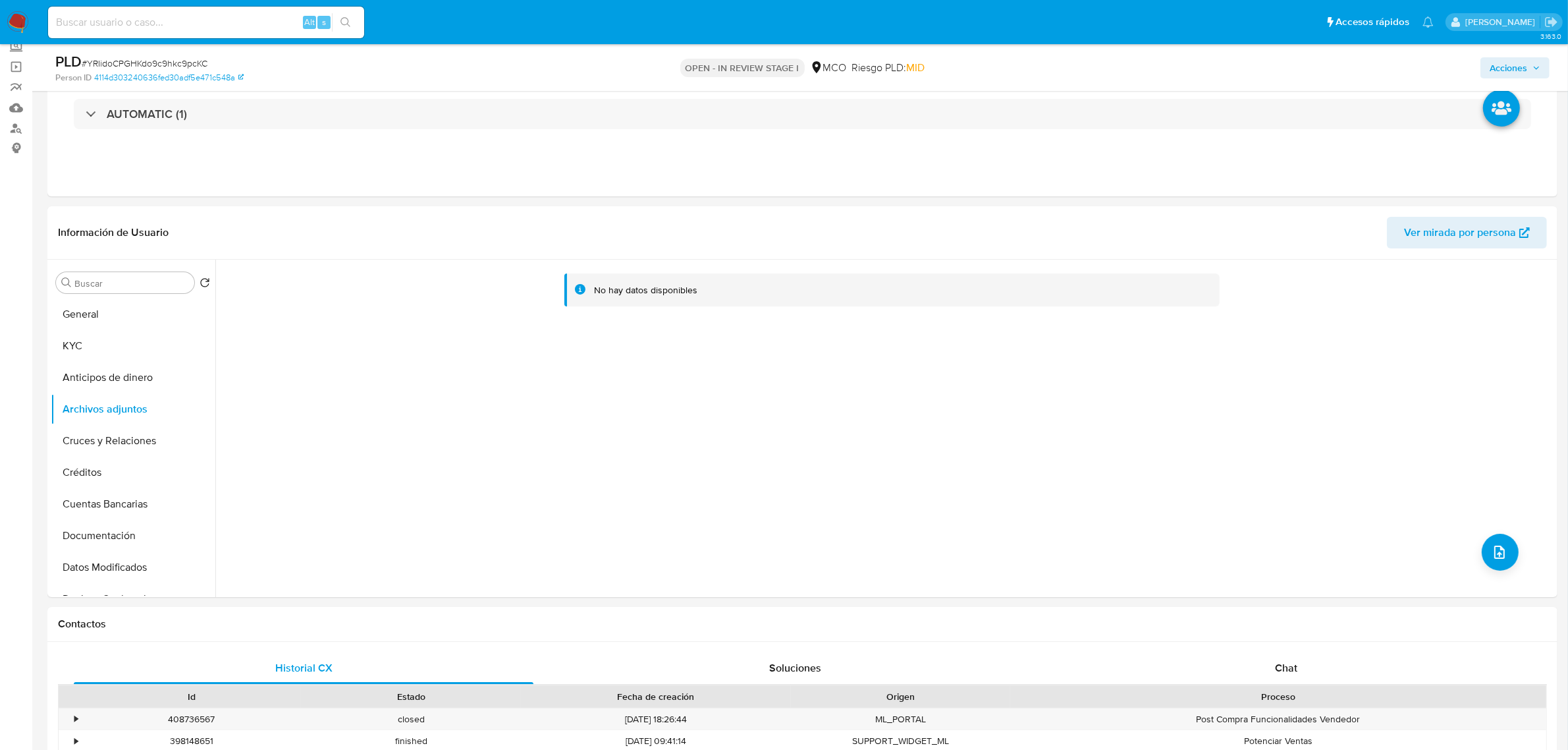
drag, startPoint x: 1533, startPoint y: 63, endPoint x: 1489, endPoint y: 73, distance: 45.1
click at [1533, 63] on span "Acciones" at bounding box center [1515, 68] width 51 height 19
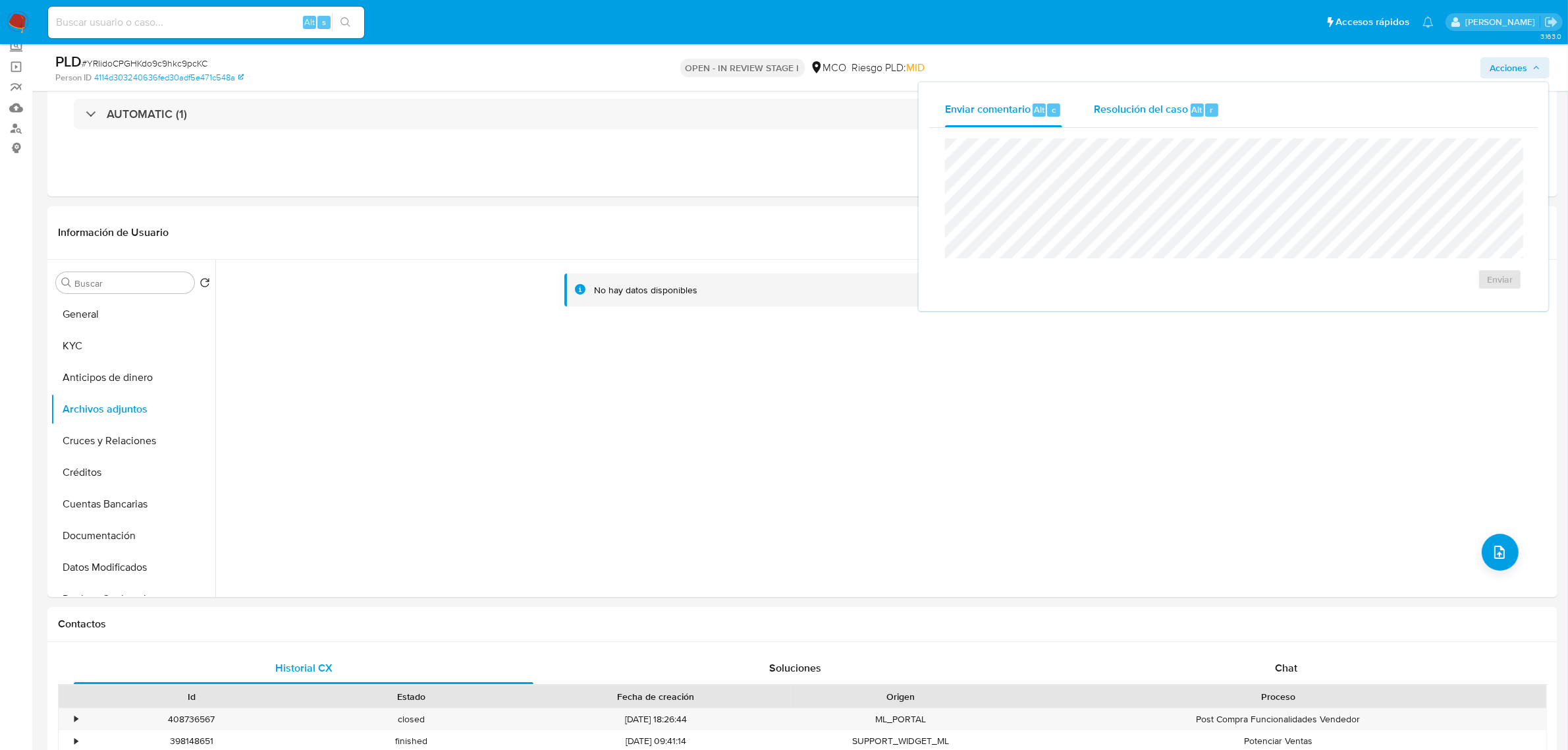
click at [1154, 121] on div "Resolución del caso Alt r" at bounding box center [1157, 110] width 126 height 34
click at [1335, 292] on span "No ROI" at bounding box center [1352, 293] width 64 height 29
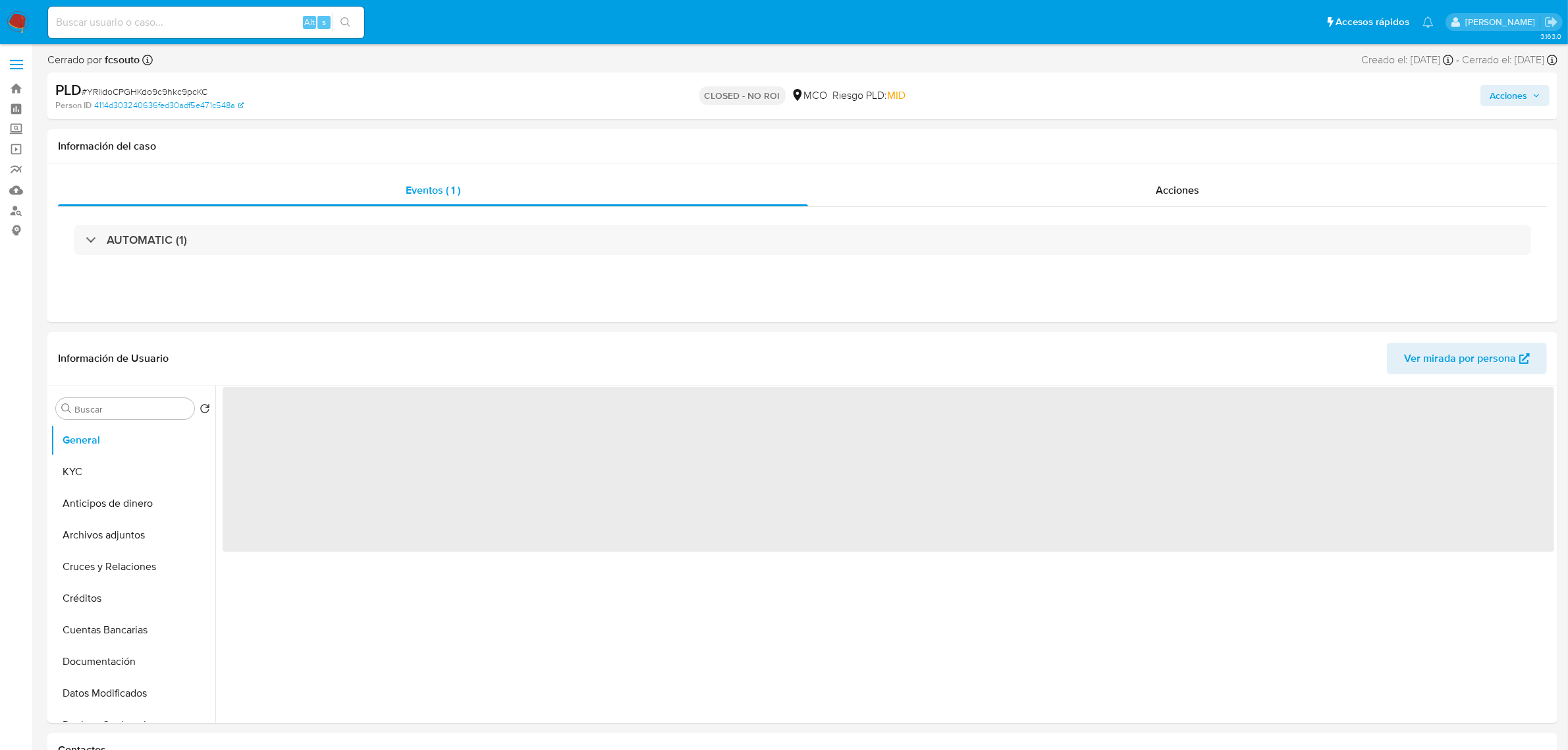
select select "10"
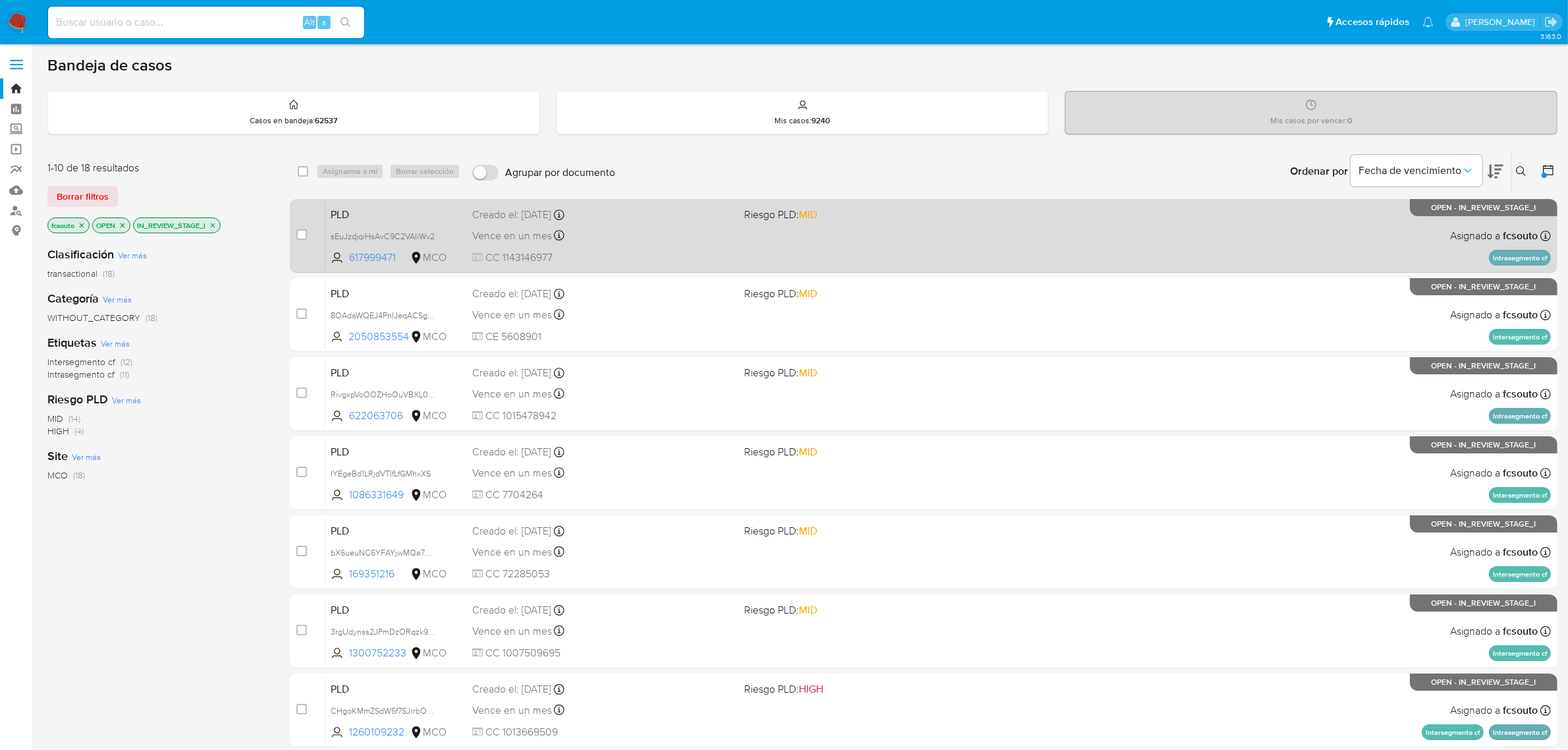
click at [766, 247] on div "PLD sEuJzdjqiHsAvC9C2VAIiWv2 617999471 MCO Riesgo PLD: MID Creado el: 12/08/202…" at bounding box center [938, 235] width 1225 height 66
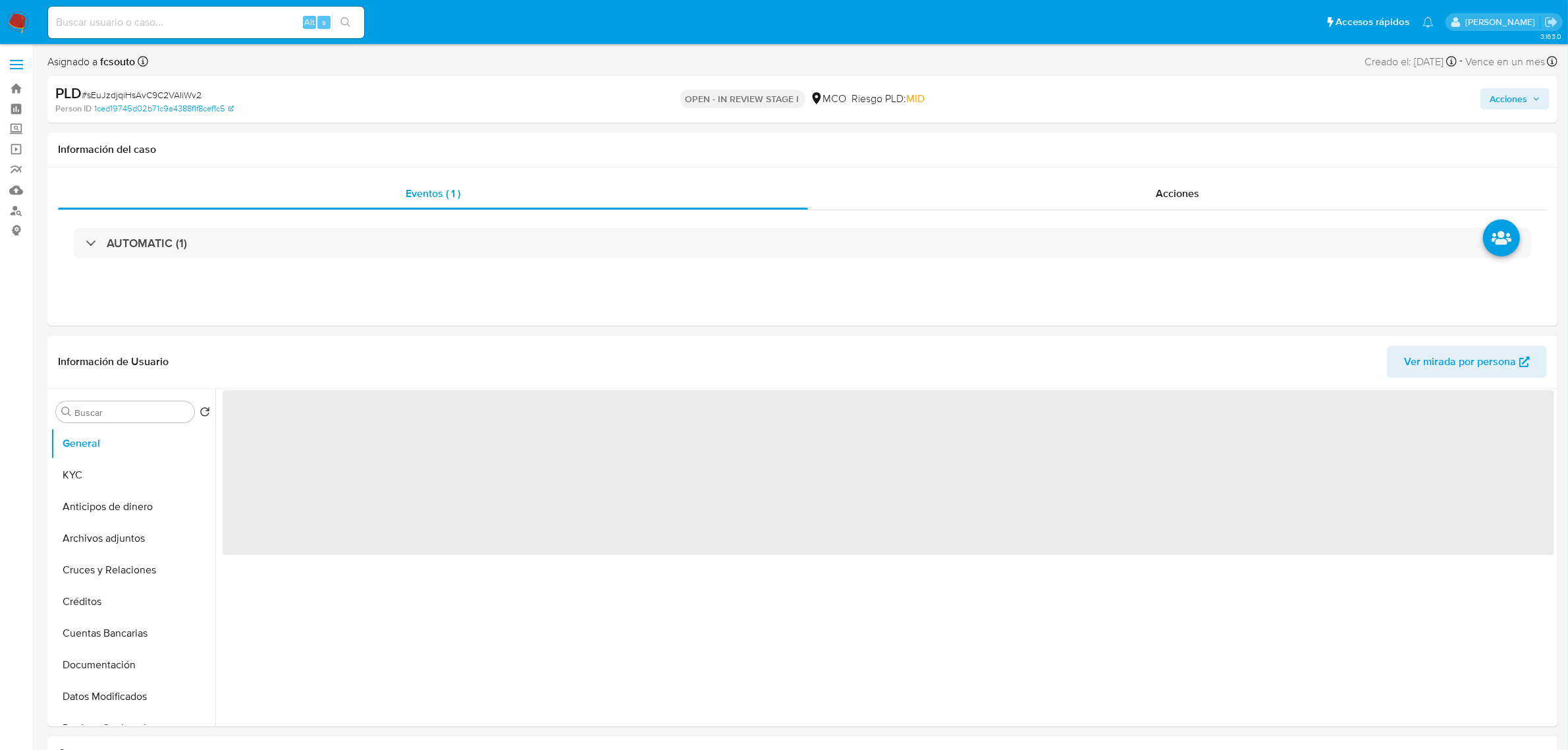
select select "10"
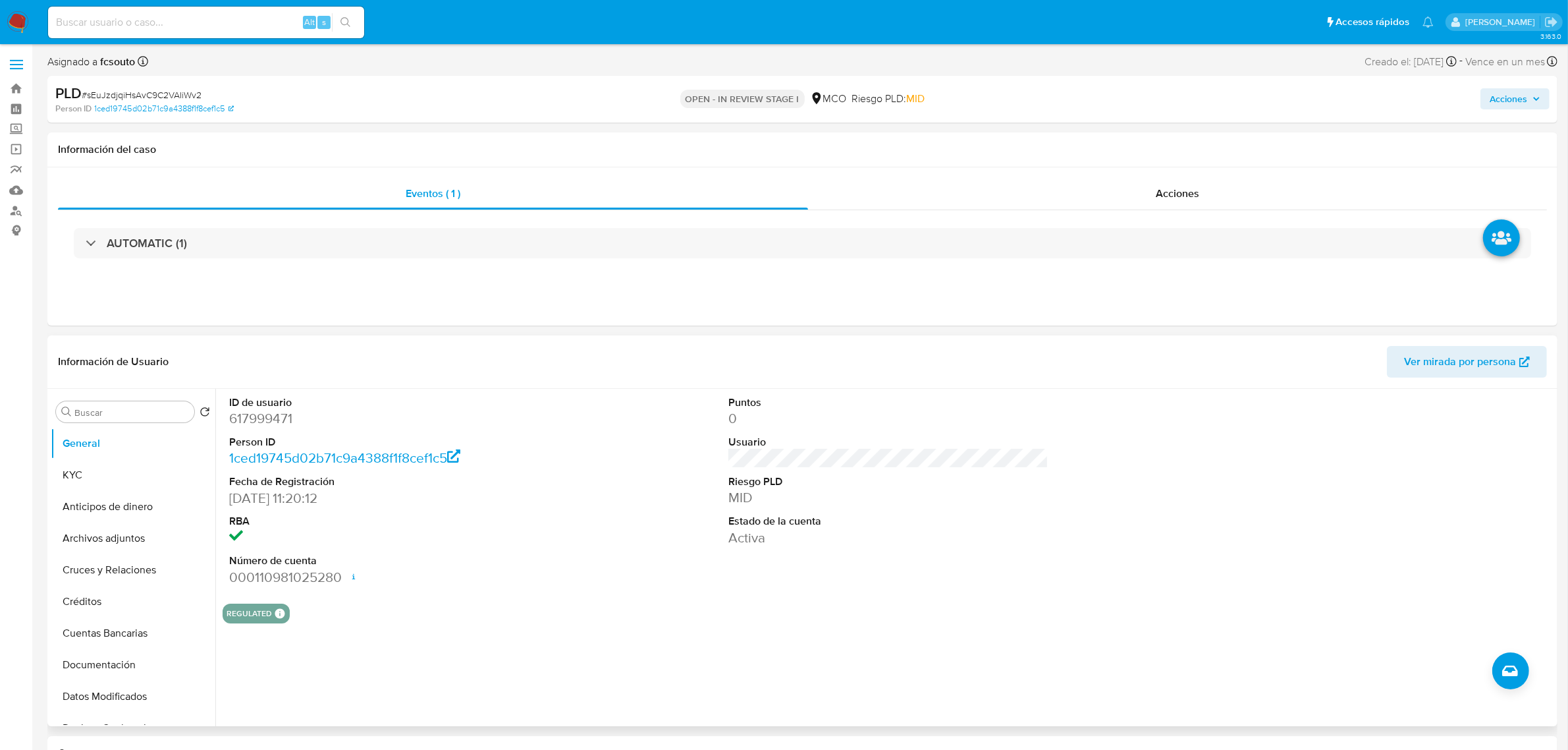
click at [257, 427] on dd "617999471" at bounding box center [389, 418] width 320 height 19
click at [257, 424] on dd "617999471" at bounding box center [389, 418] width 320 height 19
click at [262, 413] on dd "617999471" at bounding box center [389, 418] width 320 height 19
copy dd "617999471"
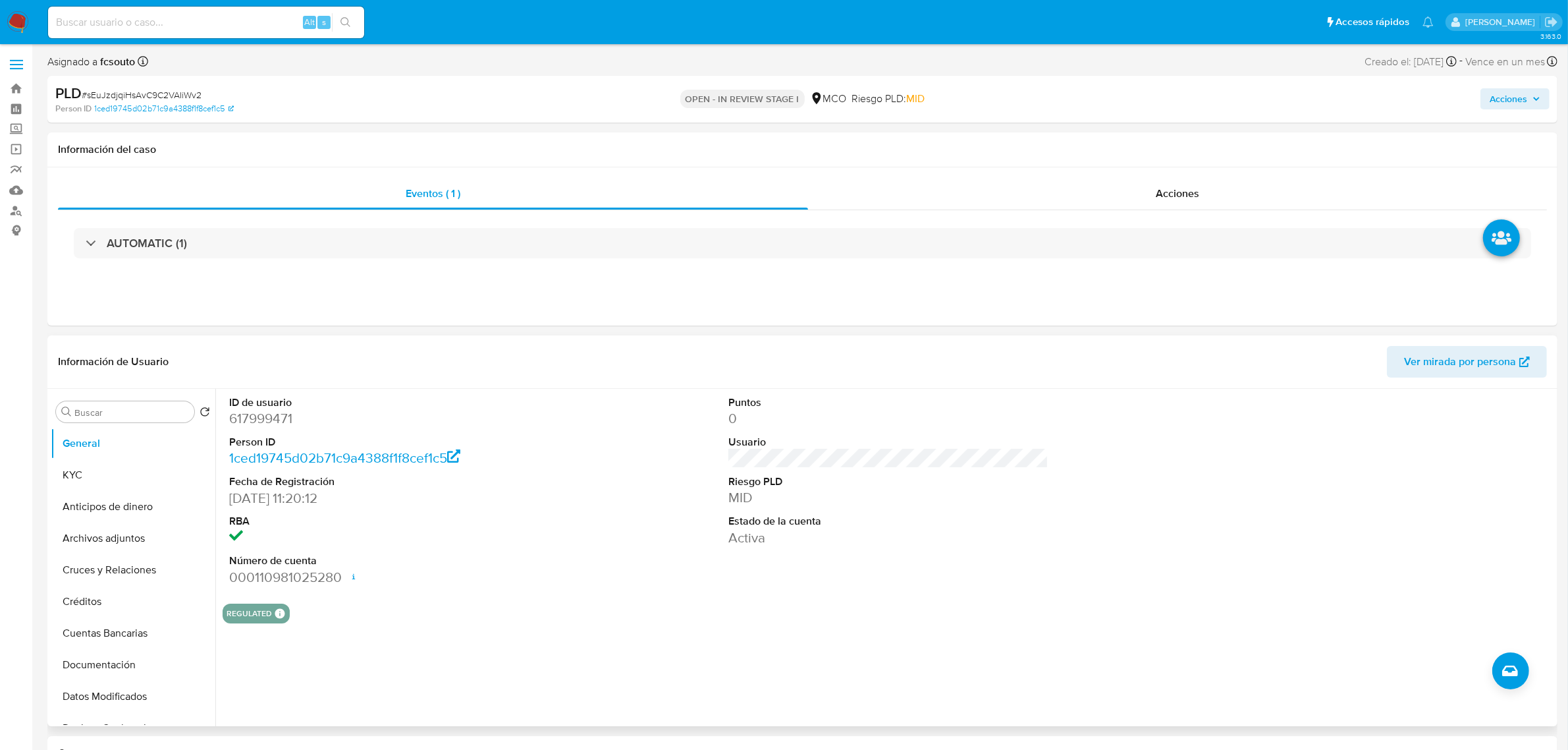
click at [626, 550] on div "ID de usuario 617999471 Person ID 1ced19745d02b71c9a4388f1f8cef1c5 Fecha de Reg…" at bounding box center [888, 490] width 1332 height 204
click at [250, 425] on dd "617999471" at bounding box center [389, 418] width 320 height 19
copy dd "617999471"
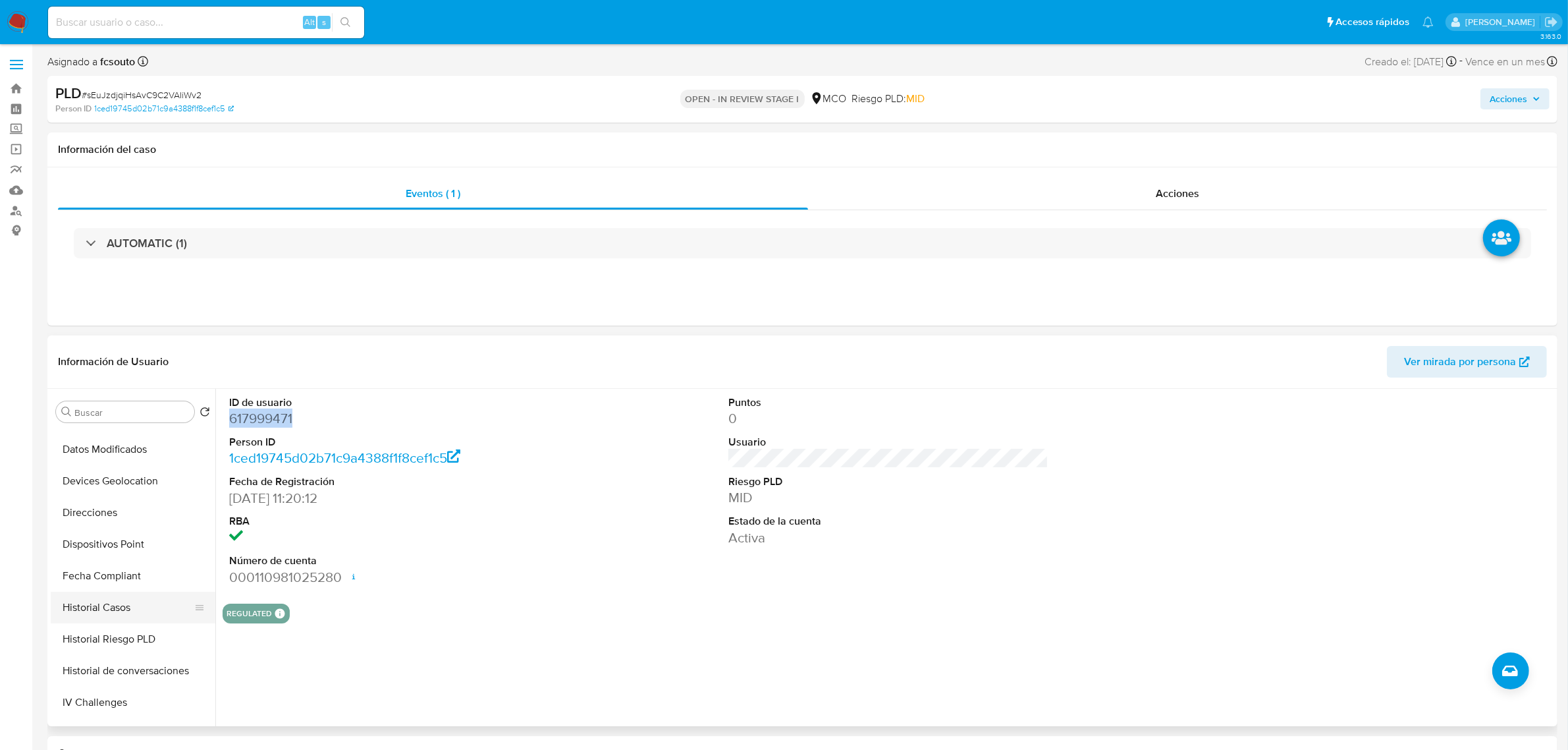
click at [119, 604] on button "Historial Casos" at bounding box center [128, 607] width 154 height 31
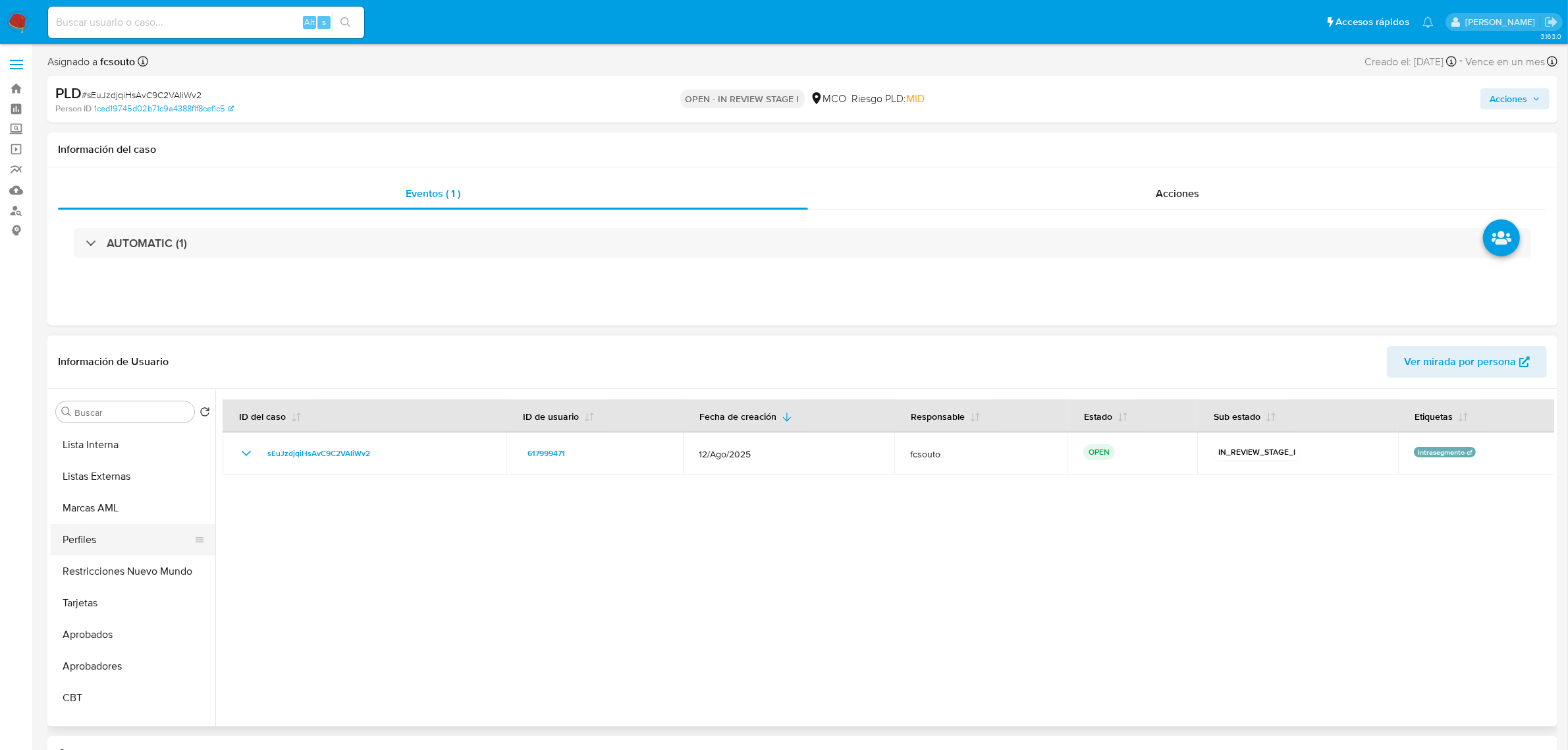
scroll to position [651, 0]
click at [135, 566] on button "Restricciones Nuevo Mundo" at bounding box center [128, 551] width 154 height 31
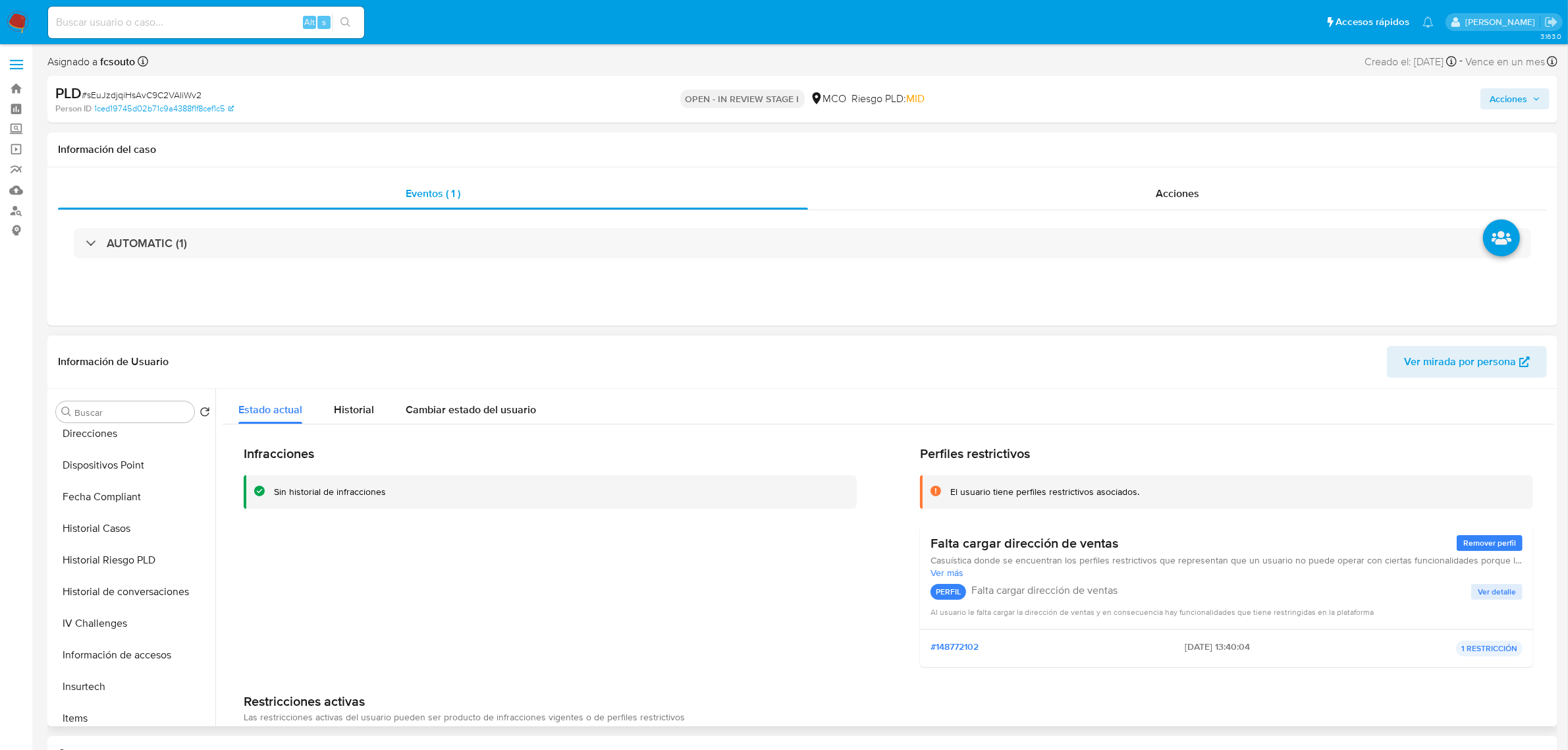
scroll to position [0, 0]
click at [119, 482] on button "KYC" at bounding box center [128, 474] width 154 height 31
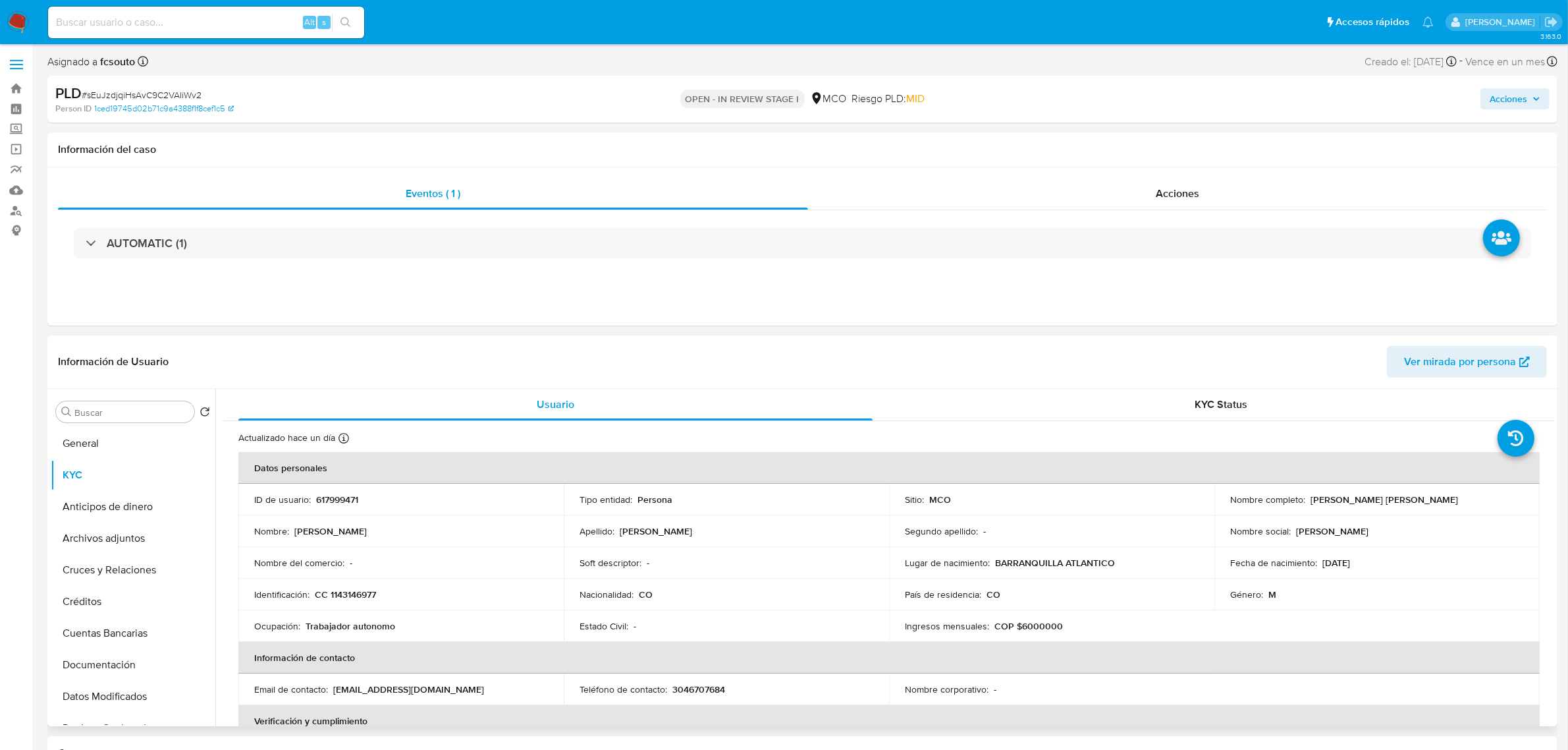
click at [330, 494] on p "617999471" at bounding box center [336, 499] width 42 height 12
copy p "617999471"
click at [348, 499] on p "617999471" at bounding box center [336, 499] width 42 height 12
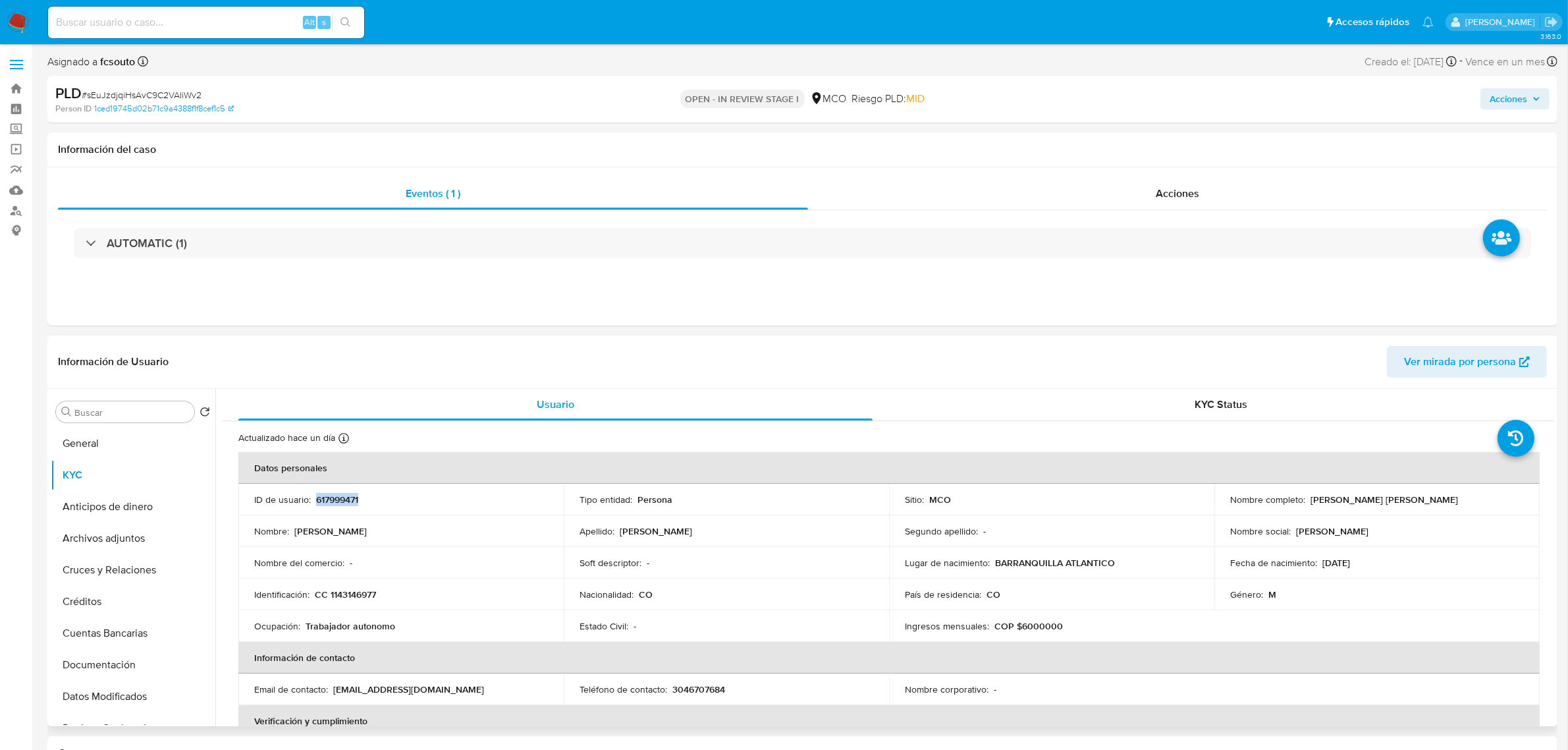
copy p "617999471"
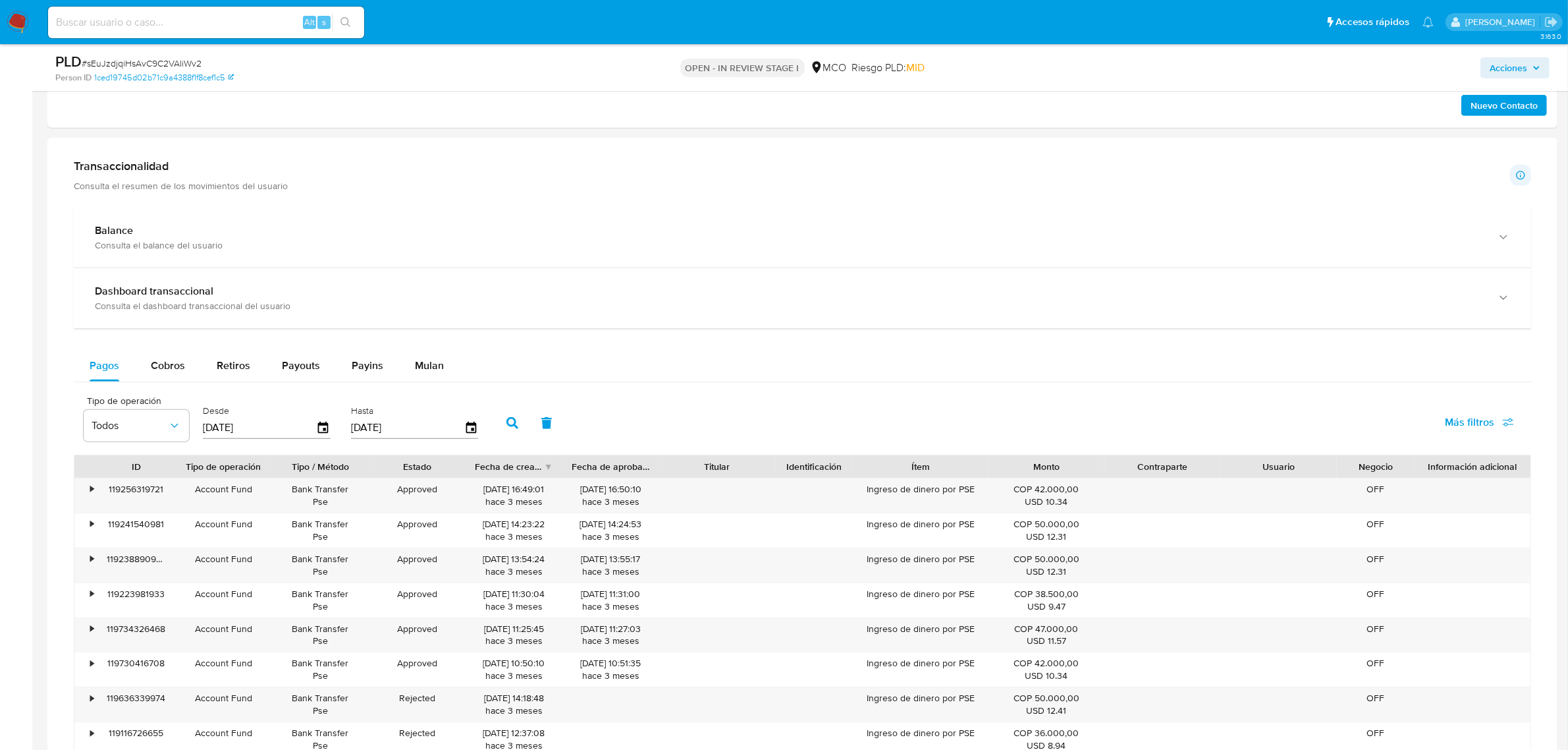
scroll to position [989, 0]
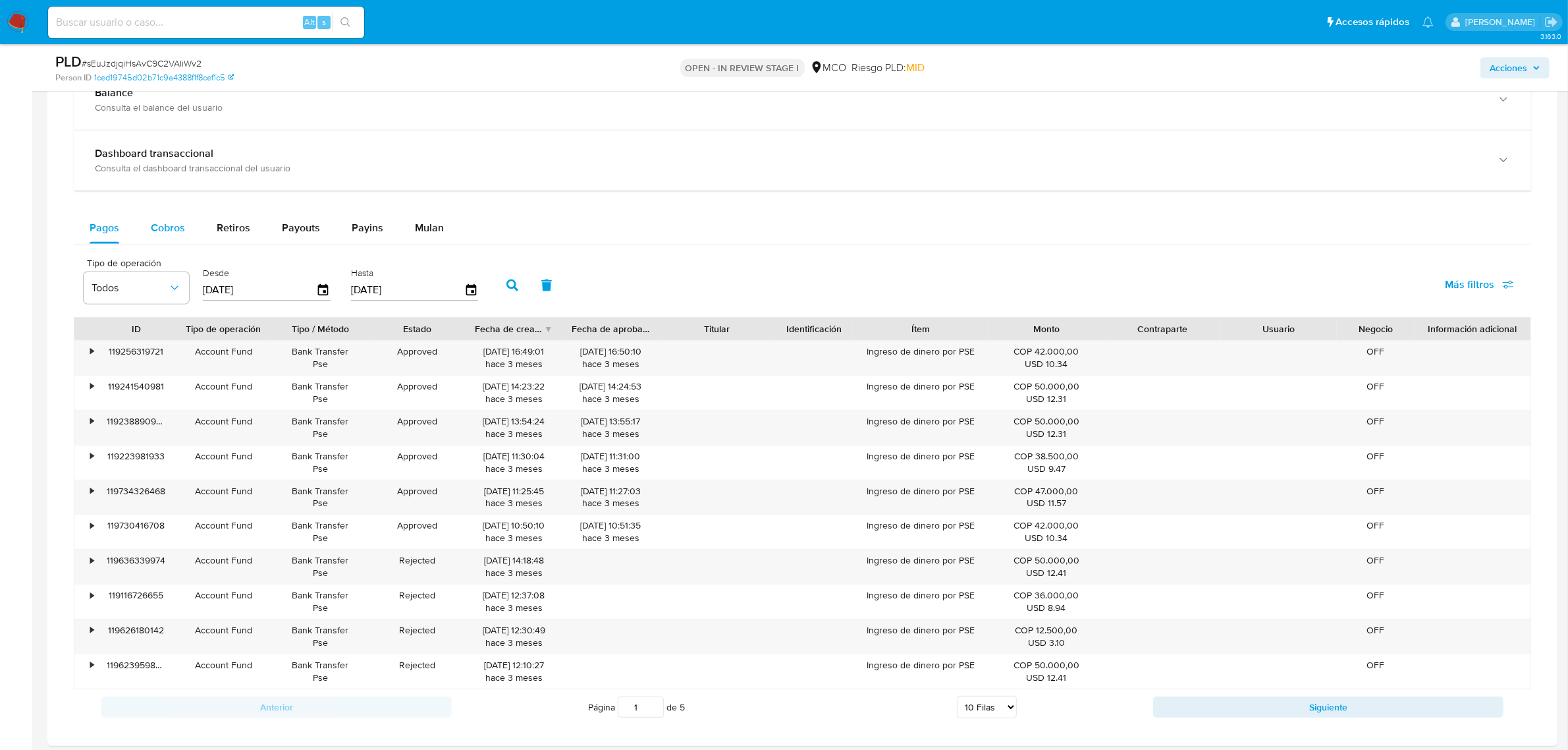
click at [148, 234] on button "Cobros" at bounding box center [168, 227] width 66 height 31
select select "10"
click at [98, 242] on div "Pagos" at bounding box center [104, 227] width 30 height 31
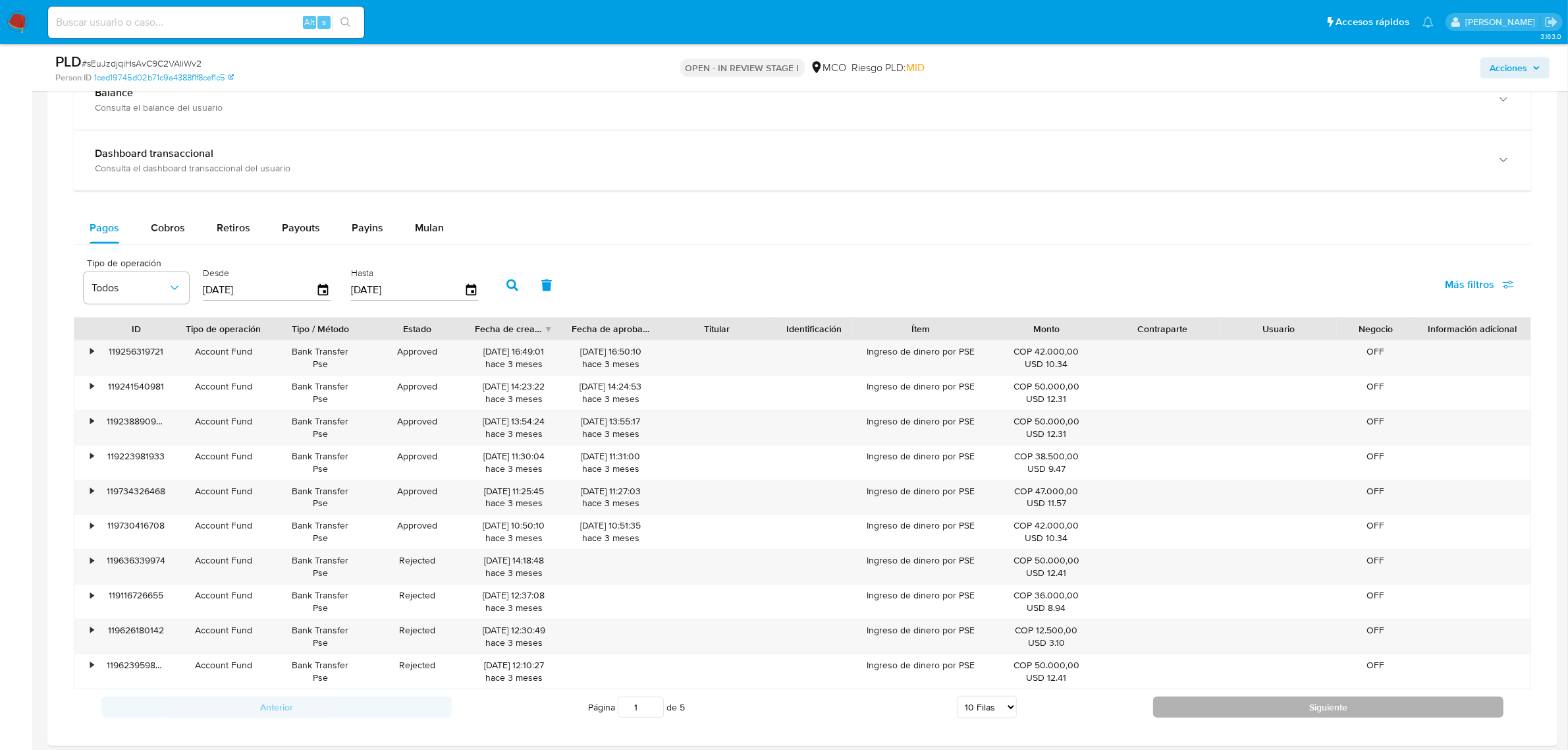
click at [1233, 718] on button "Siguiente" at bounding box center [1328, 707] width 351 height 21
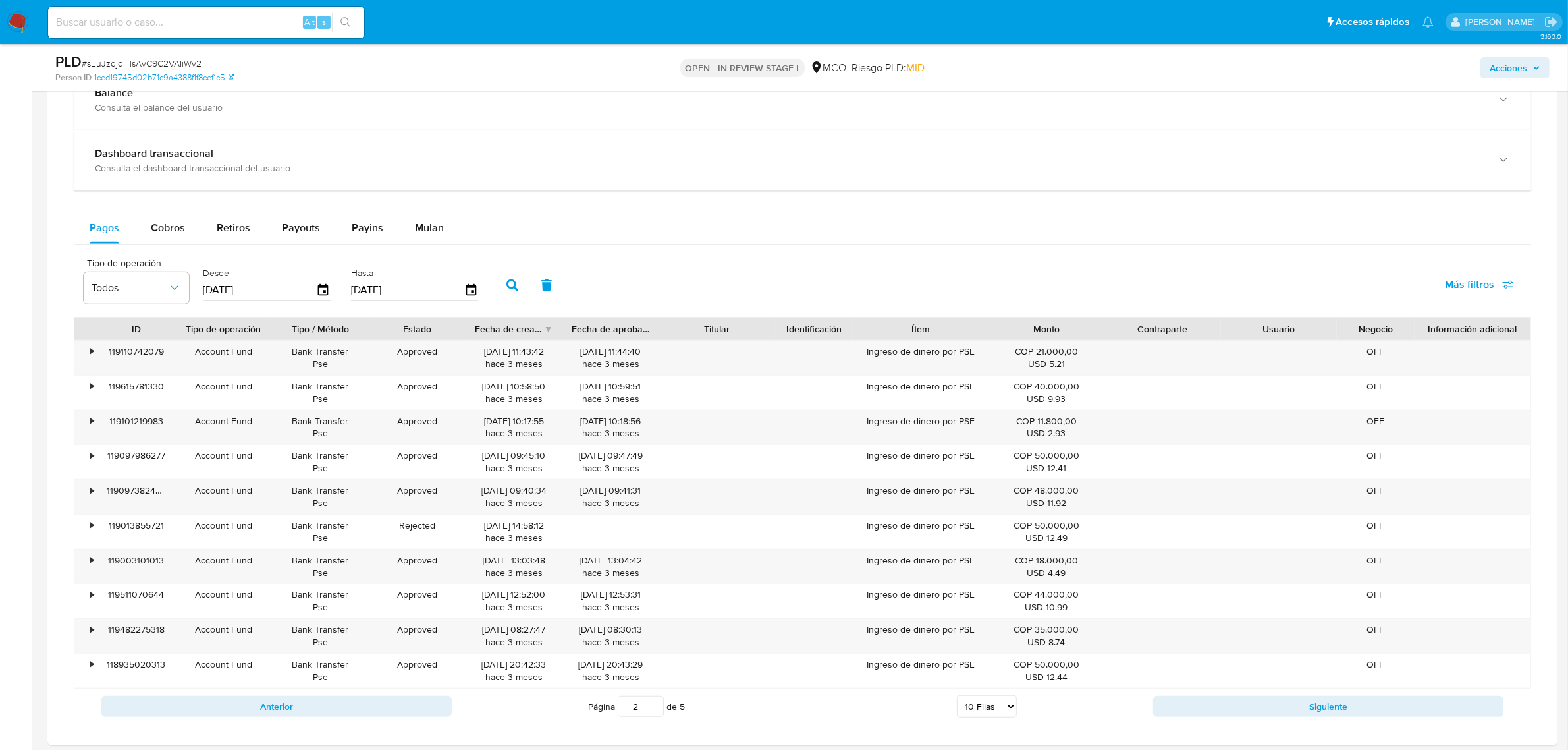
click at [1233, 716] on button "Siguiente" at bounding box center [1328, 707] width 351 height 21
type input "4"
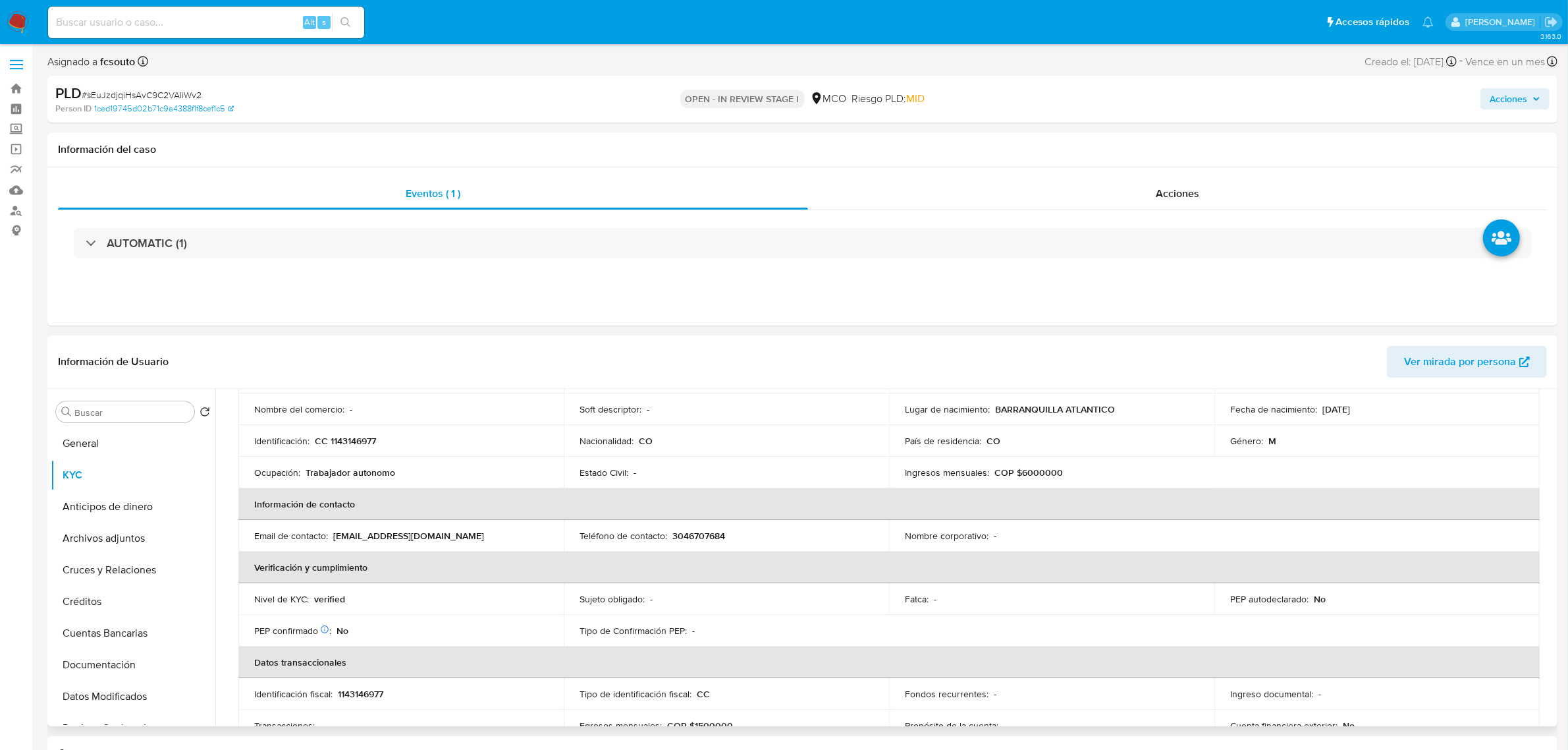
scroll to position [0, 0]
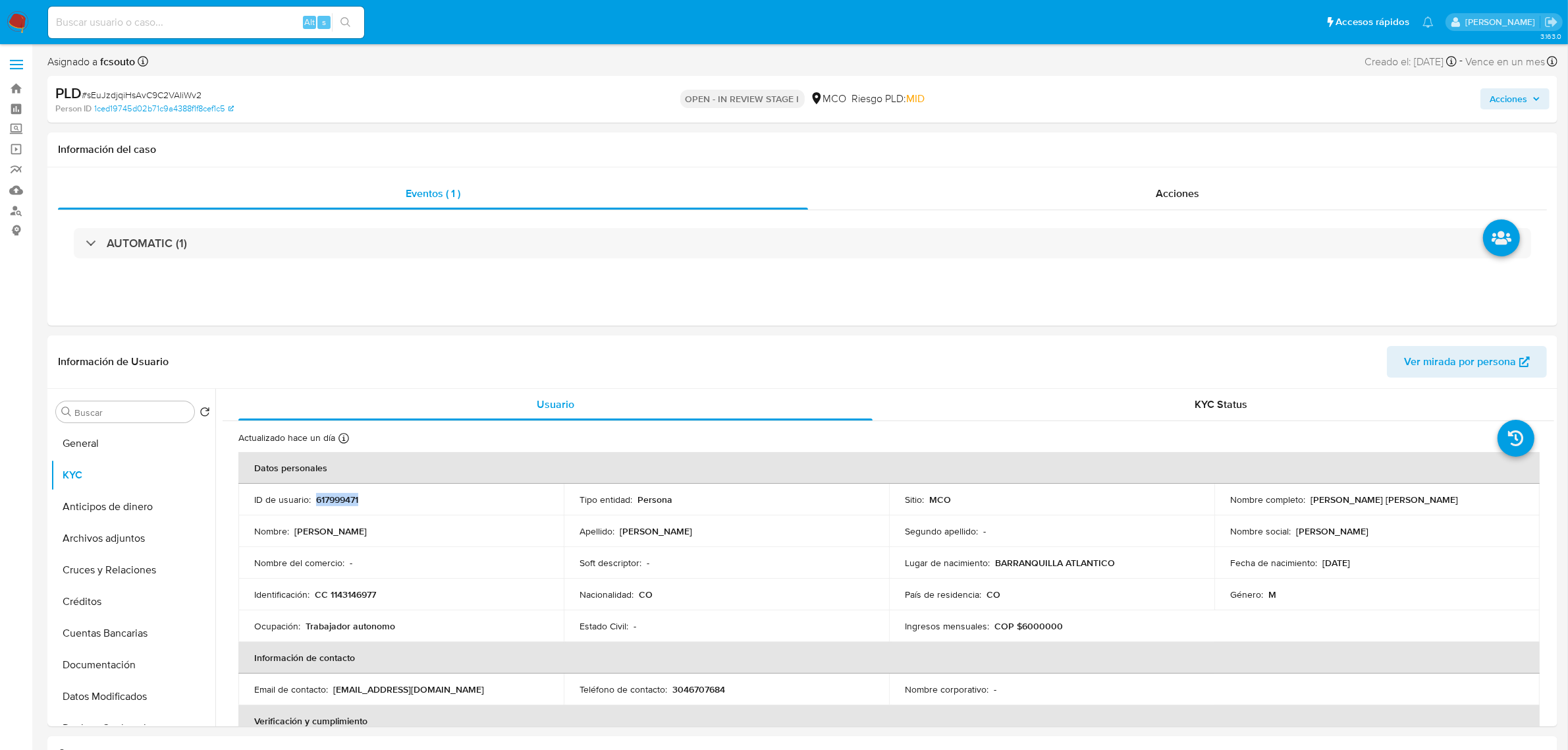
click at [1528, 106] on span "Acciones" at bounding box center [1509, 99] width 38 height 21
click at [1493, 314] on span "Enviar" at bounding box center [1500, 312] width 26 height 19
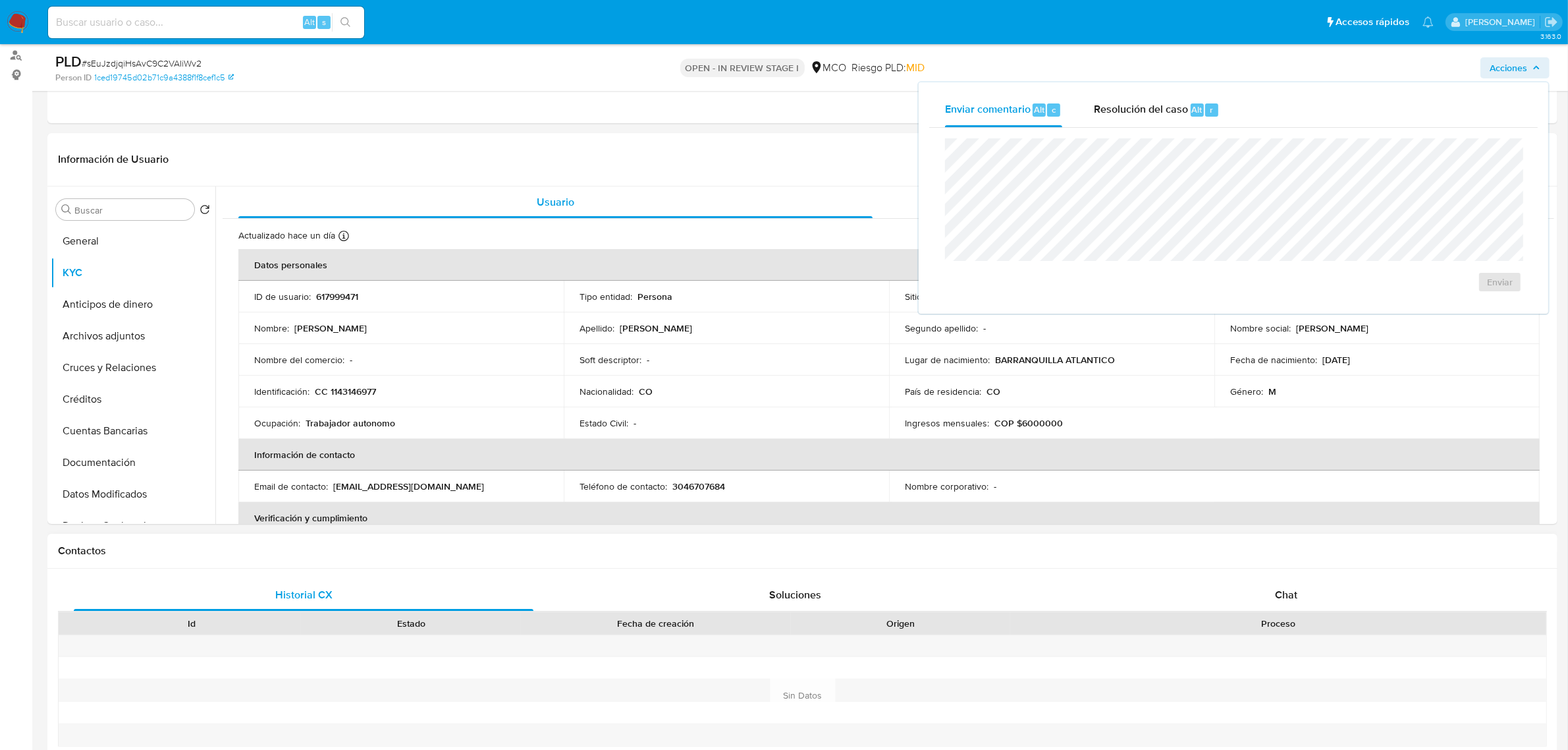
scroll to position [165, 0]
